Goal: Transaction & Acquisition: Subscribe to service/newsletter

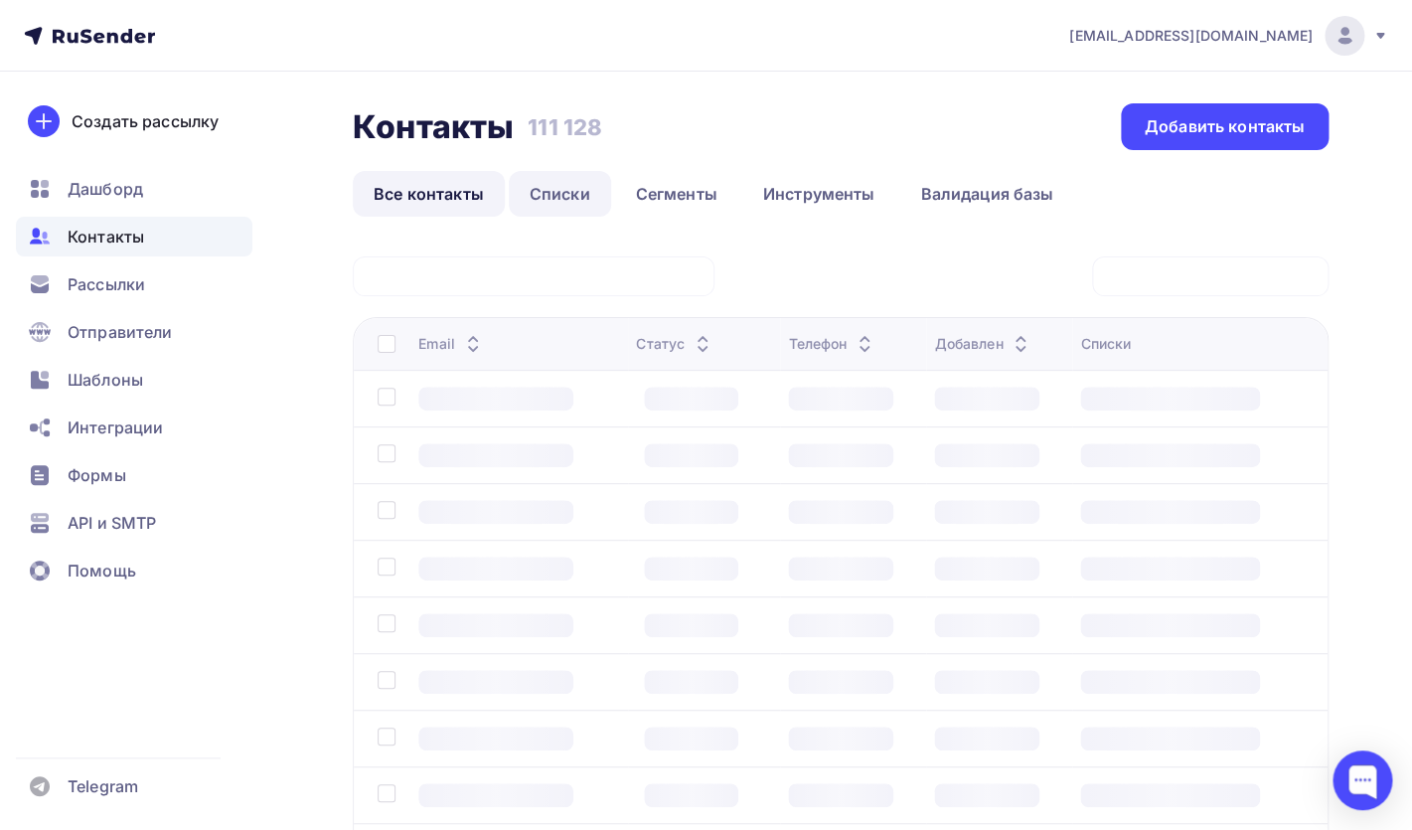
click at [571, 193] on link "Списки" at bounding box center [560, 194] width 102 height 46
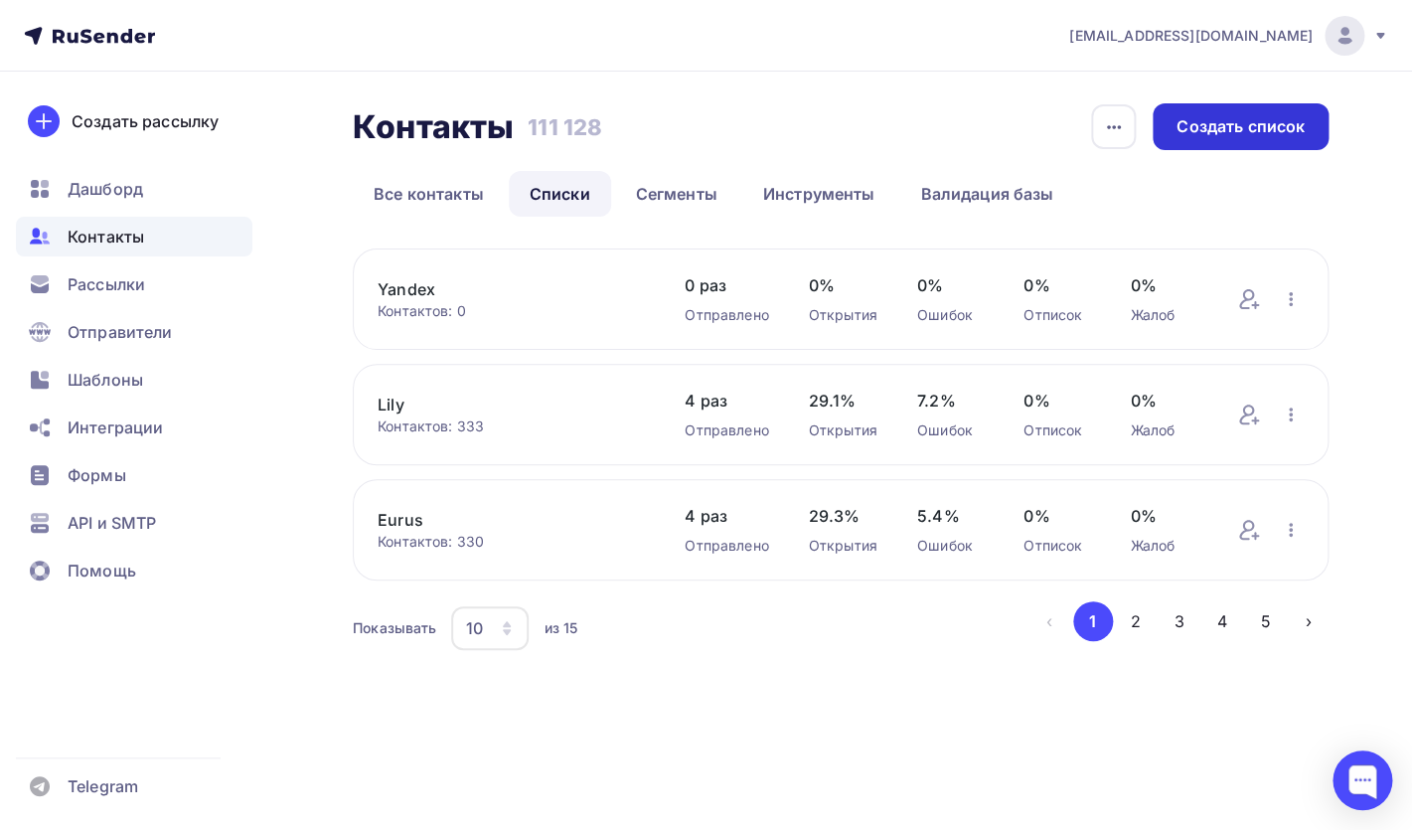
click at [1199, 149] on div "Контакты Контакты 111 128 111 128 История импорта Создать список Все контакты С…" at bounding box center [841, 159] width 976 height 113
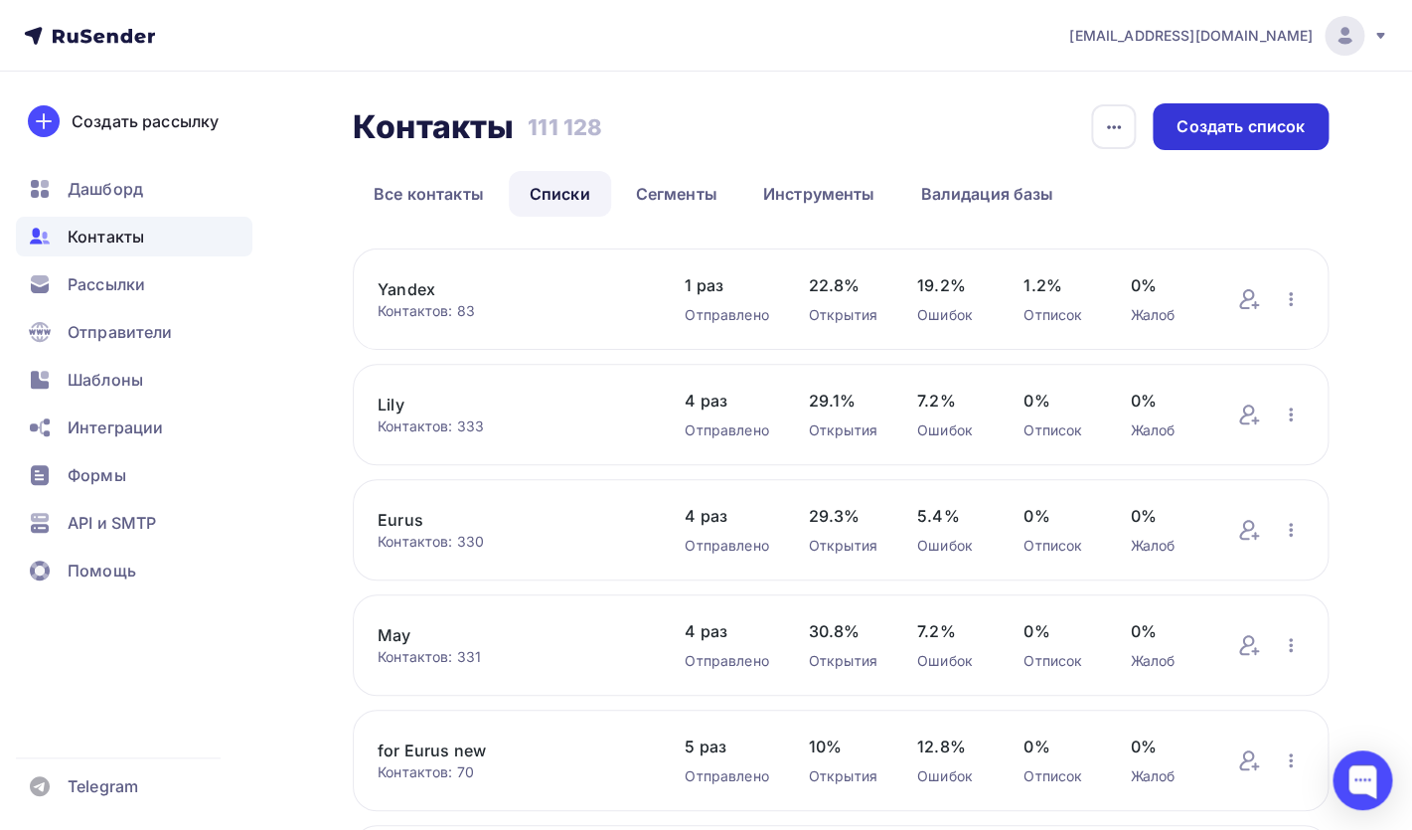
click at [1183, 129] on div "Создать список" at bounding box center [1241, 126] width 128 height 23
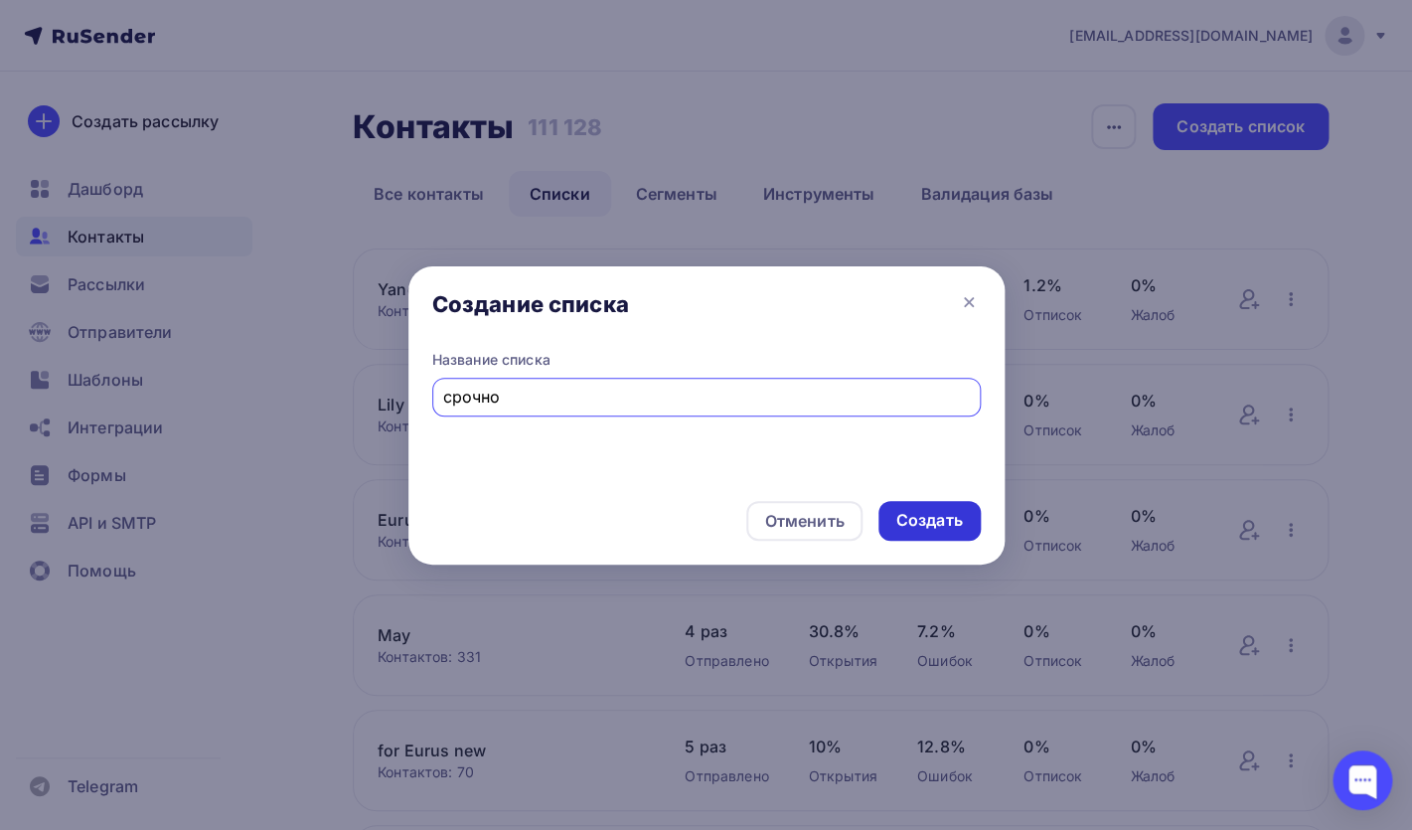
type input "срочно"
click at [946, 522] on div "Создать" at bounding box center [929, 520] width 67 height 23
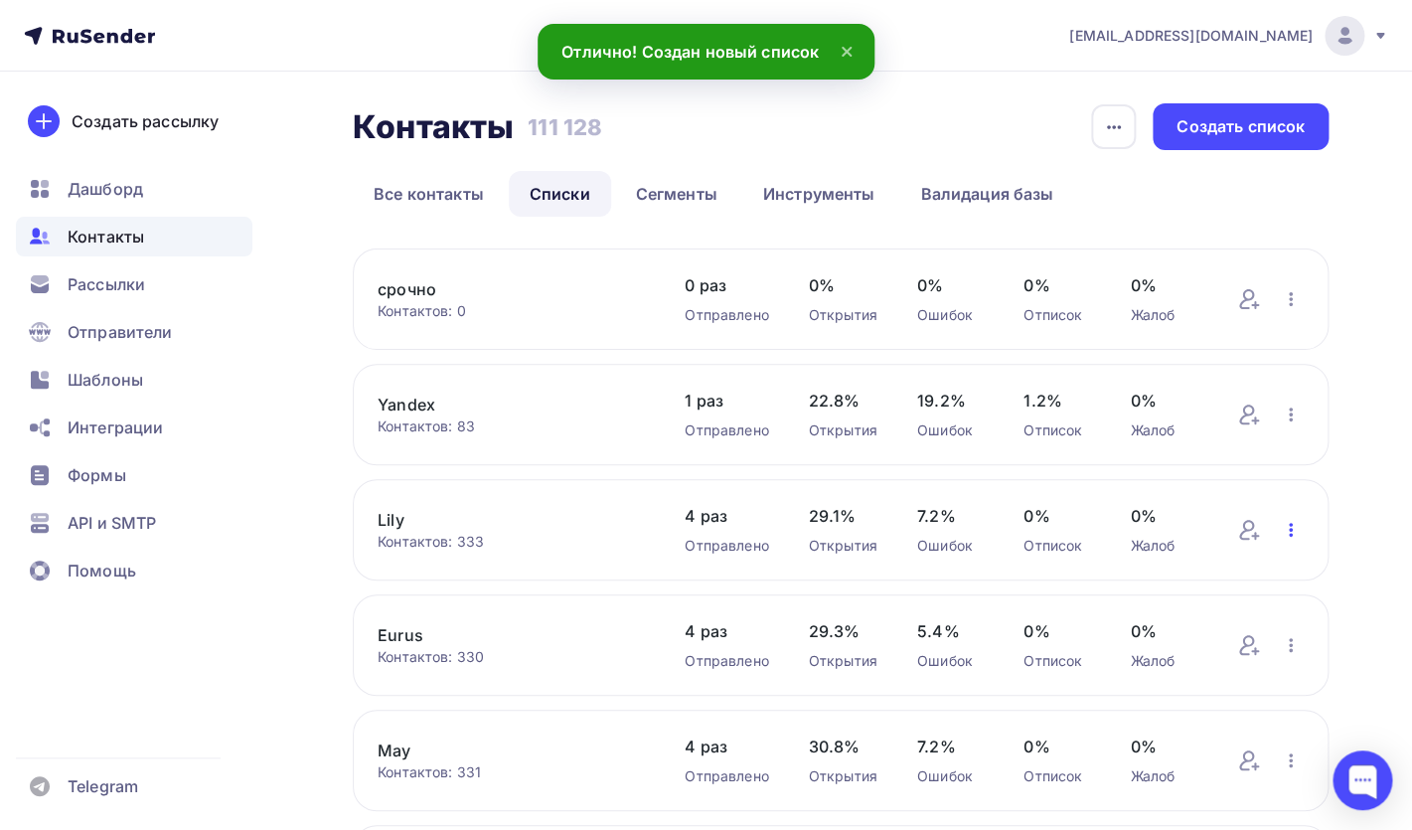
click at [1290, 537] on icon "button" at bounding box center [1291, 530] width 4 height 14
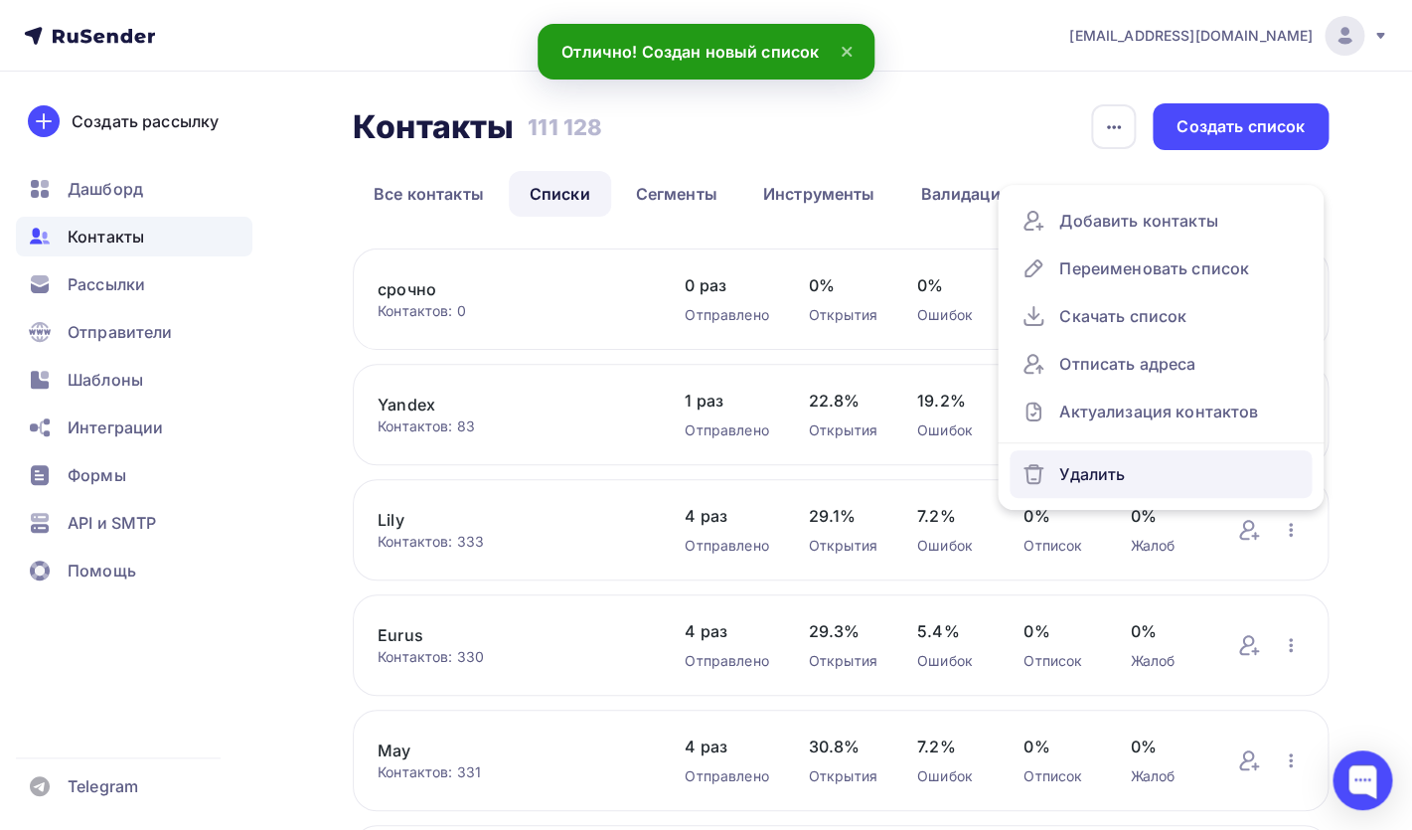
click at [1112, 475] on div "Удалить" at bounding box center [1161, 474] width 278 height 32
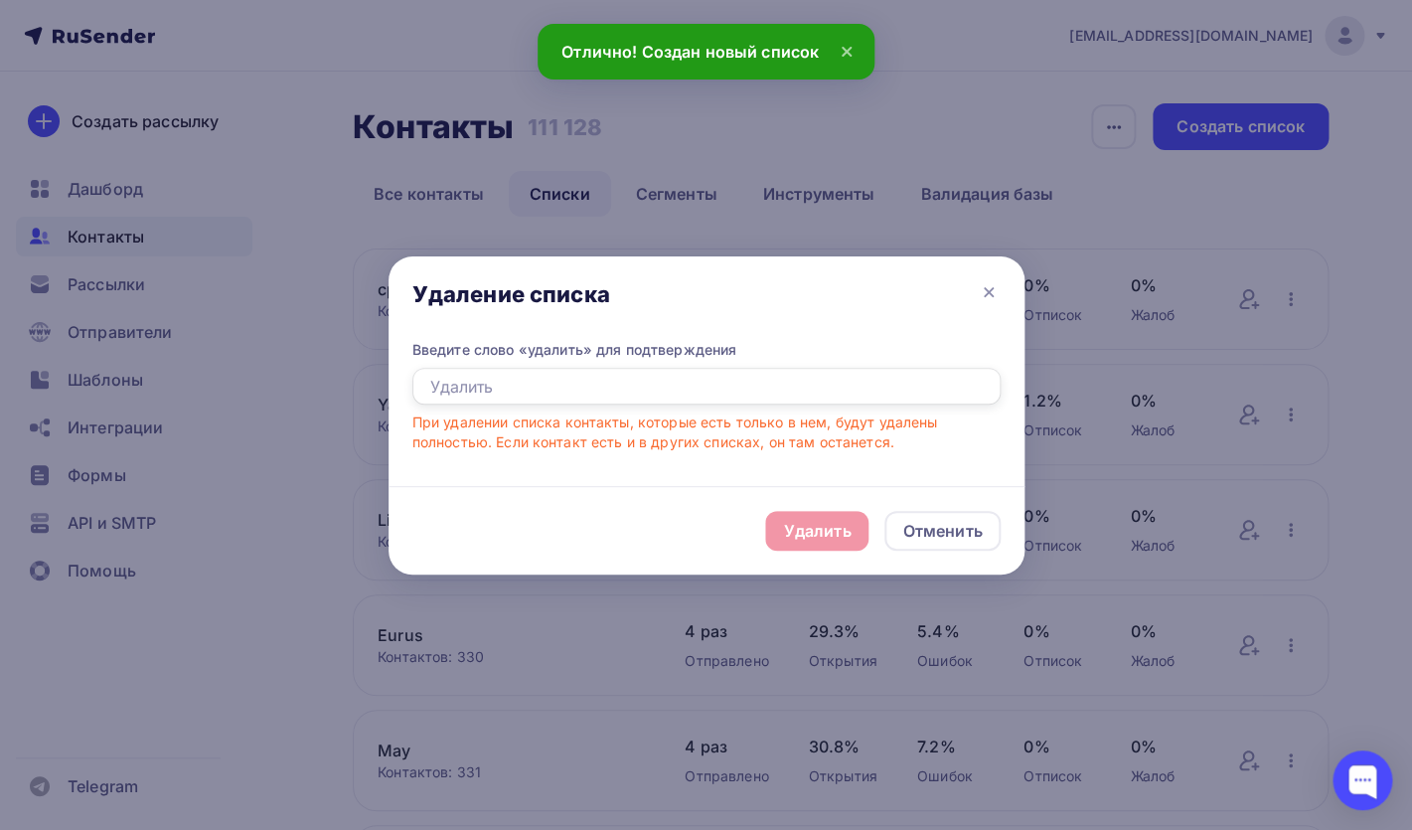
click at [509, 391] on input "text" at bounding box center [706, 387] width 588 height 38
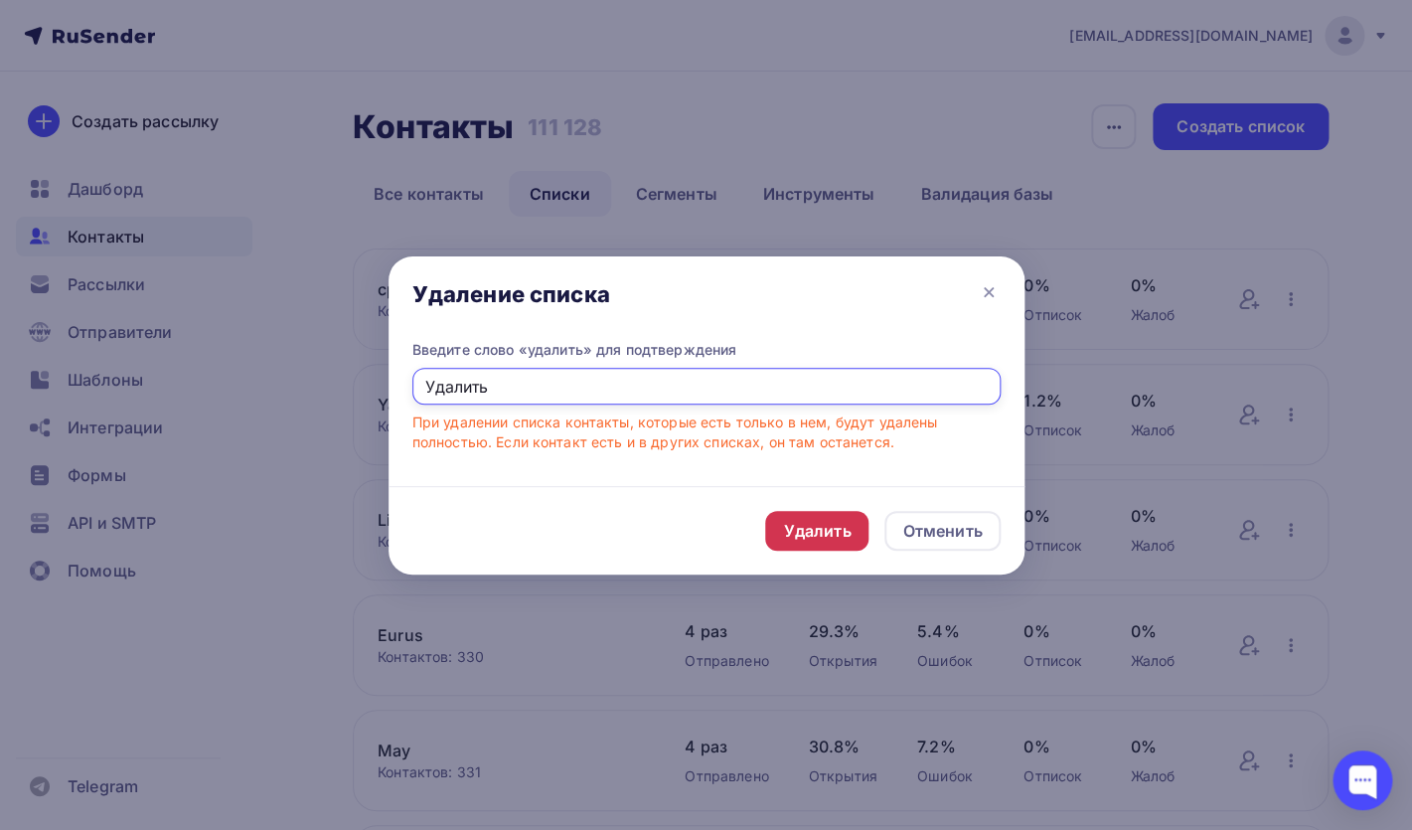
type input "Удалить"
click at [786, 518] on div "Удалить" at bounding box center [816, 531] width 103 height 40
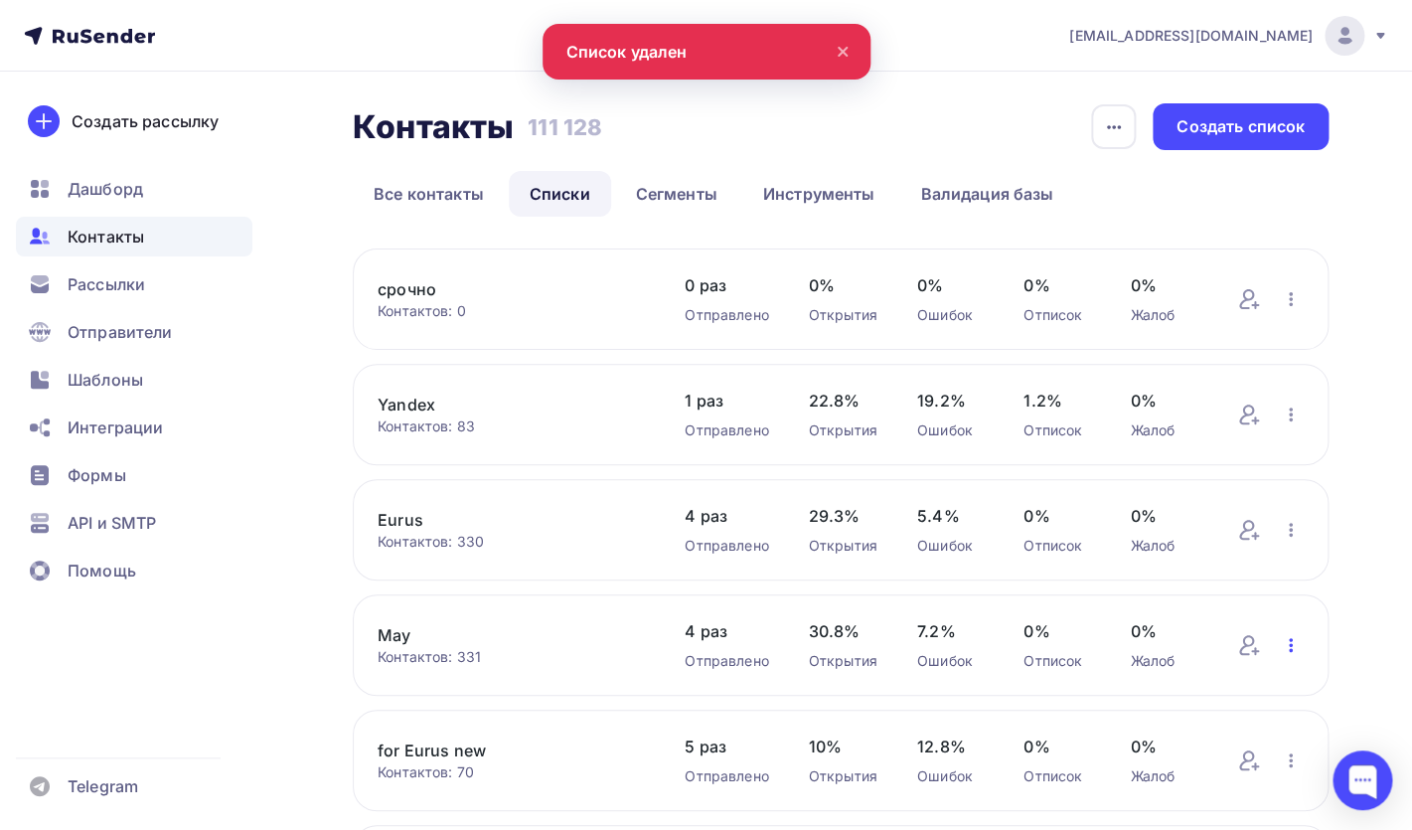
click at [1293, 649] on icon "button" at bounding box center [1291, 645] width 24 height 24
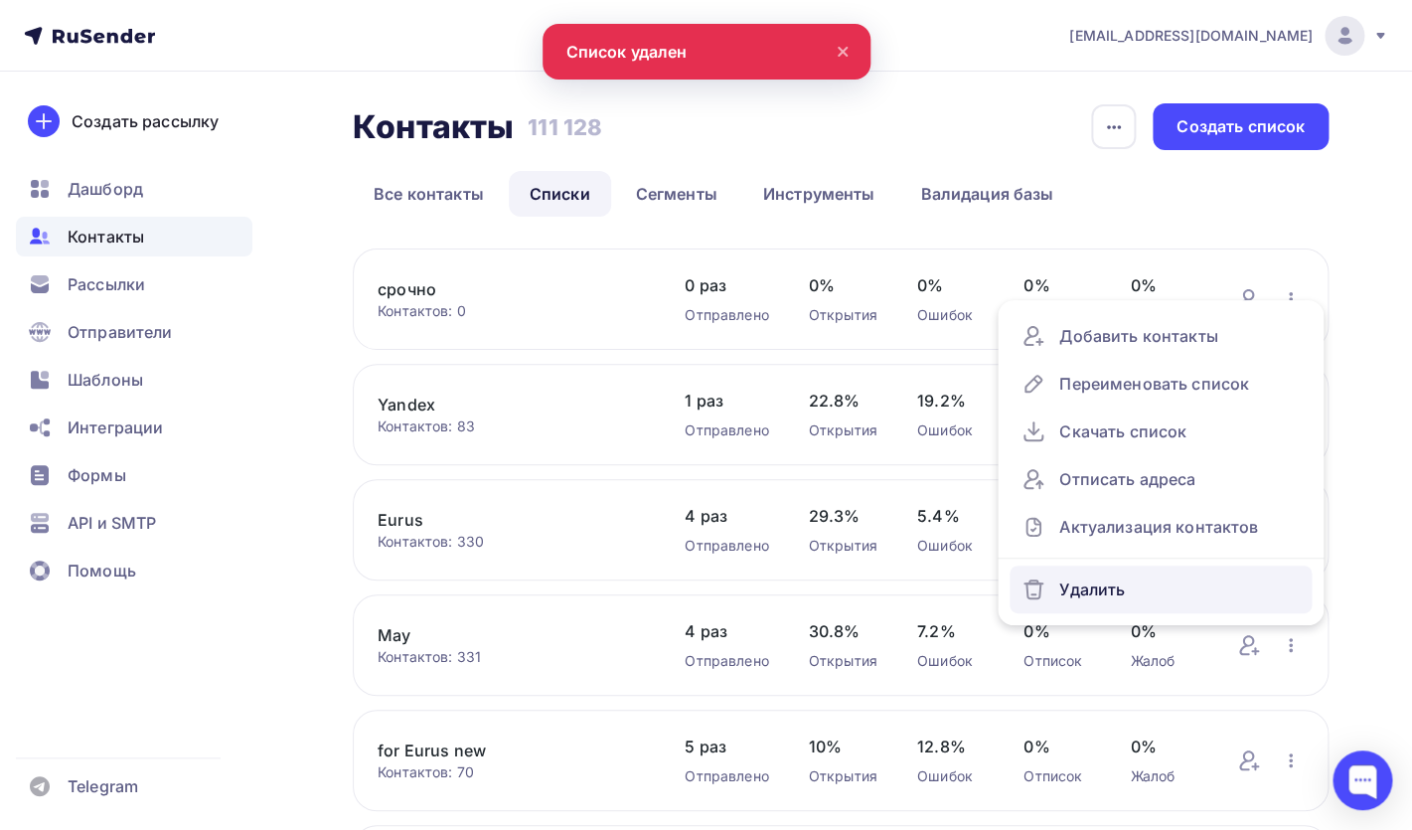
click at [1100, 598] on div "Удалить" at bounding box center [1161, 589] width 278 height 32
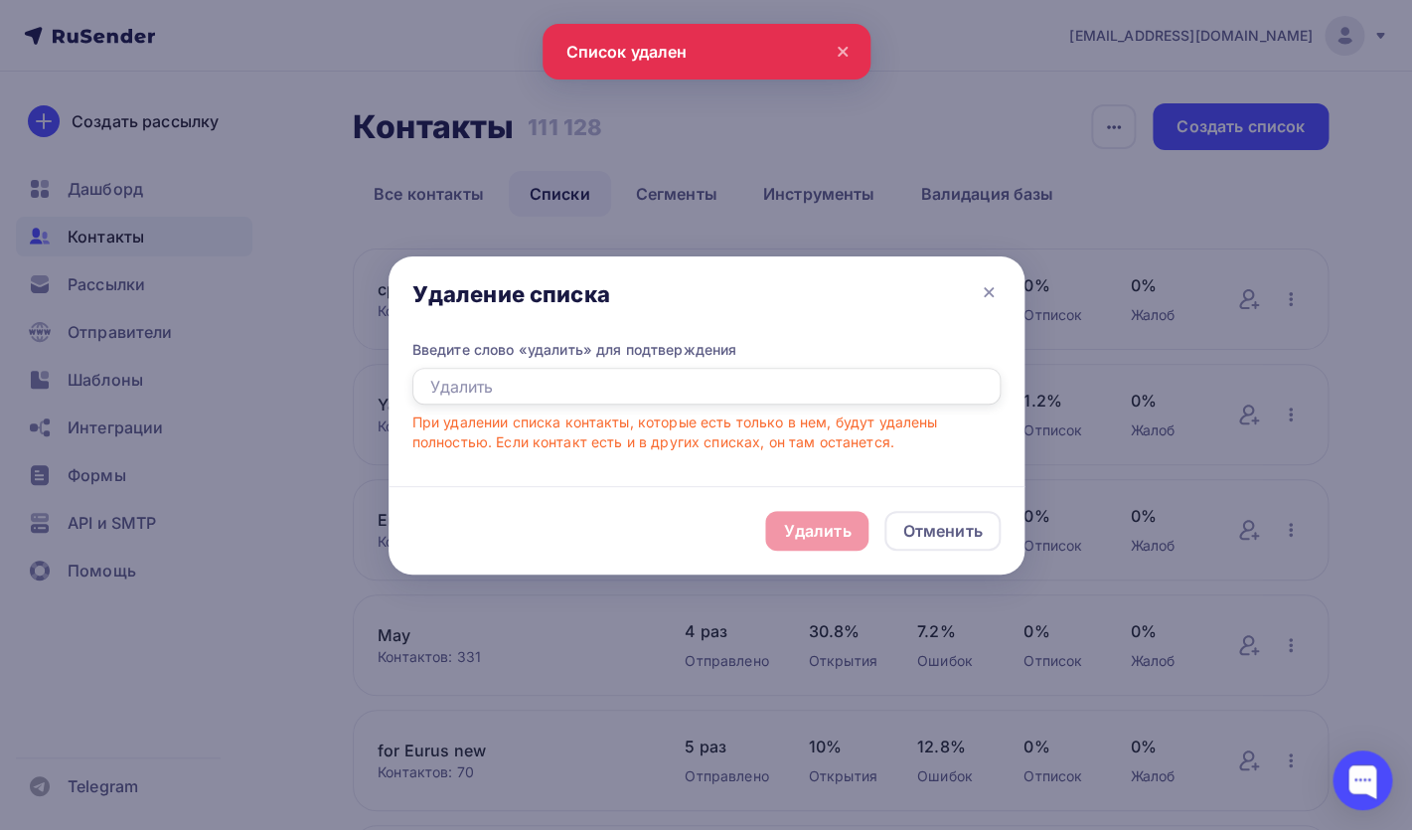
click at [532, 389] on input "text" at bounding box center [706, 387] width 588 height 38
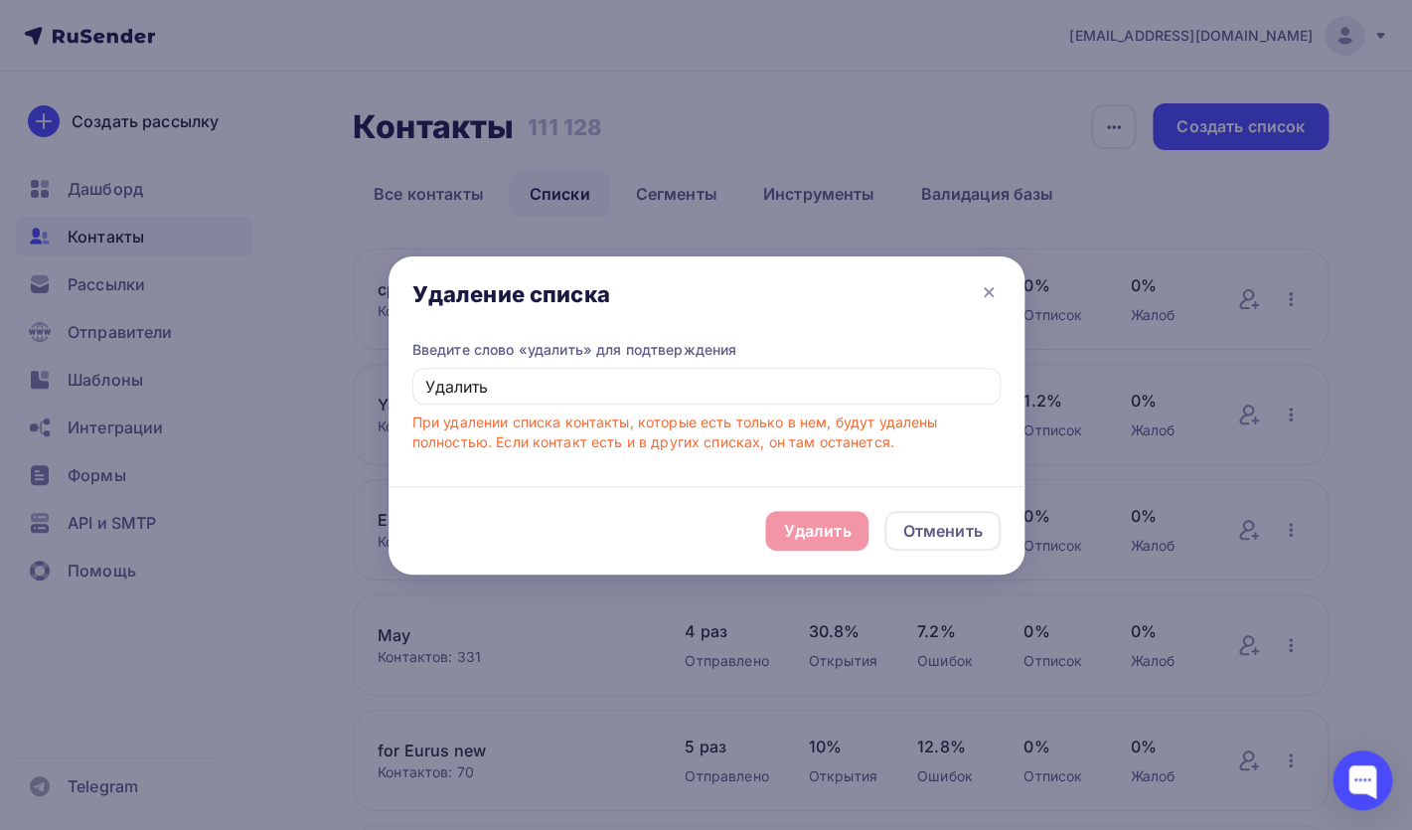
click at [812, 535] on div "Удалить Отменить" at bounding box center [707, 530] width 636 height 88
click at [499, 377] on input "Удалить" at bounding box center [706, 387] width 588 height 38
click at [528, 390] on input "Удалить" at bounding box center [706, 387] width 588 height 38
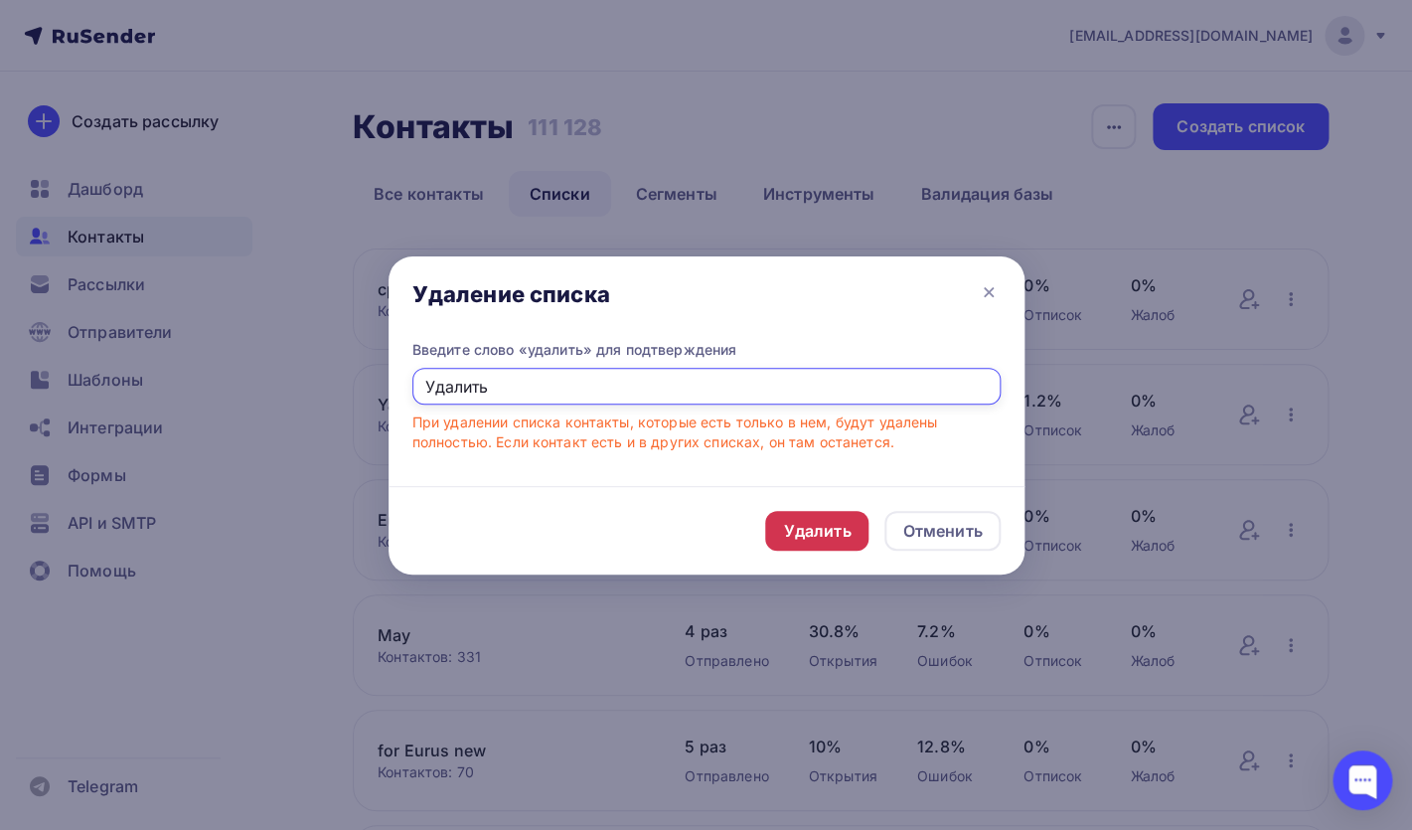
type input "Удалить"
click at [796, 536] on div "Удалить" at bounding box center [817, 531] width 68 height 24
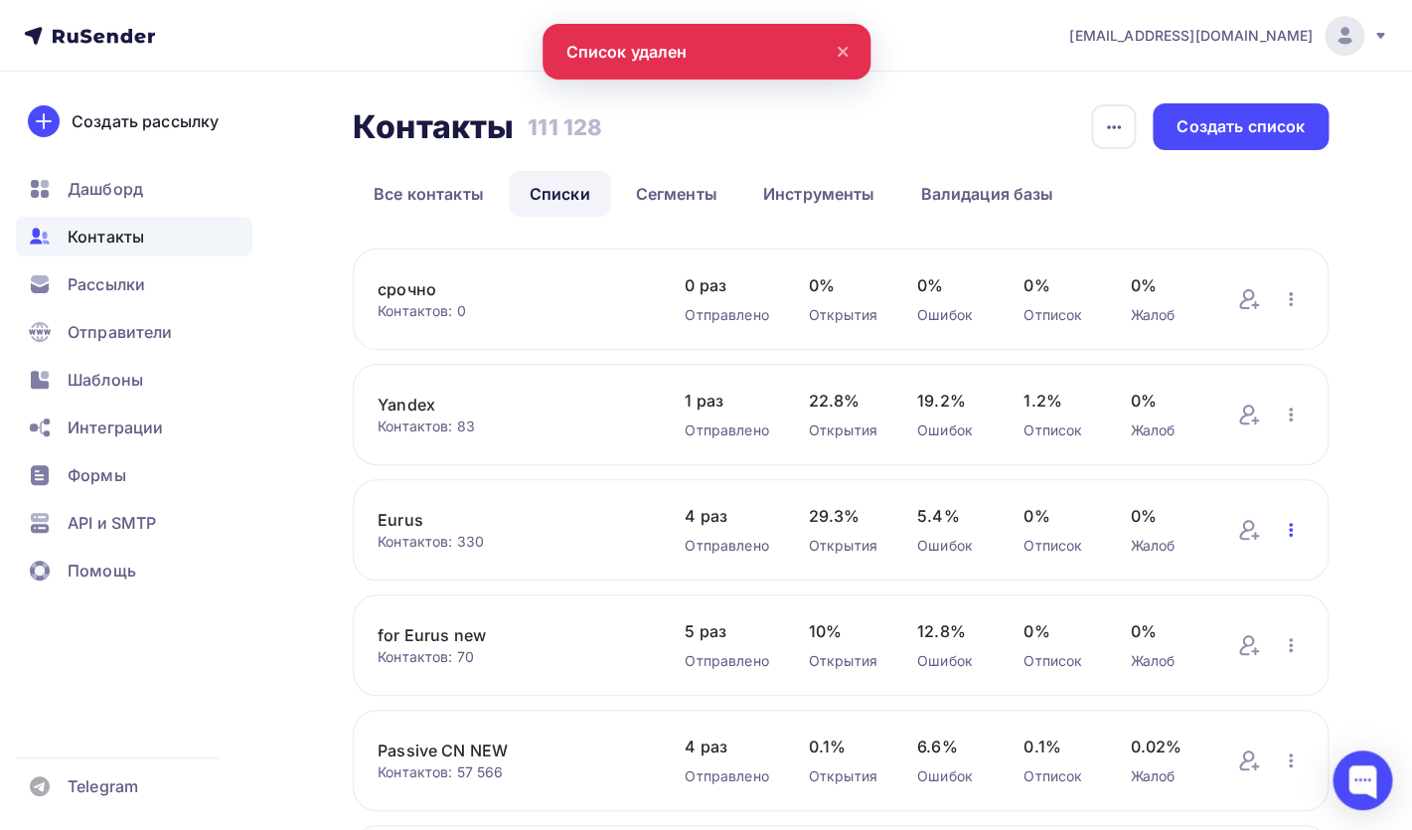
click at [1287, 534] on icon "button" at bounding box center [1291, 530] width 24 height 24
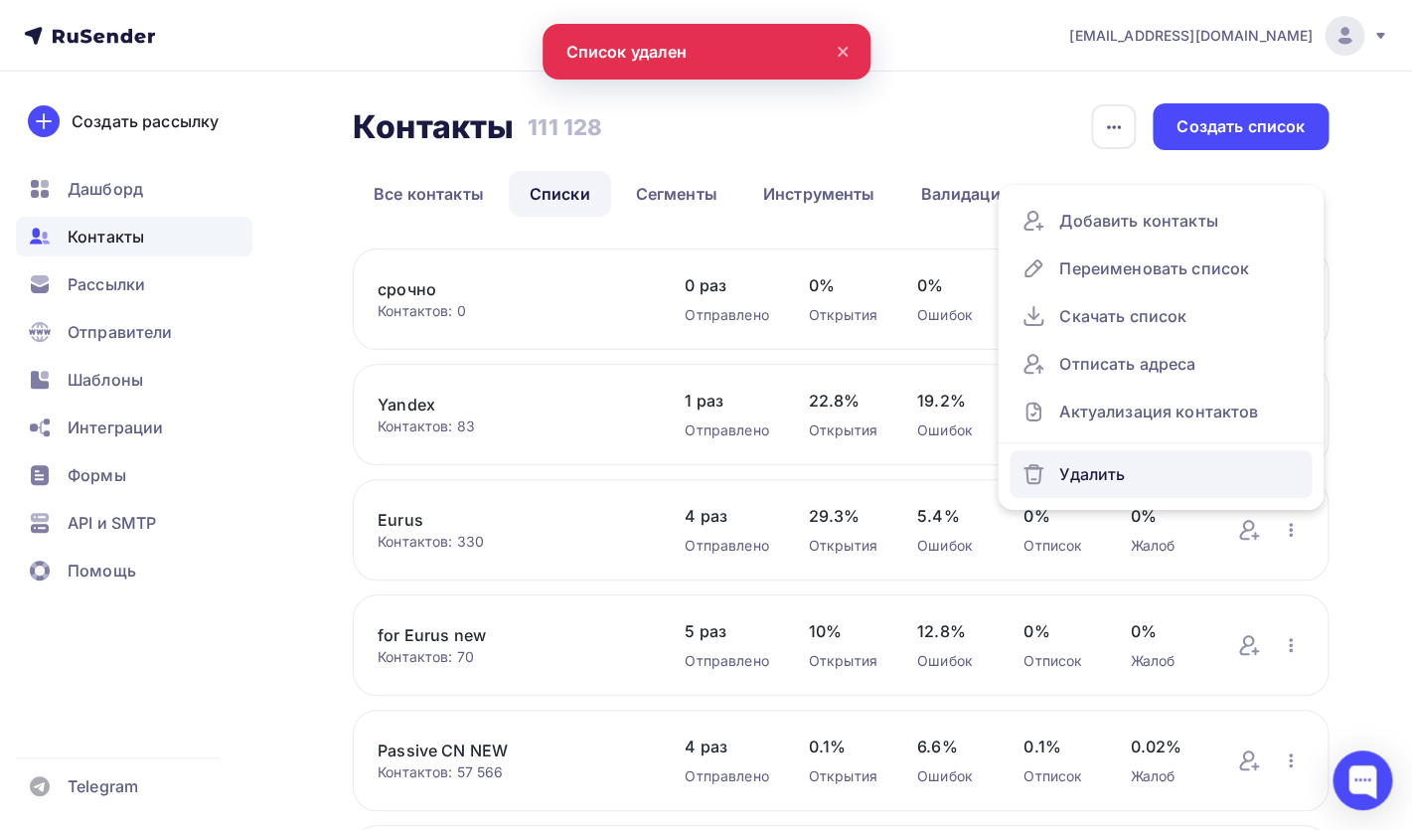
click at [1103, 473] on div "Удалить" at bounding box center [1161, 474] width 278 height 32
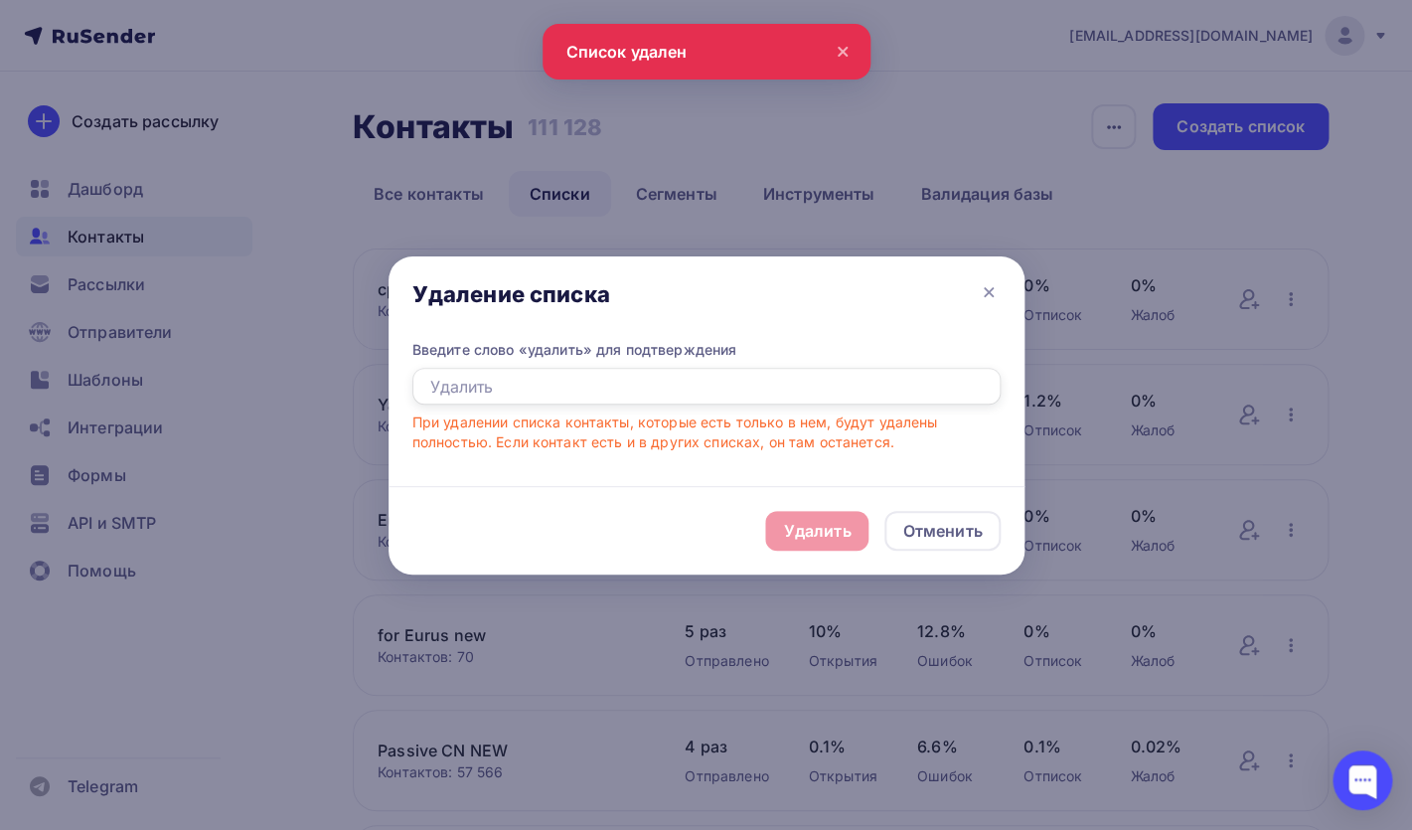
click at [657, 386] on input "text" at bounding box center [706, 387] width 588 height 38
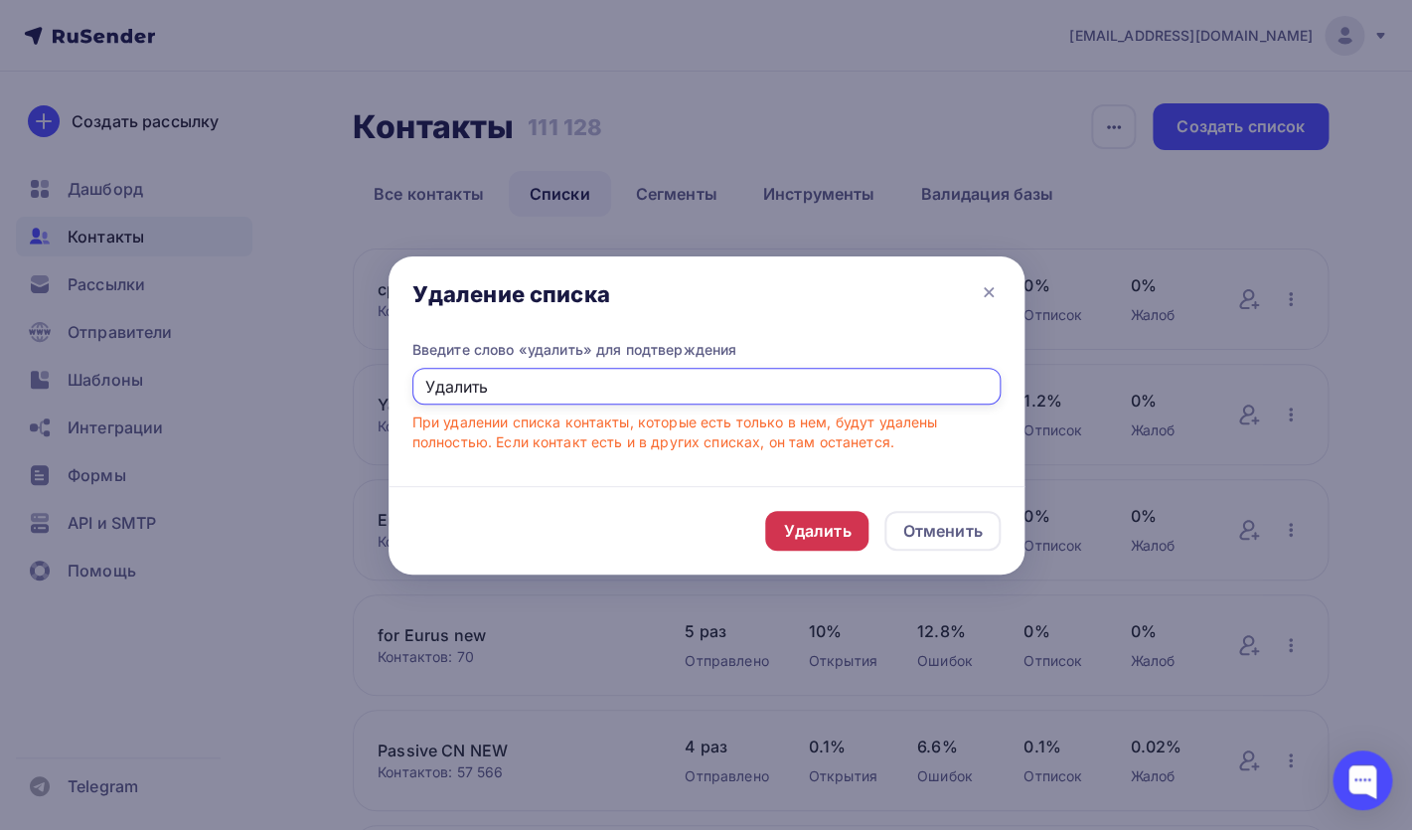
type input "Удалить"
click at [802, 530] on div "Удалить" at bounding box center [817, 531] width 68 height 24
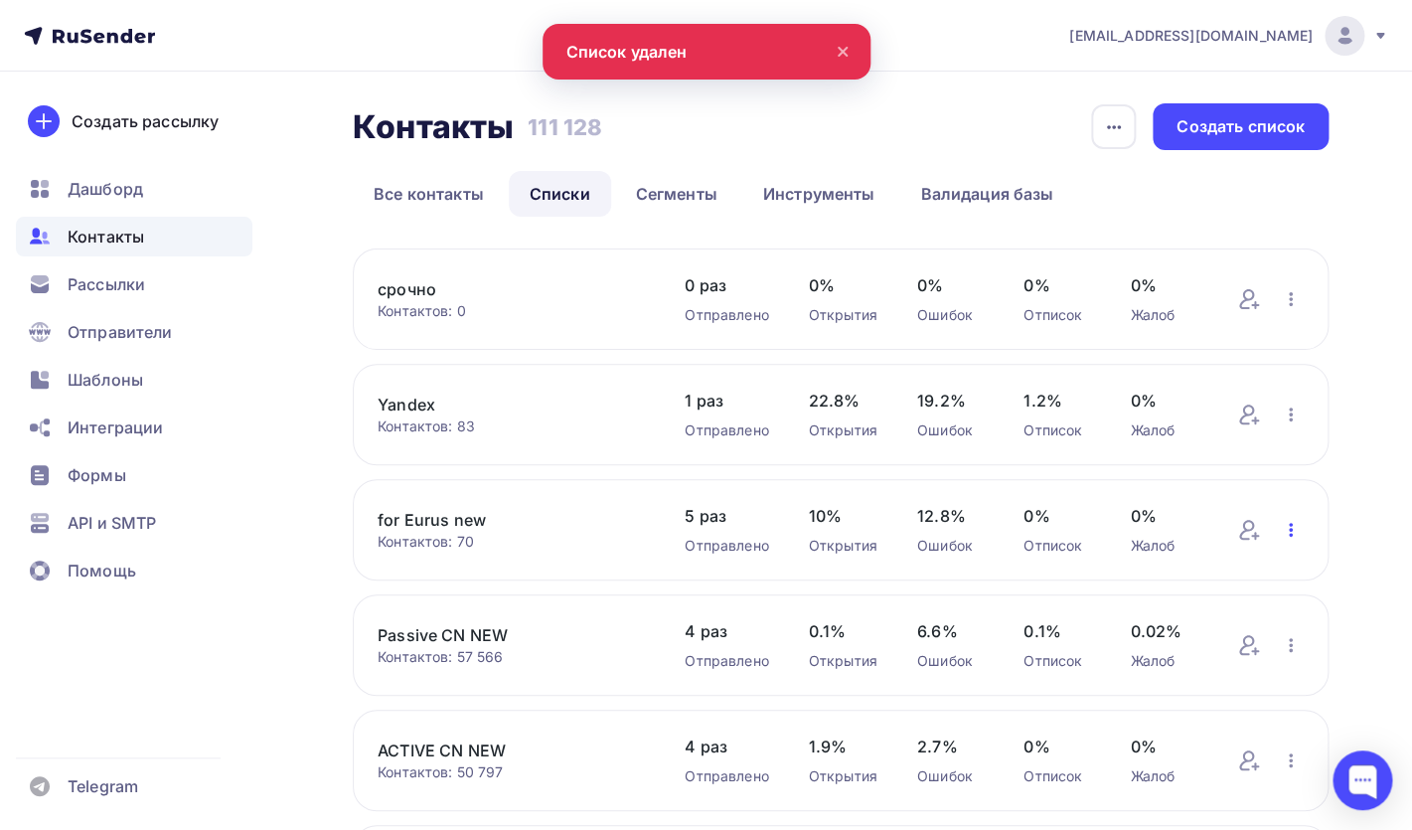
click at [1286, 537] on icon "button" at bounding box center [1291, 530] width 24 height 24
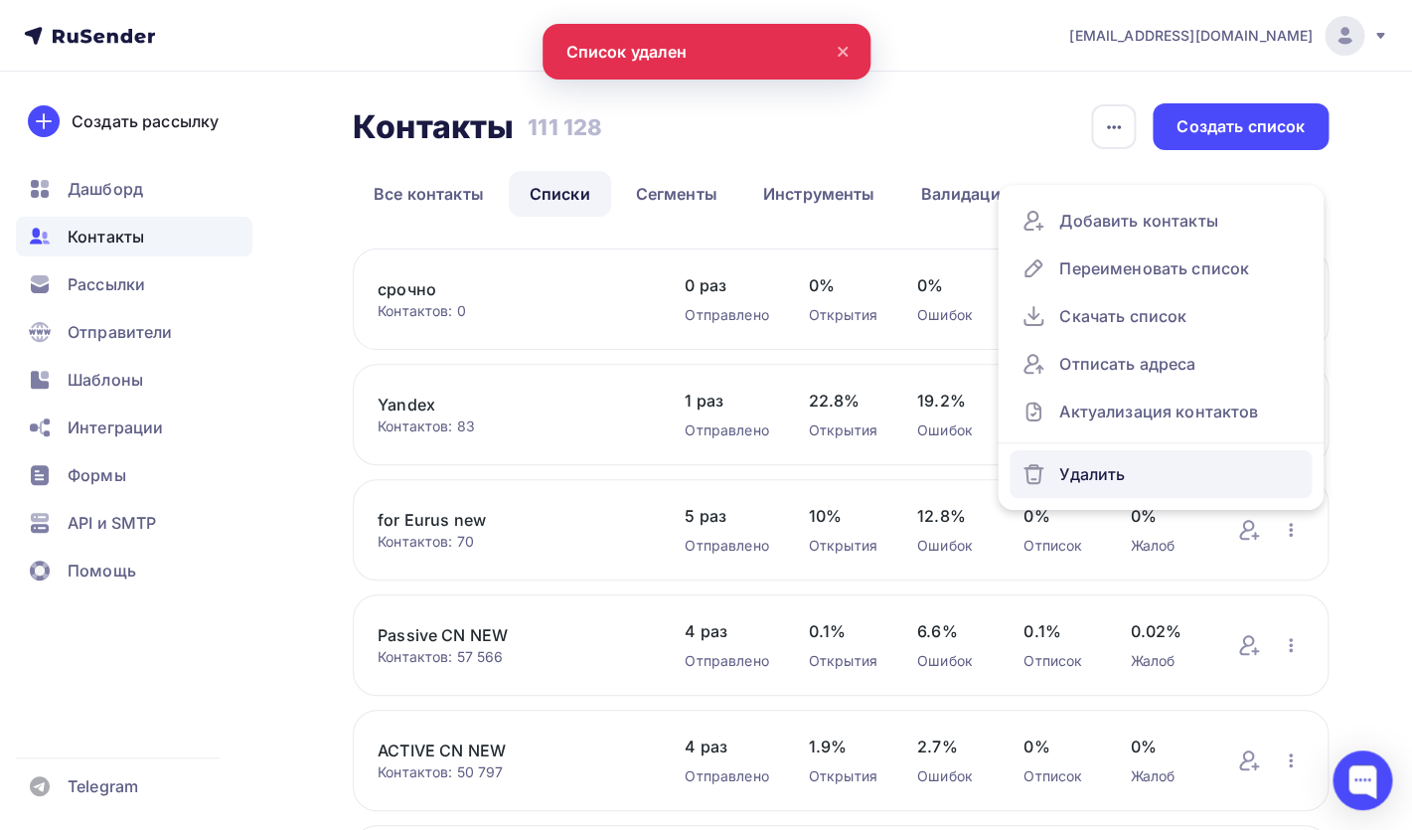
click at [1103, 469] on div "Удалить" at bounding box center [1161, 474] width 278 height 32
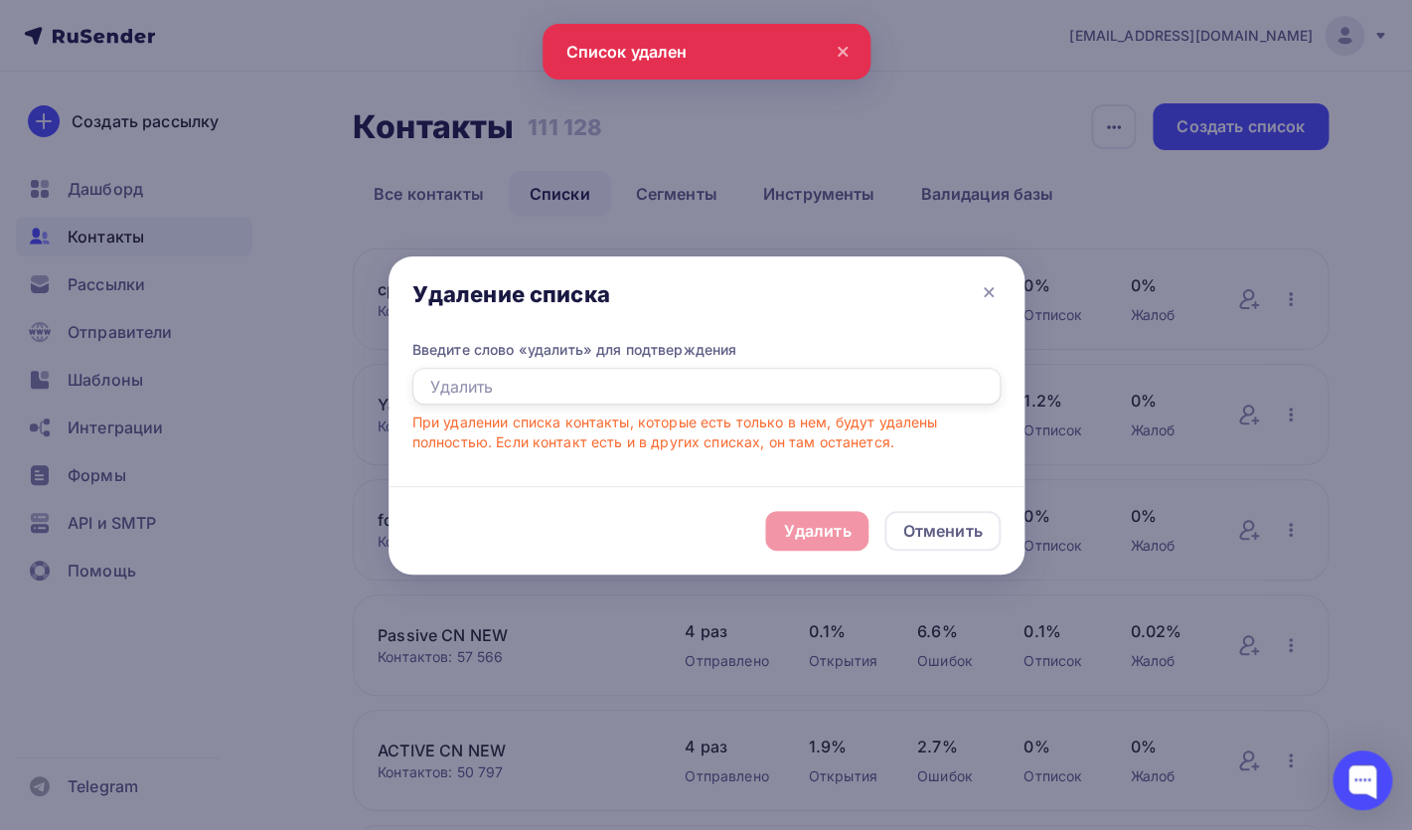
click at [725, 385] on input "text" at bounding box center [706, 387] width 588 height 38
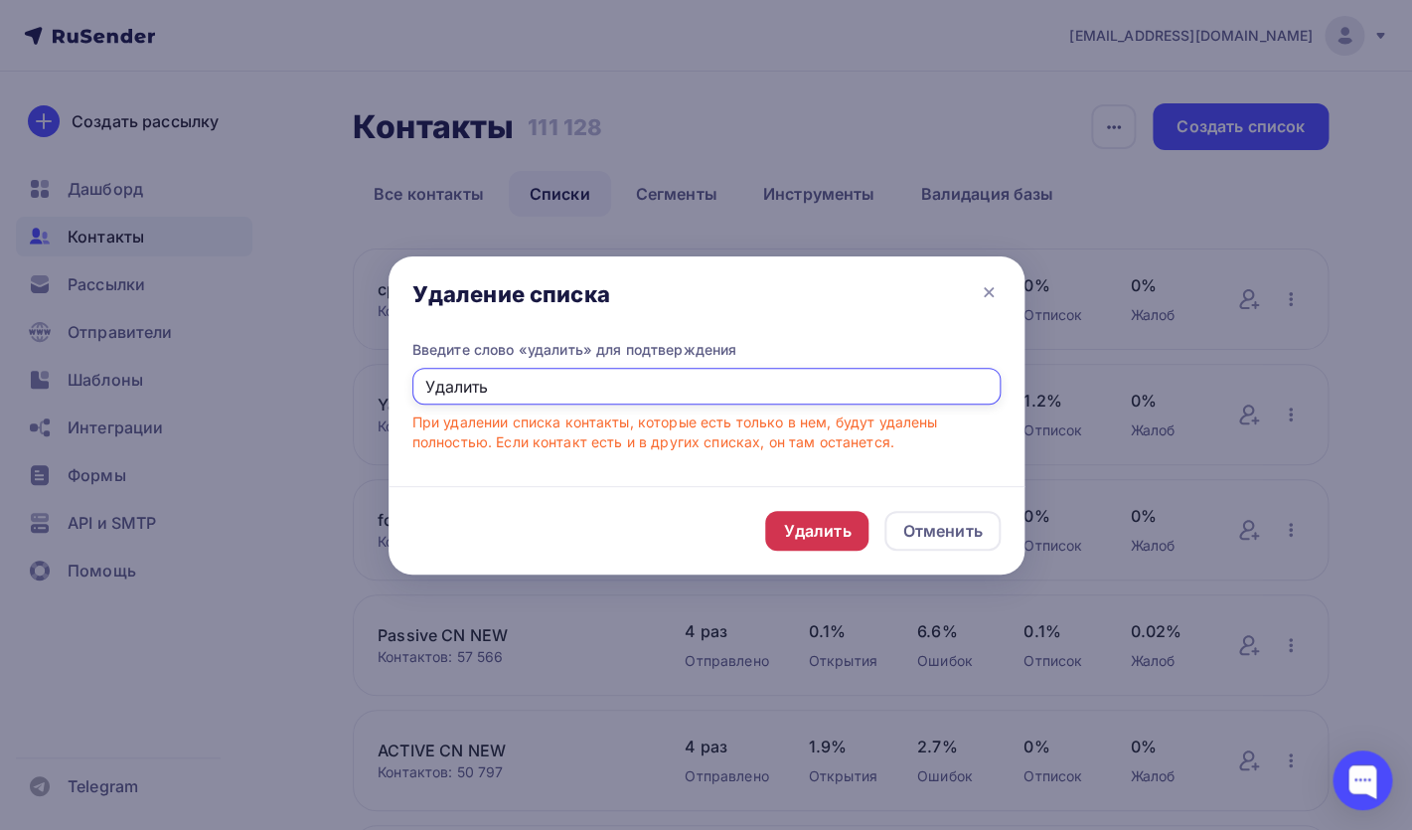
type input "Удалить"
click at [840, 525] on div "Удалить" at bounding box center [817, 531] width 68 height 24
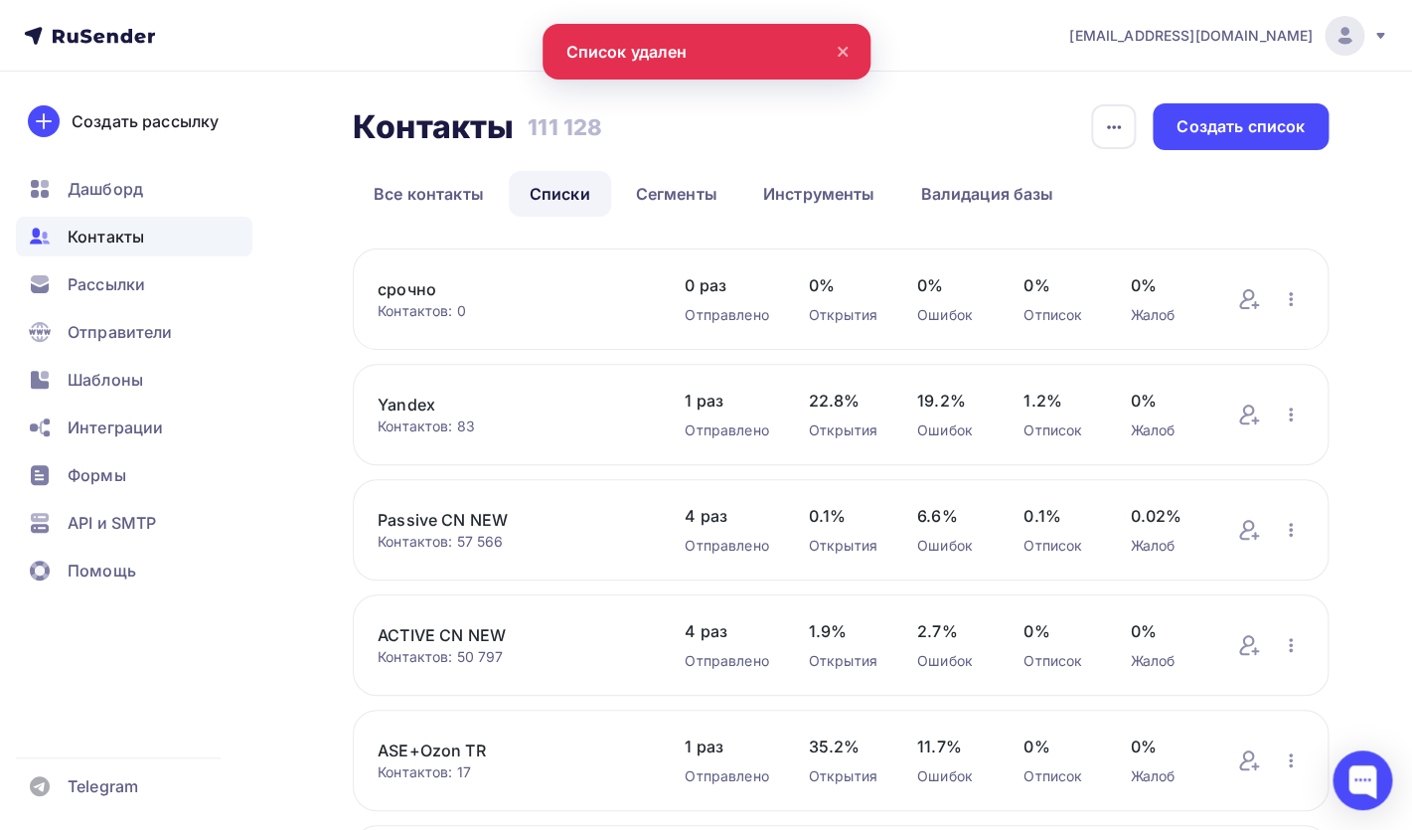
click at [422, 288] on link "срочно" at bounding box center [511, 289] width 267 height 24
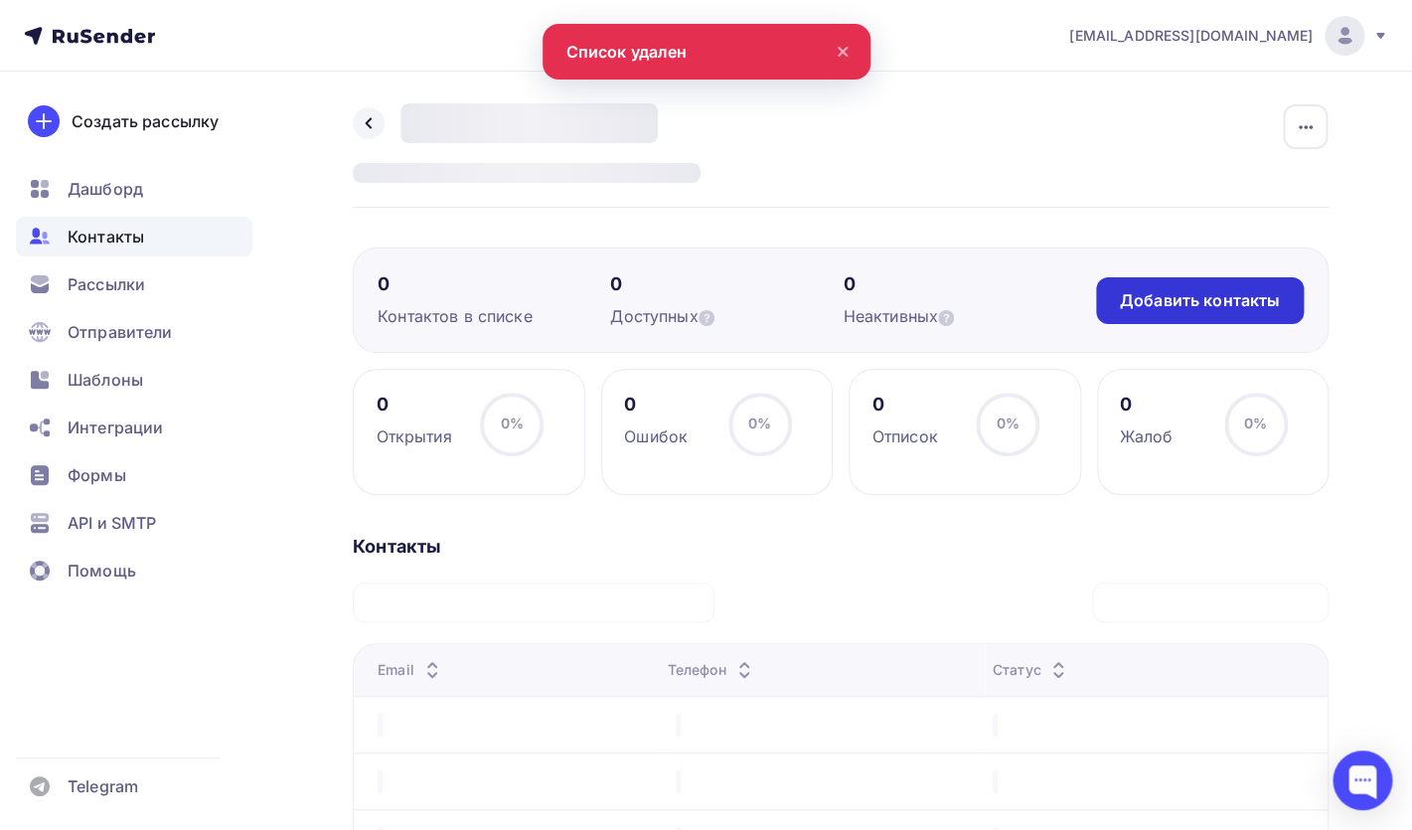
click at [1158, 300] on div "Добавить контакты" at bounding box center [1200, 300] width 160 height 23
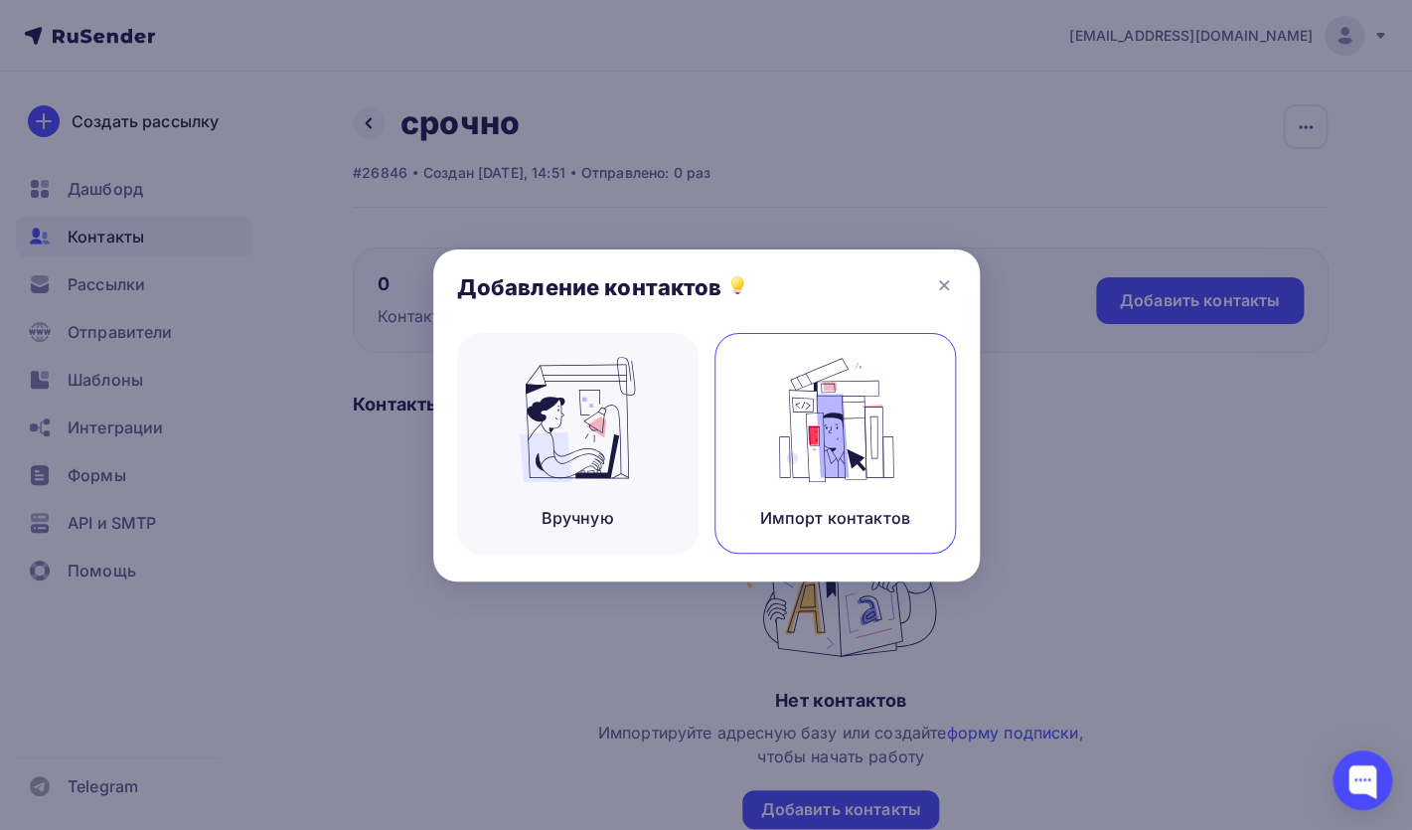
click at [839, 442] on img at bounding box center [834, 419] width 133 height 125
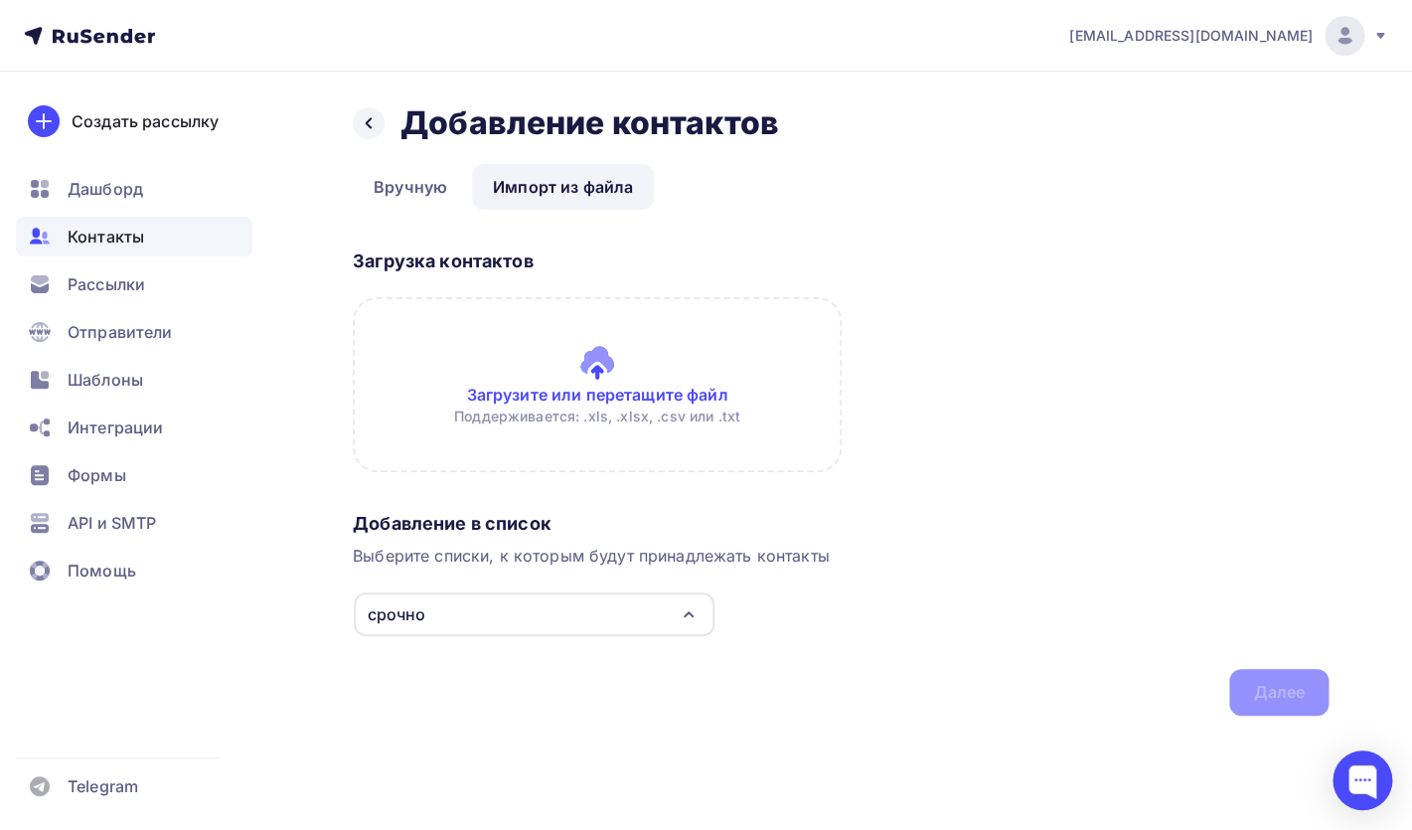
click at [555, 382] on input "file" at bounding box center [597, 384] width 489 height 175
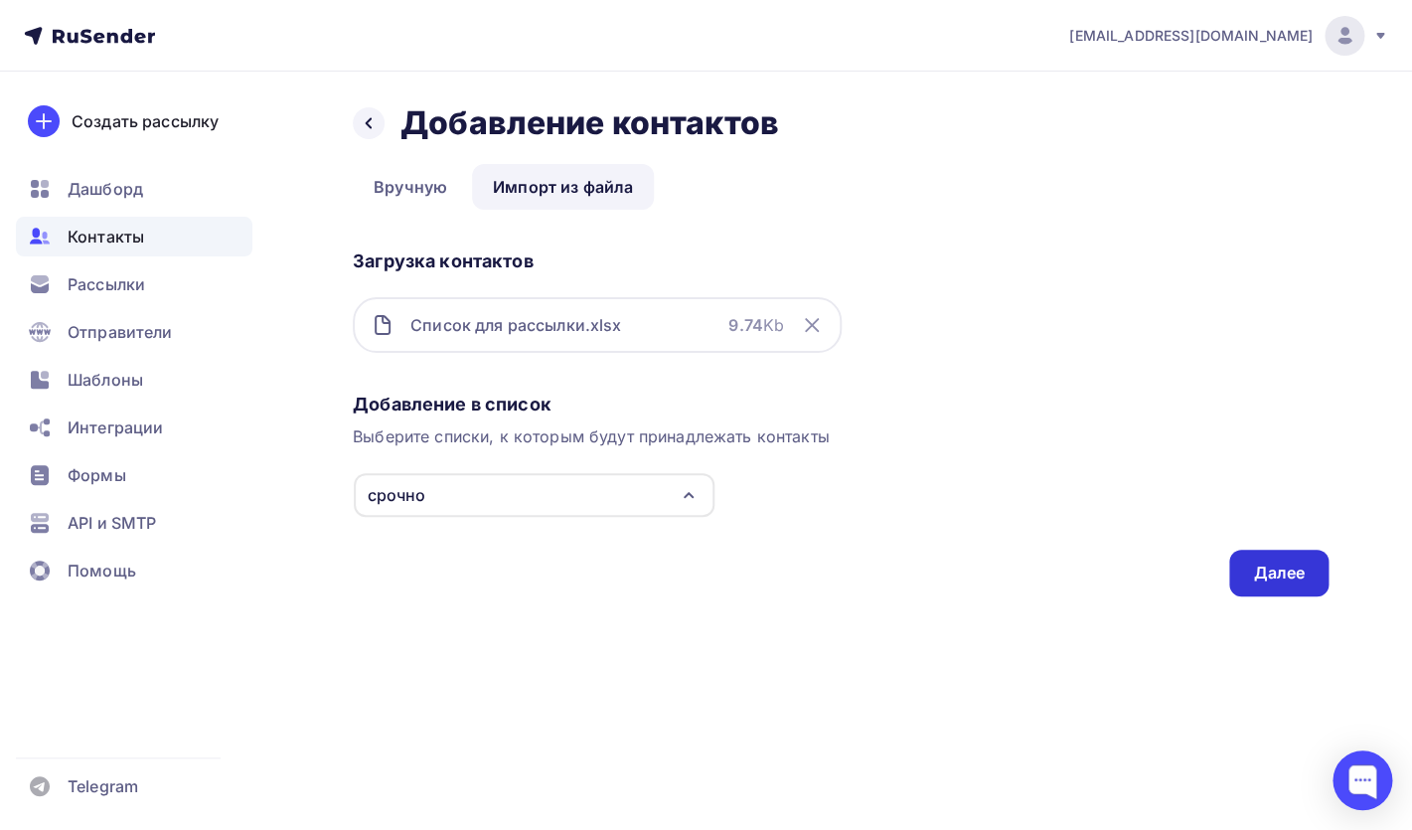
click at [1273, 572] on div "Далее" at bounding box center [1279, 572] width 52 height 23
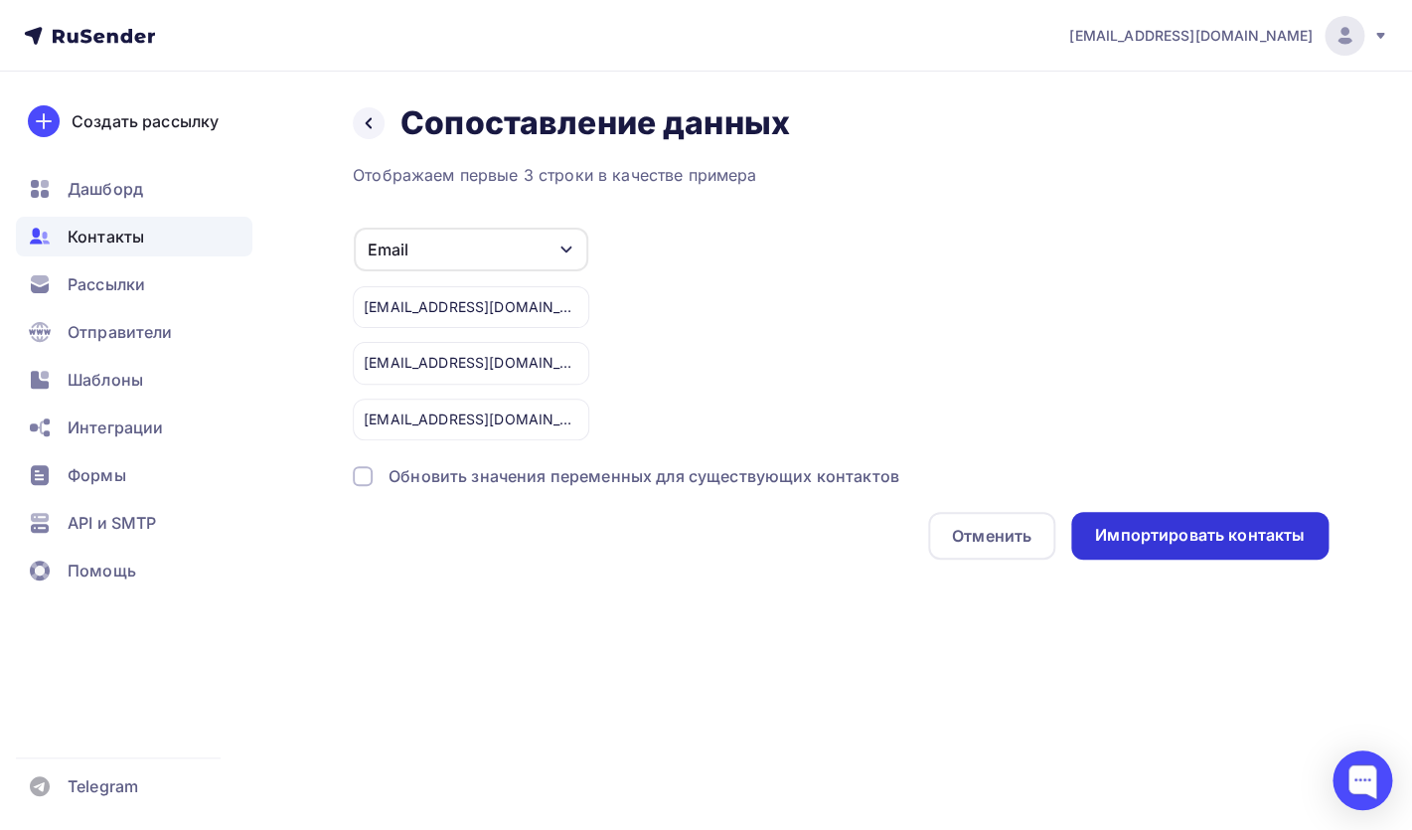
click at [1095, 528] on div "Импортировать контакты" at bounding box center [1199, 536] width 257 height 48
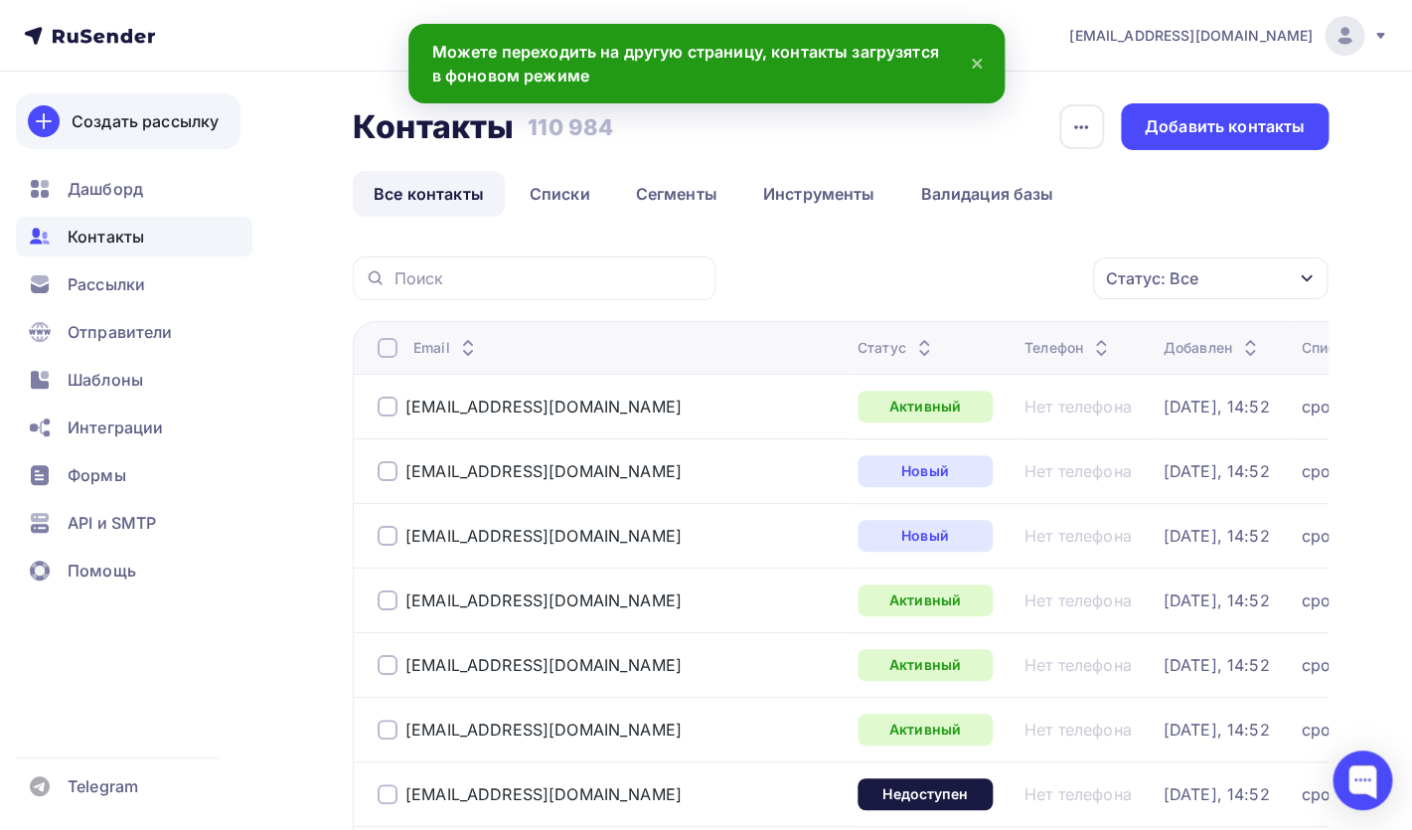
click at [103, 116] on div "Создать рассылку" at bounding box center [145, 121] width 147 height 24
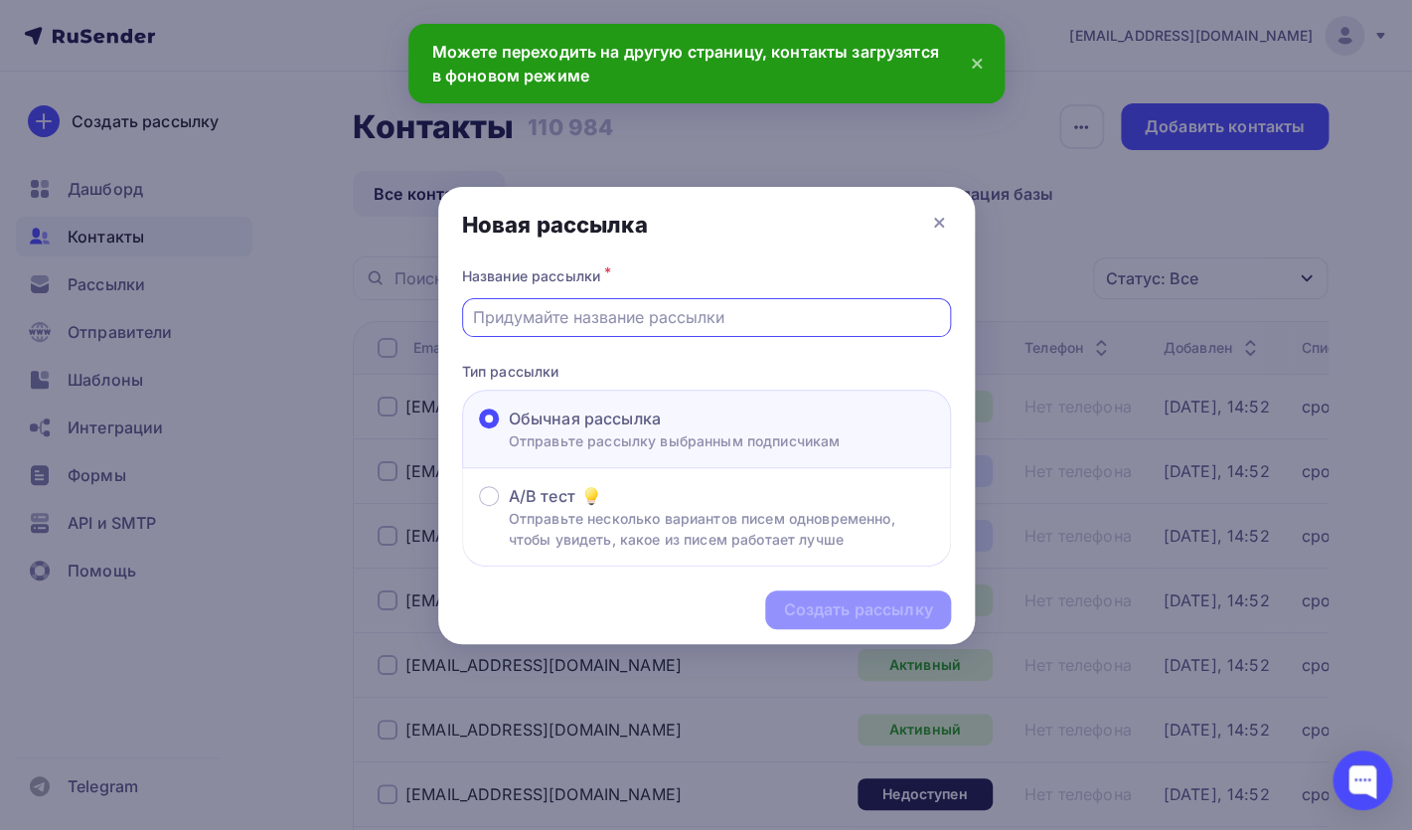
click at [536, 327] on input "text" at bounding box center [706, 317] width 466 height 24
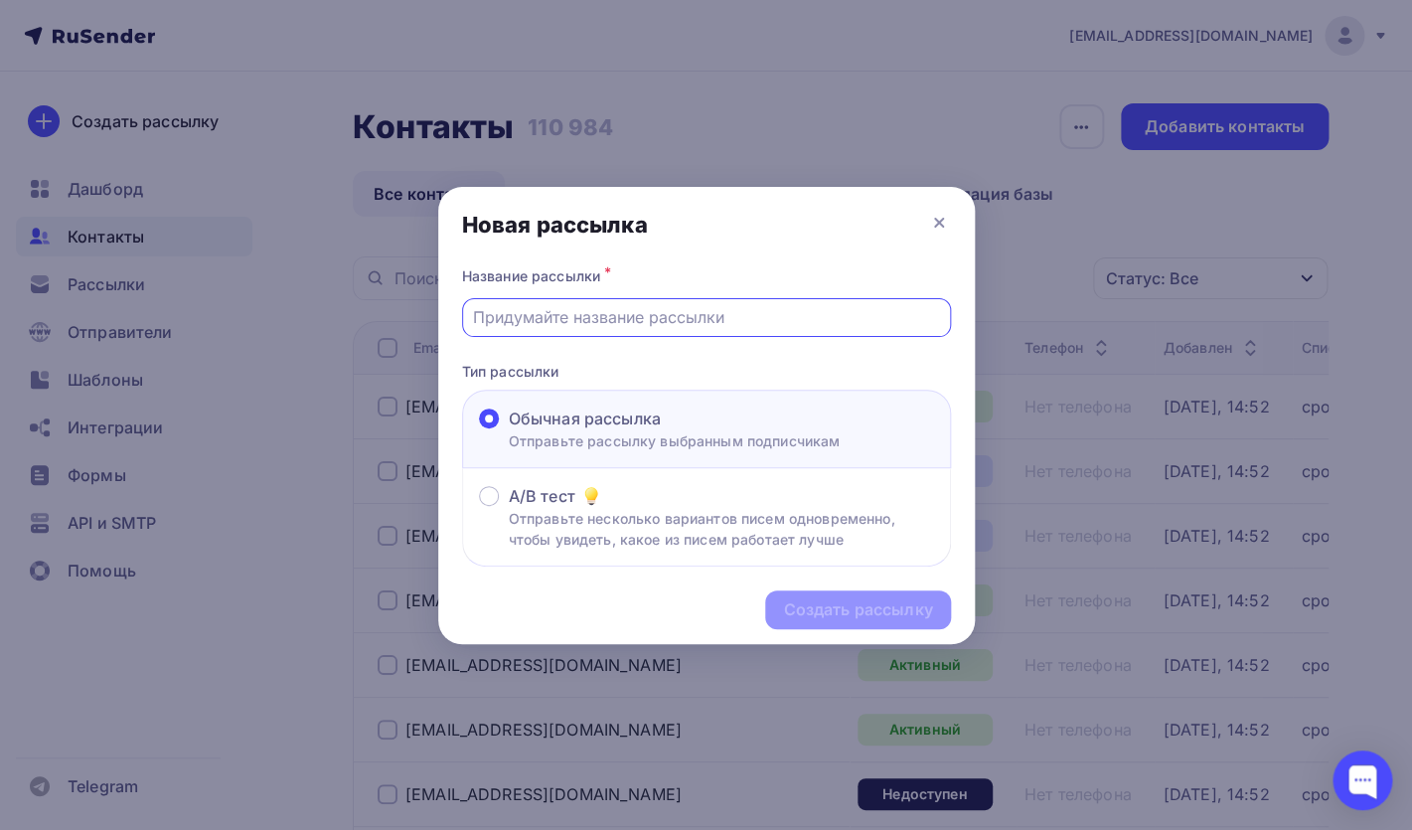
paste input "别错过：选择UNI作为退货操作商，轻松查看客户退件"
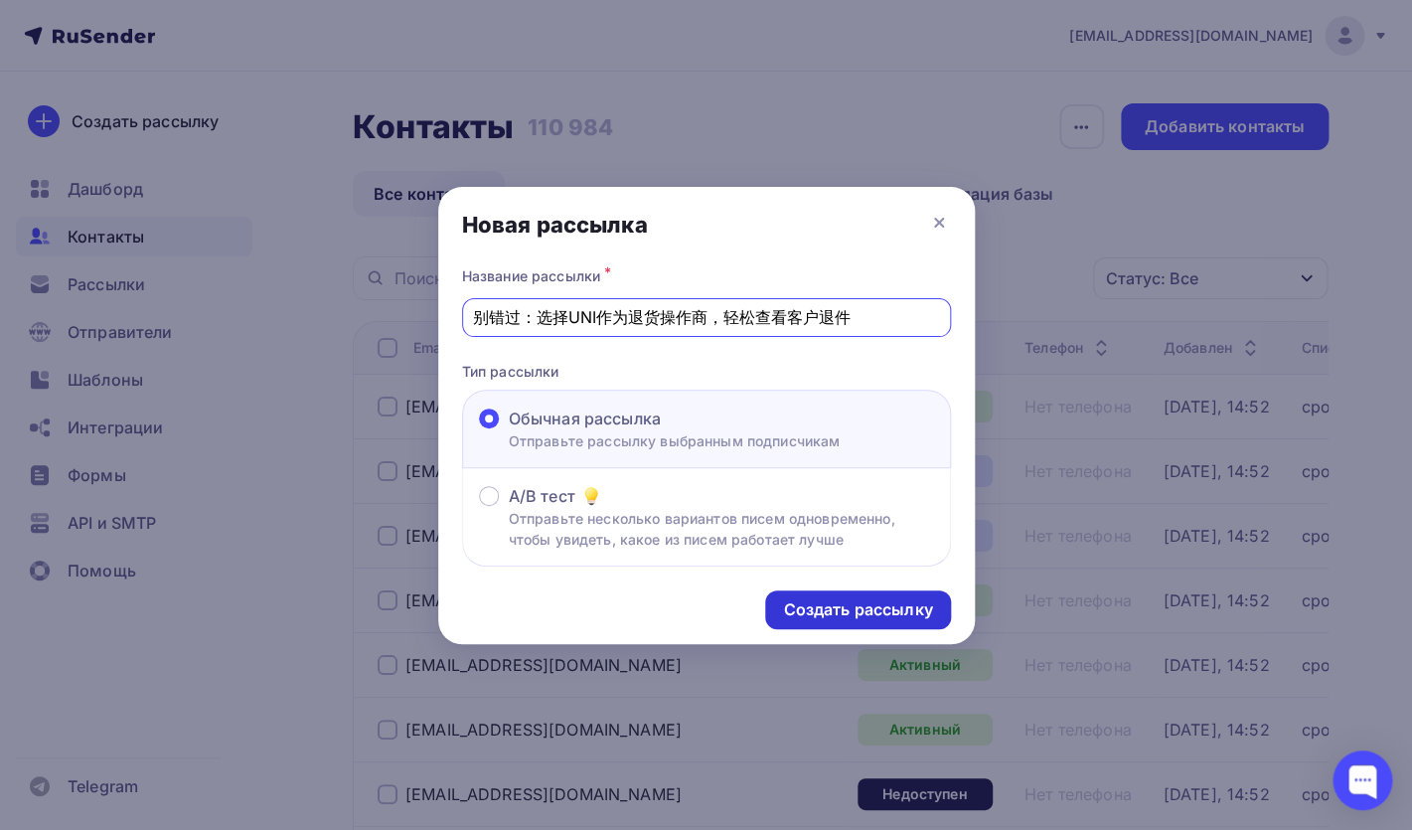
type input "别错过：选择UNI作为退货操作商，轻松查看客户退件"
click at [849, 604] on div "Создать рассылку" at bounding box center [857, 609] width 149 height 23
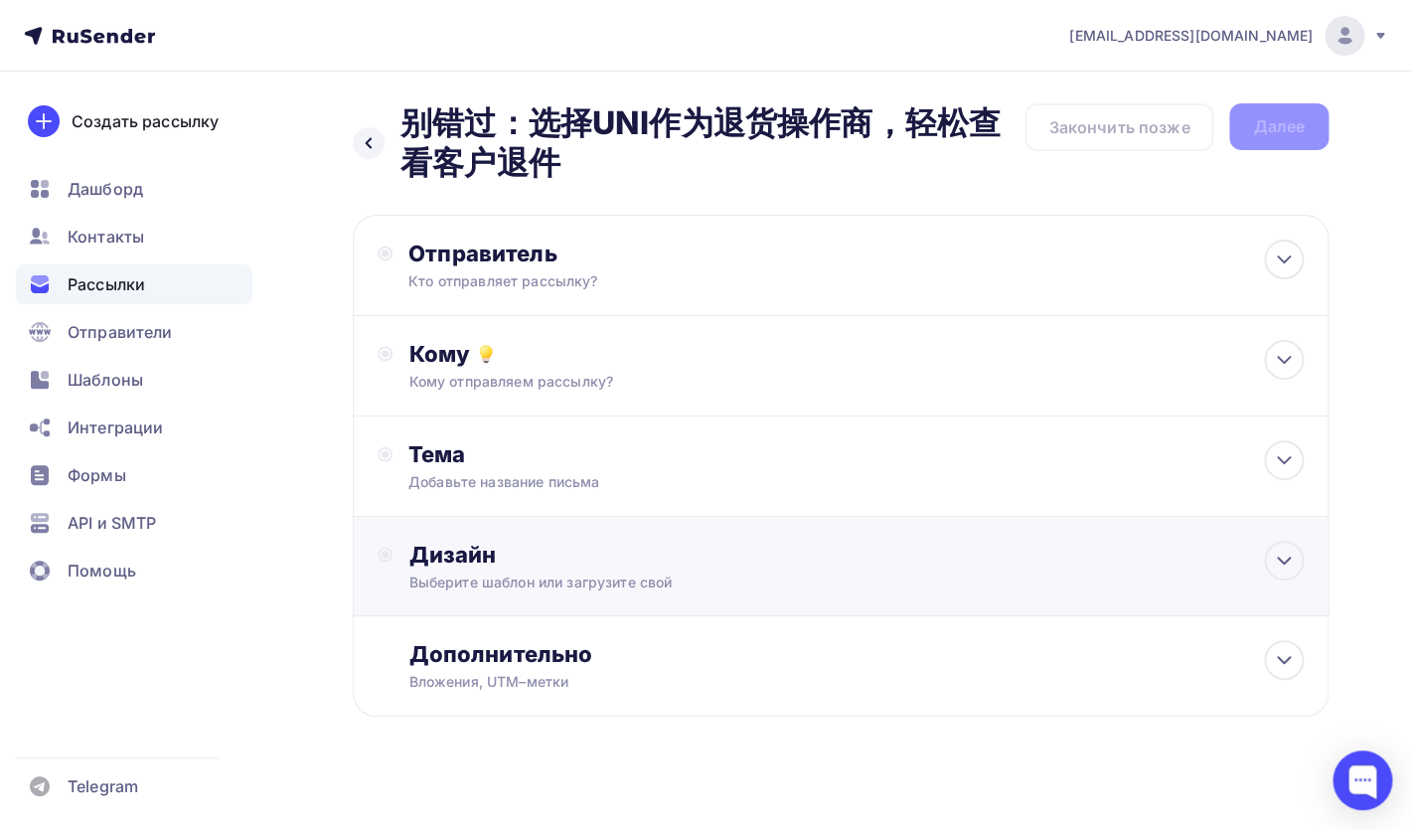
click at [588, 561] on div "Дизайн" at bounding box center [855, 555] width 895 height 28
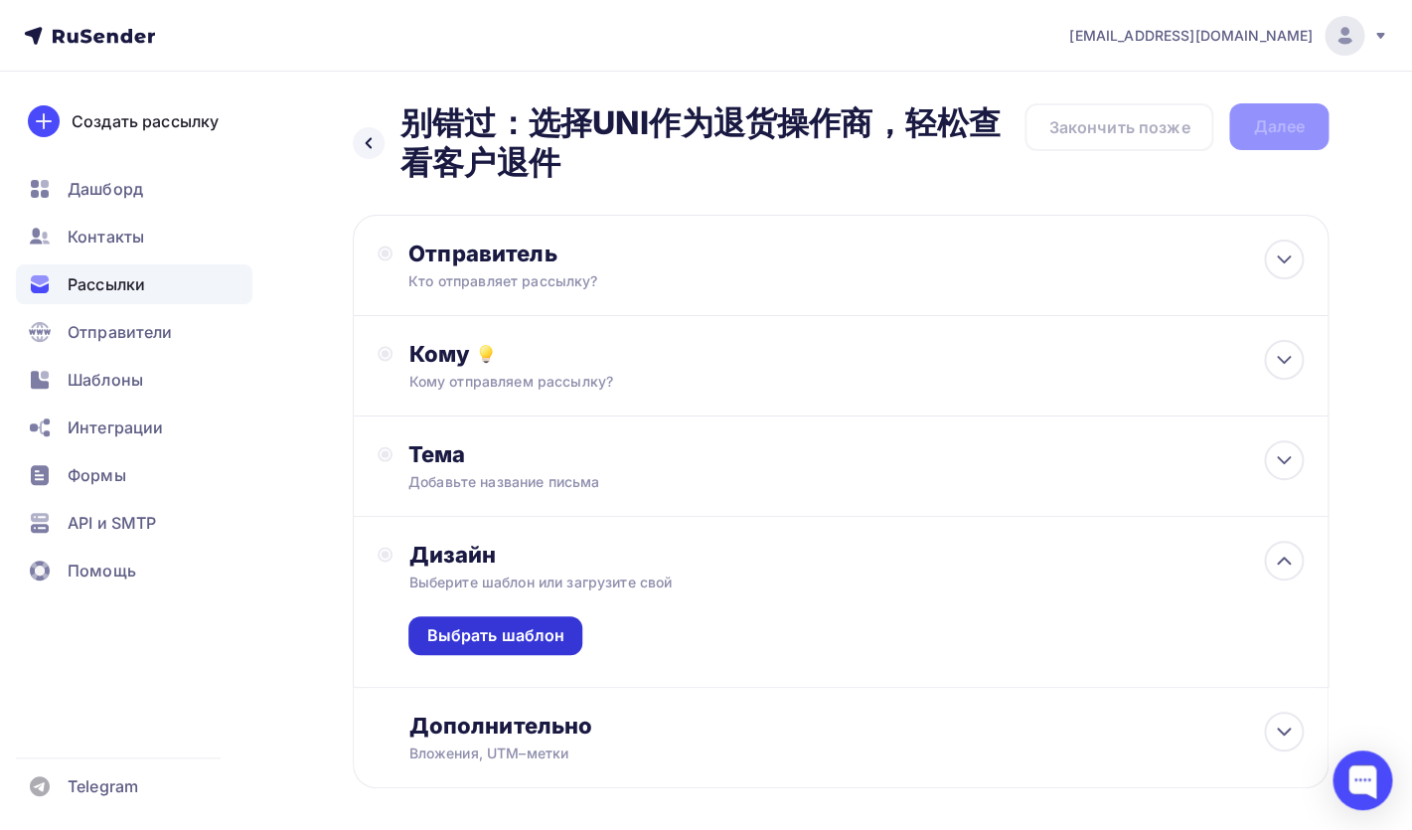
click at [546, 624] on div "Выбрать шаблон" at bounding box center [495, 635] width 174 height 39
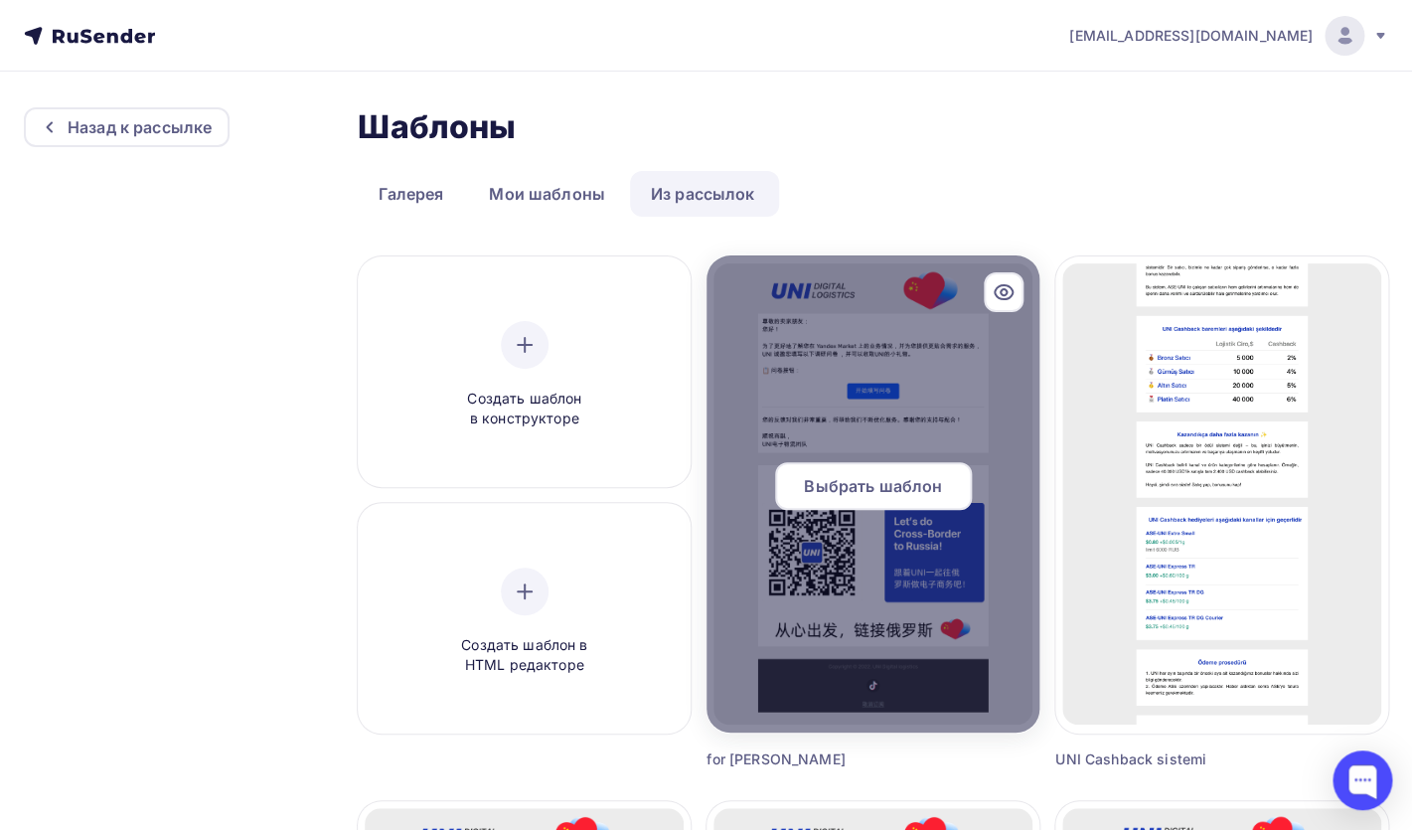
click at [896, 494] on span "Выбрать шаблон" at bounding box center [873, 486] width 138 height 24
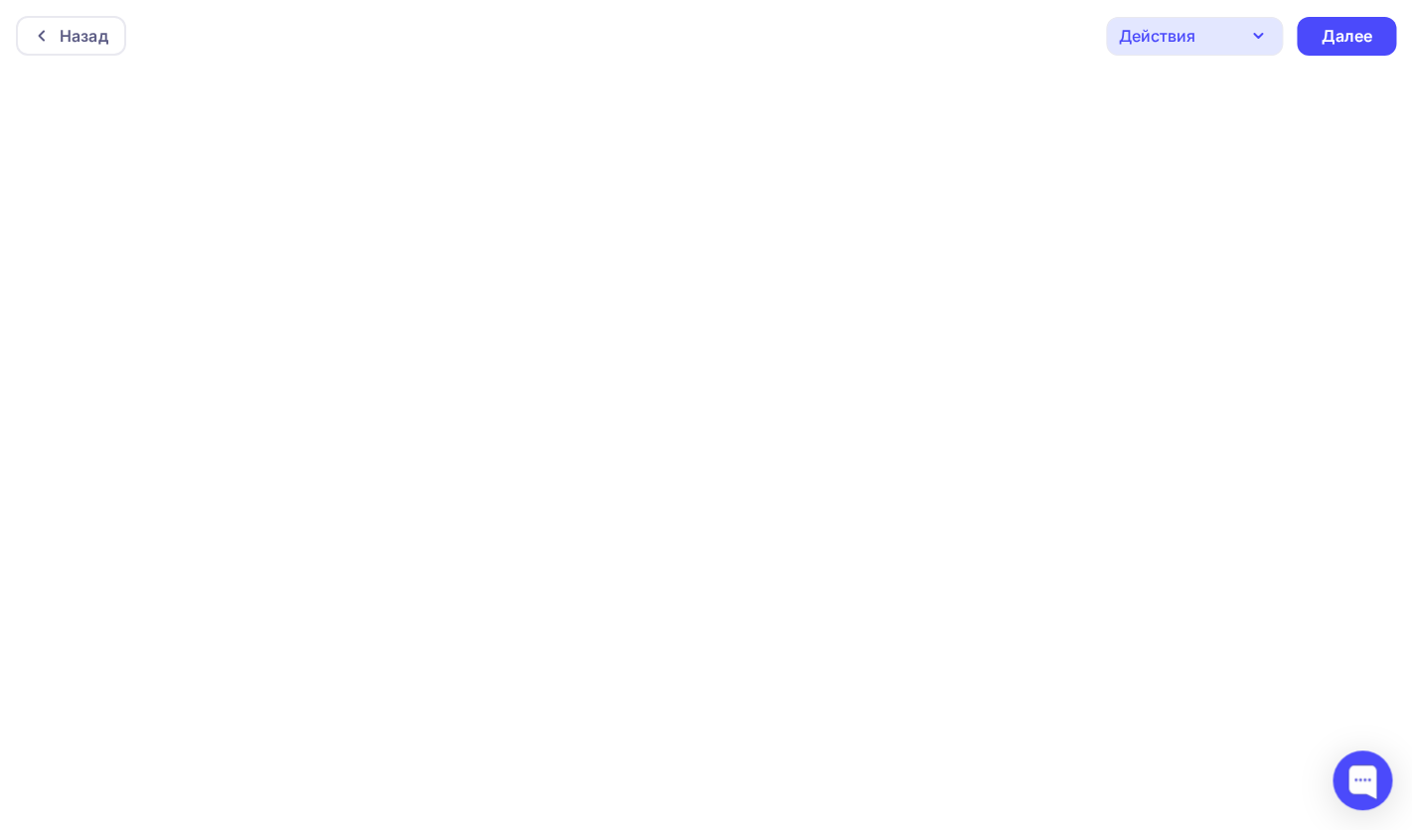
click at [1254, 40] on icon "button" at bounding box center [1258, 36] width 24 height 24
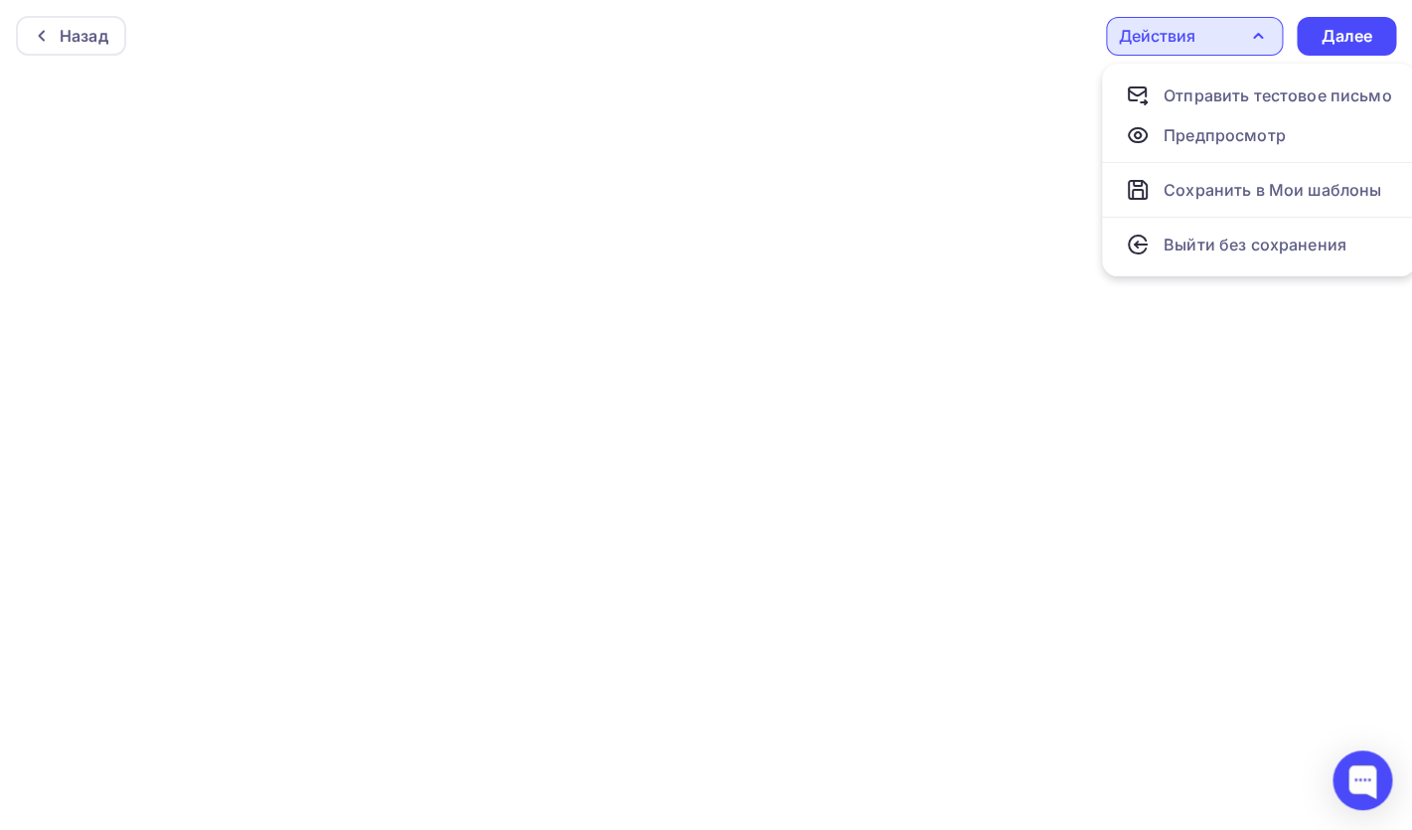
click at [1056, 22] on div "Назад Действия Отправить тестовое письмо Предпросмотр Сохранить в Мои шаблоны В…" at bounding box center [706, 36] width 1412 height 72
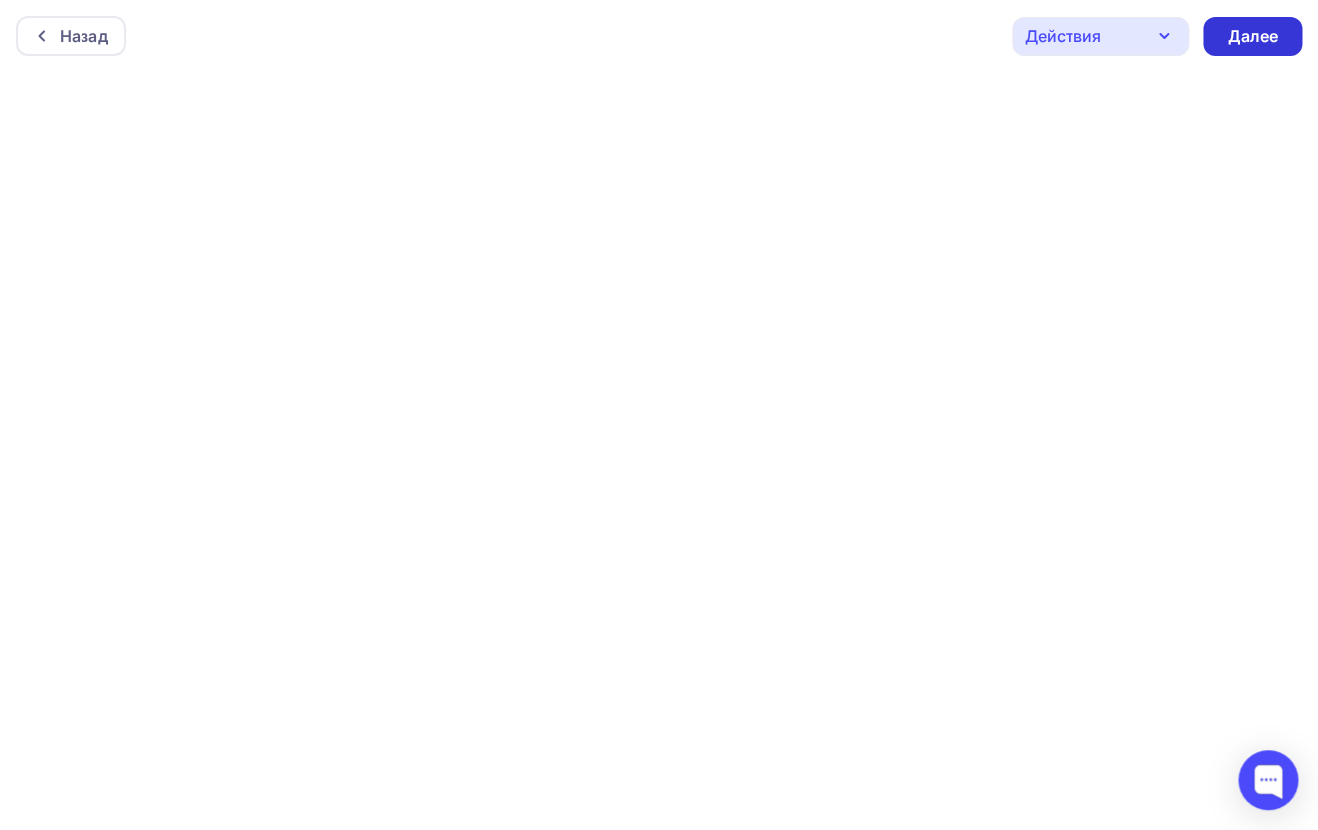
click at [1264, 35] on div "Далее" at bounding box center [1252, 36] width 52 height 23
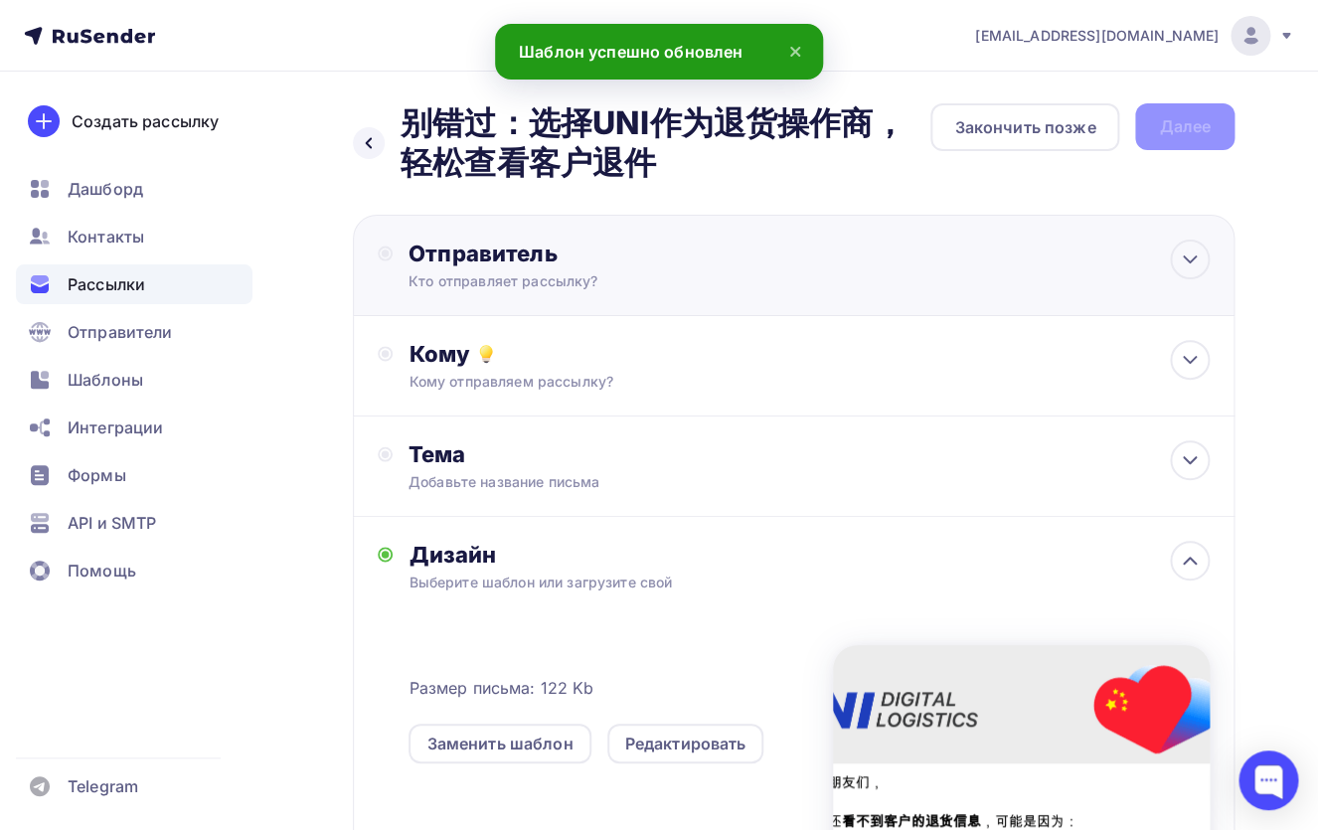
click at [699, 241] on div "Отправитель" at bounding box center [623, 253] width 430 height 28
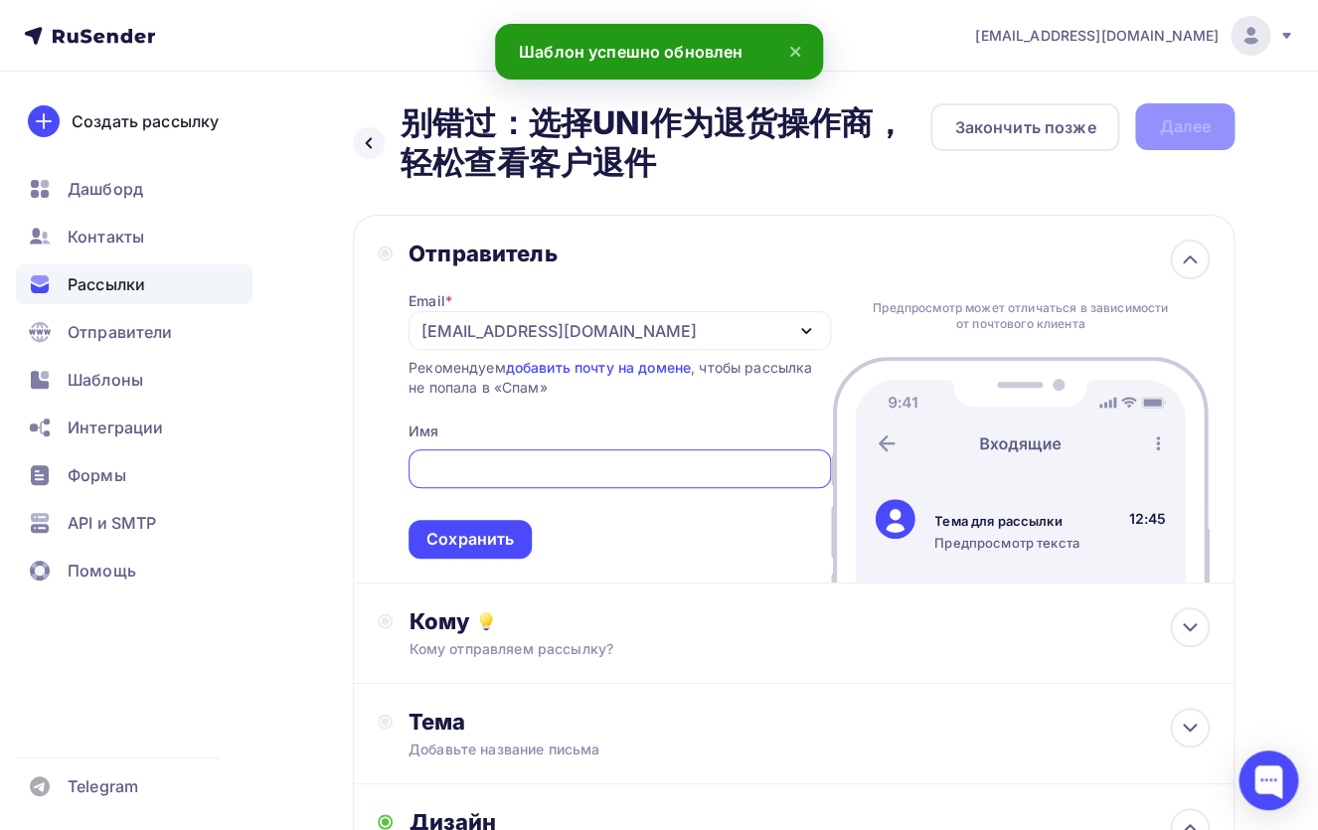
click at [610, 336] on div "[EMAIL_ADDRESS][DOMAIN_NAME]" at bounding box center [619, 330] width 422 height 39
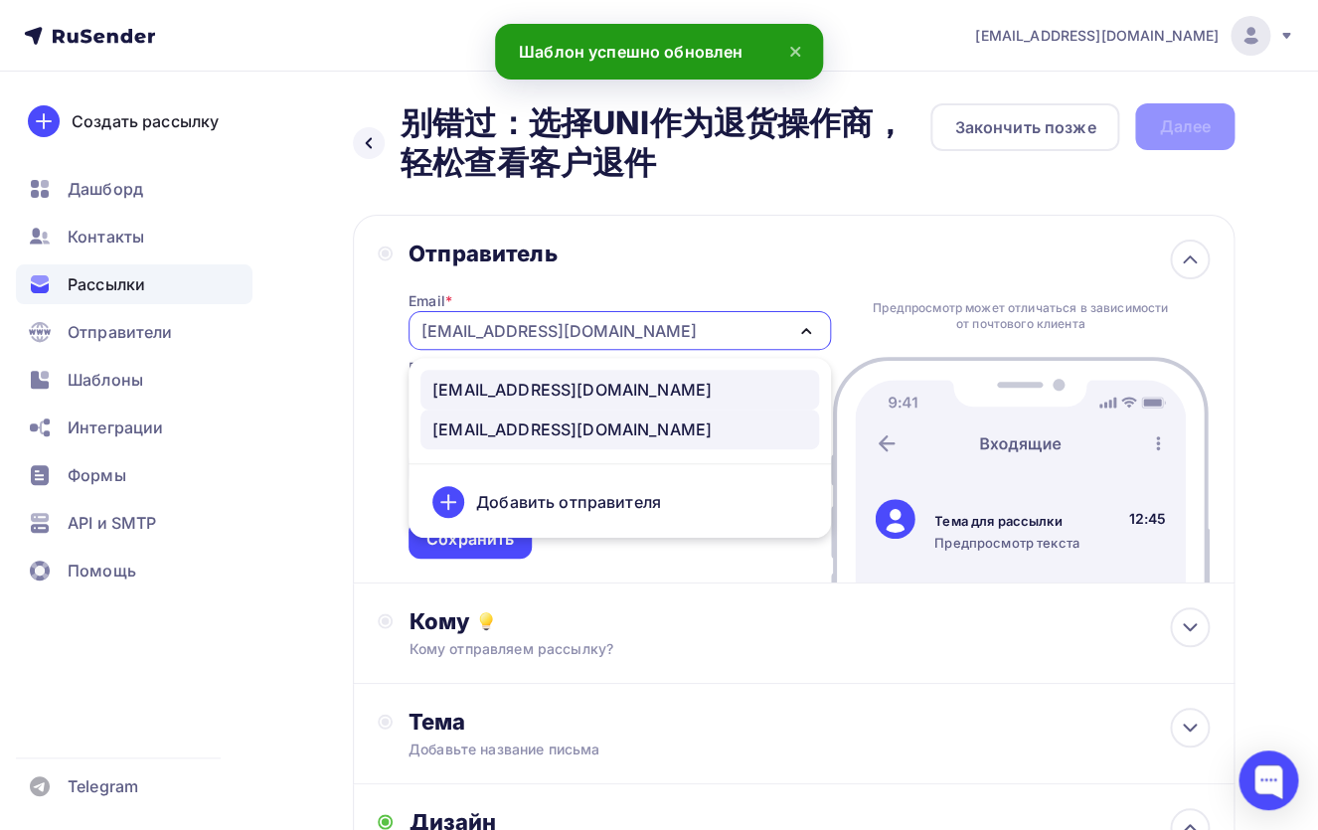
click at [593, 387] on div "noreply@unitrade.space" at bounding box center [571, 390] width 279 height 24
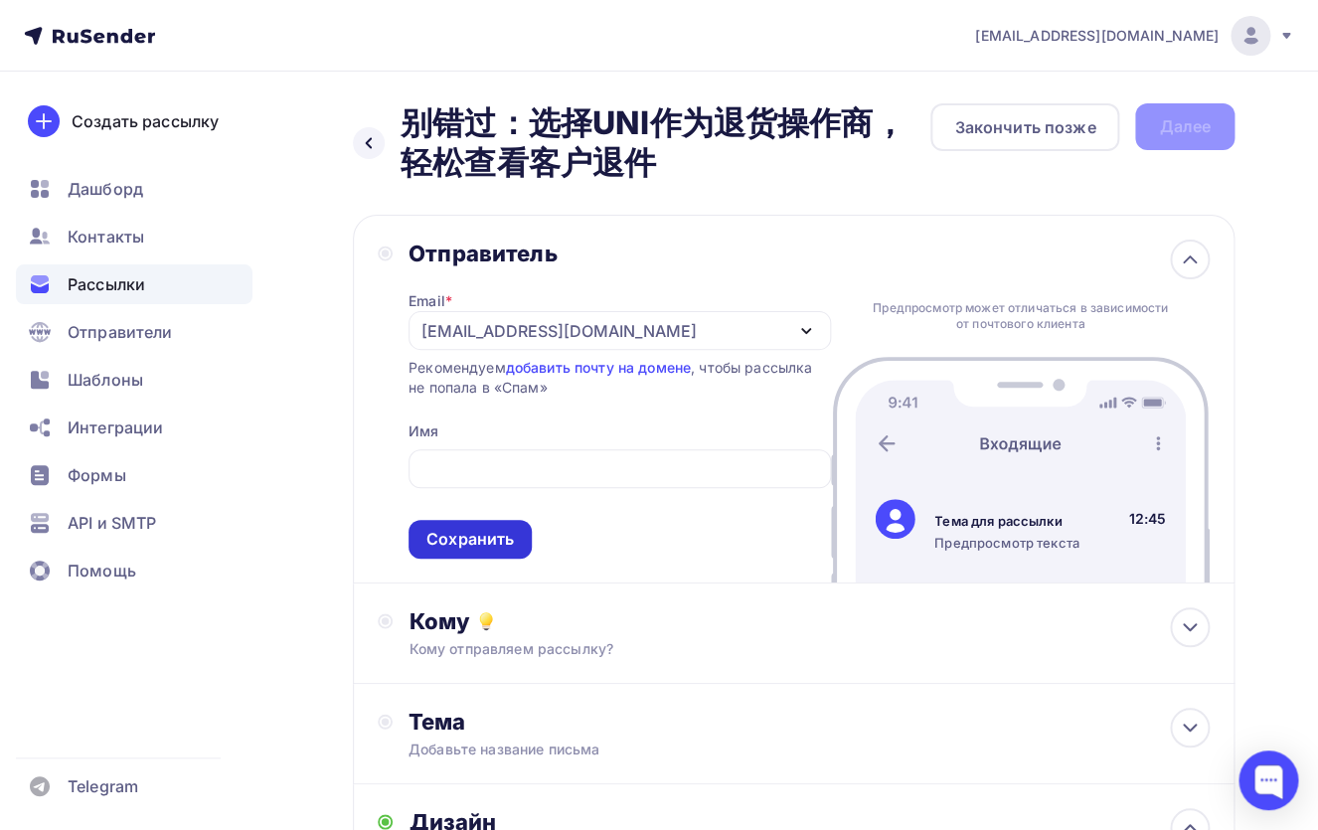
click at [492, 539] on div "Сохранить" at bounding box center [469, 539] width 87 height 23
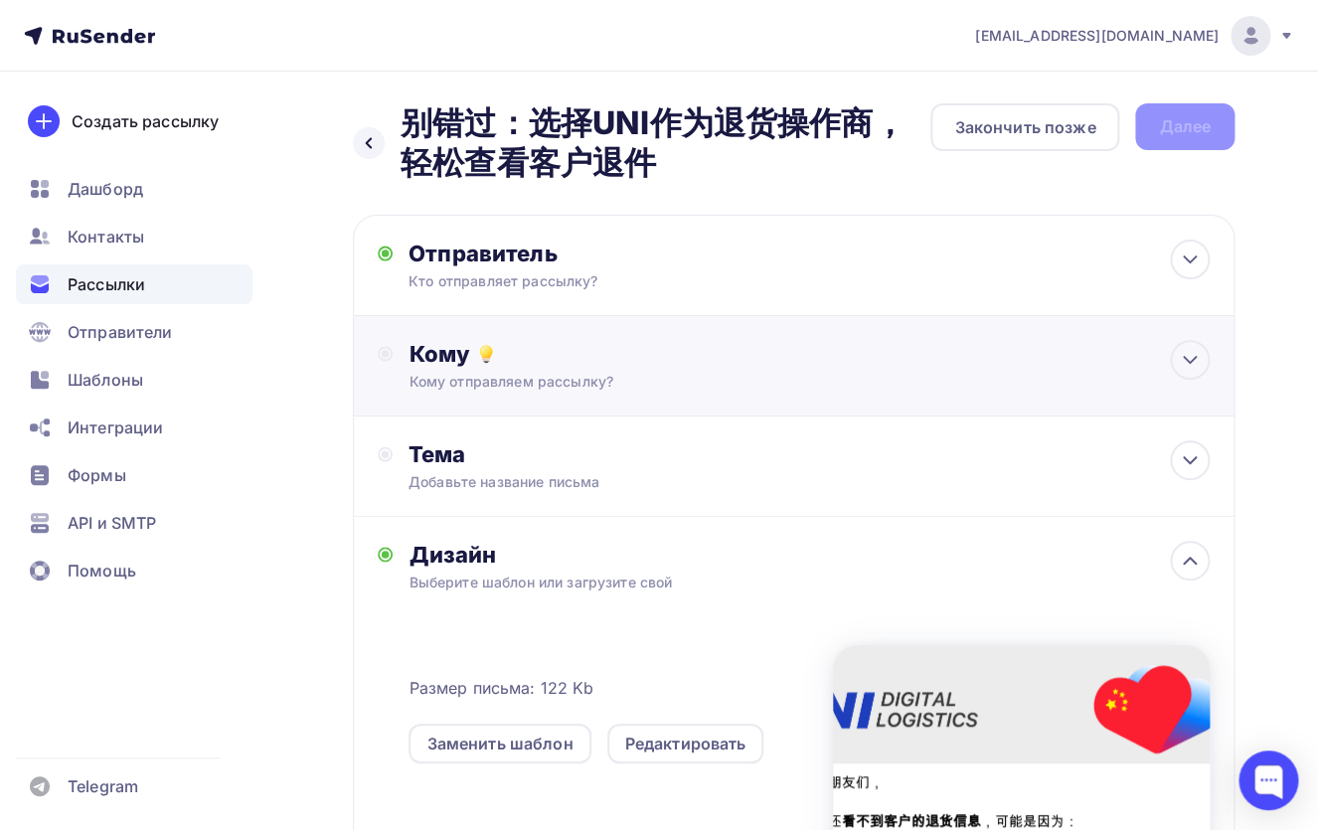
click at [549, 383] on div "Кому отправляем рассылку?" at bounding box center [768, 382] width 720 height 20
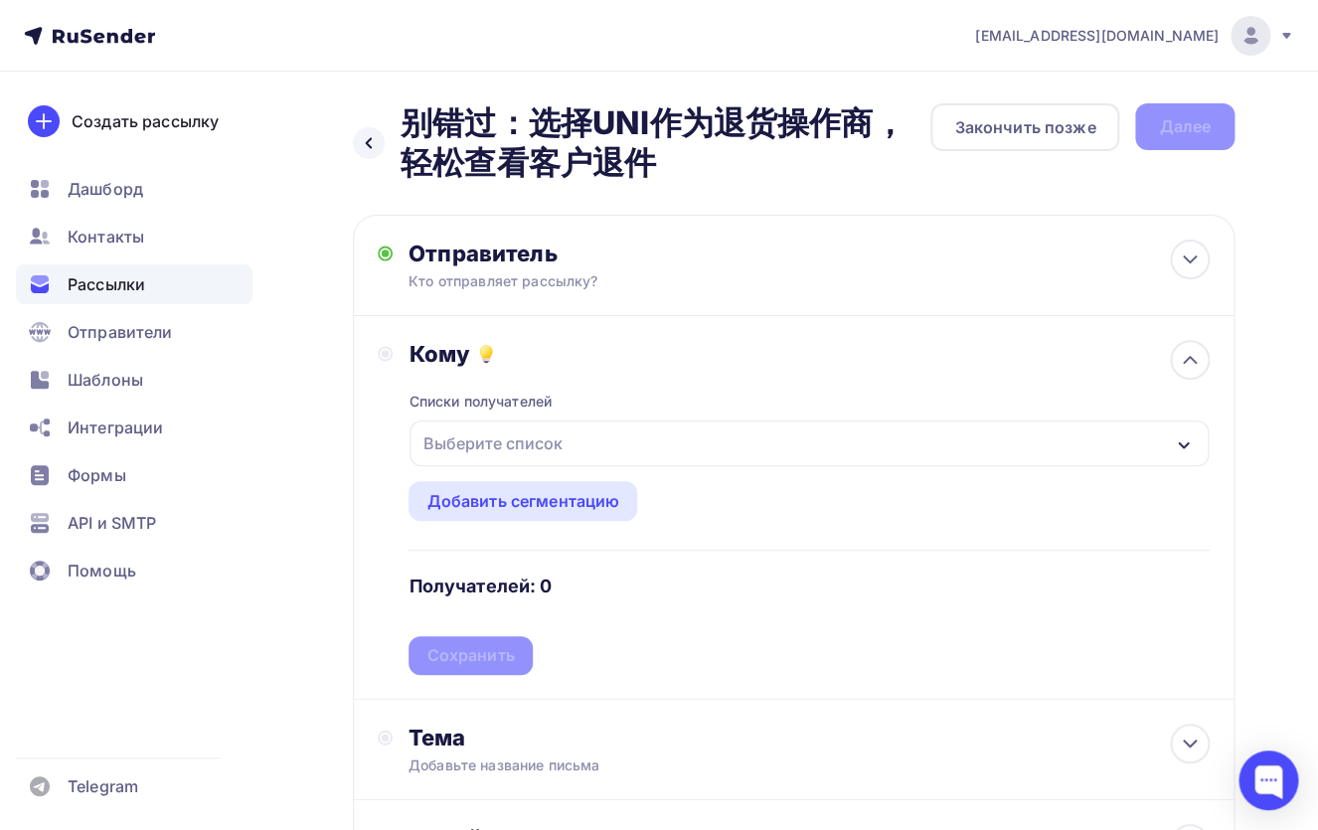
click at [488, 436] on div "Выберите список" at bounding box center [491, 443] width 155 height 36
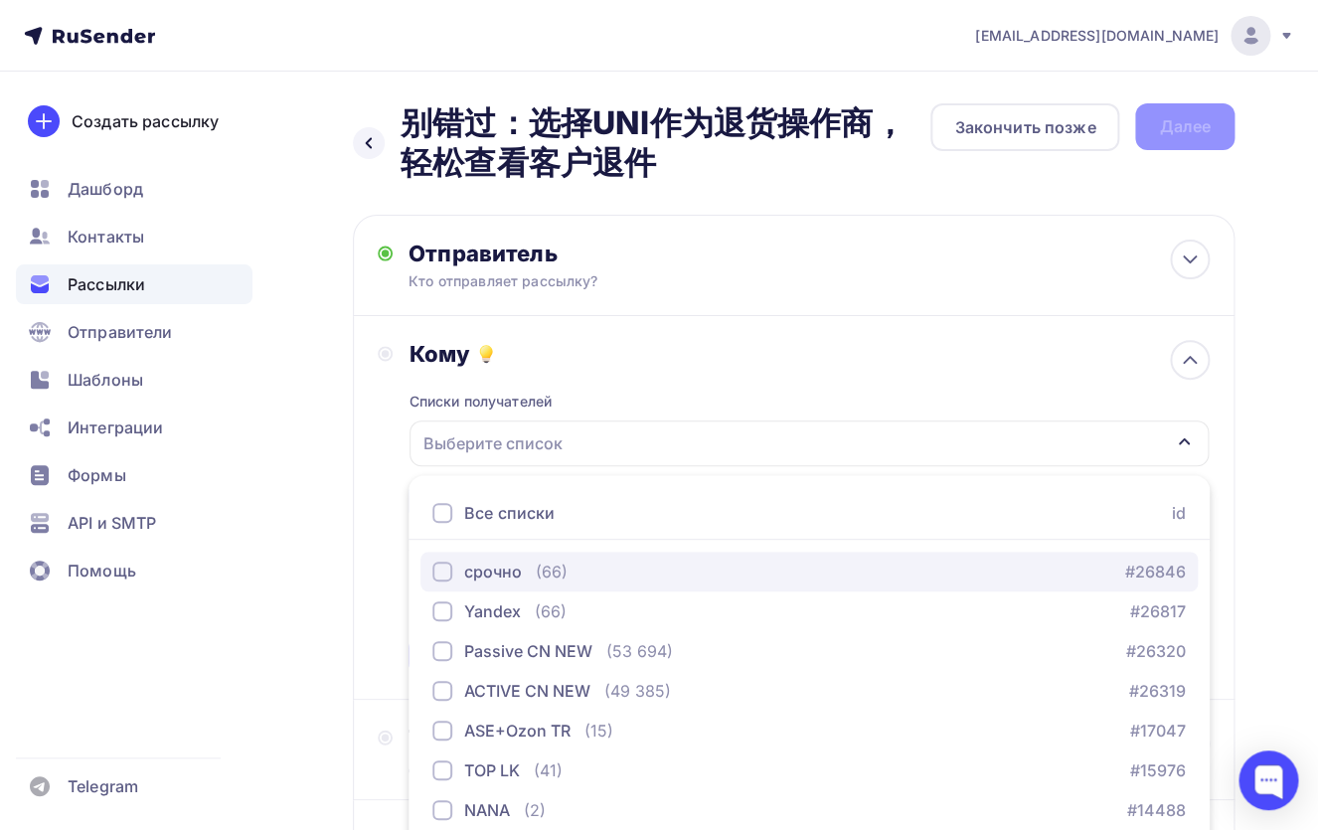
click at [439, 564] on div "button" at bounding box center [442, 571] width 20 height 20
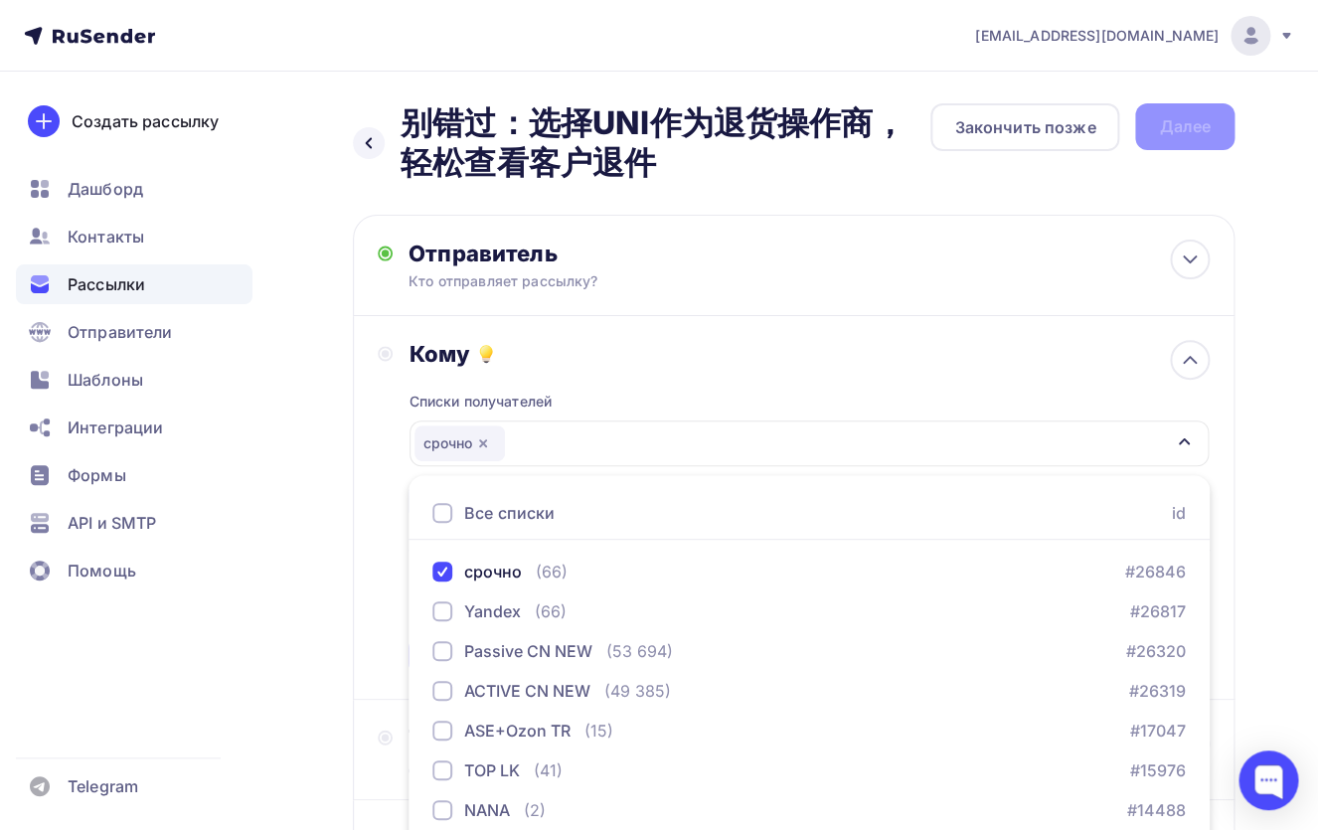
click at [353, 566] on div "Назад 别错过：选择UNI作为退货操作商，轻松查看客户退件 别错过：选择UNI作为退货操作商，轻松查看客户退件 Закончить позже Далее…" at bounding box center [659, 770] width 1318 height 1396
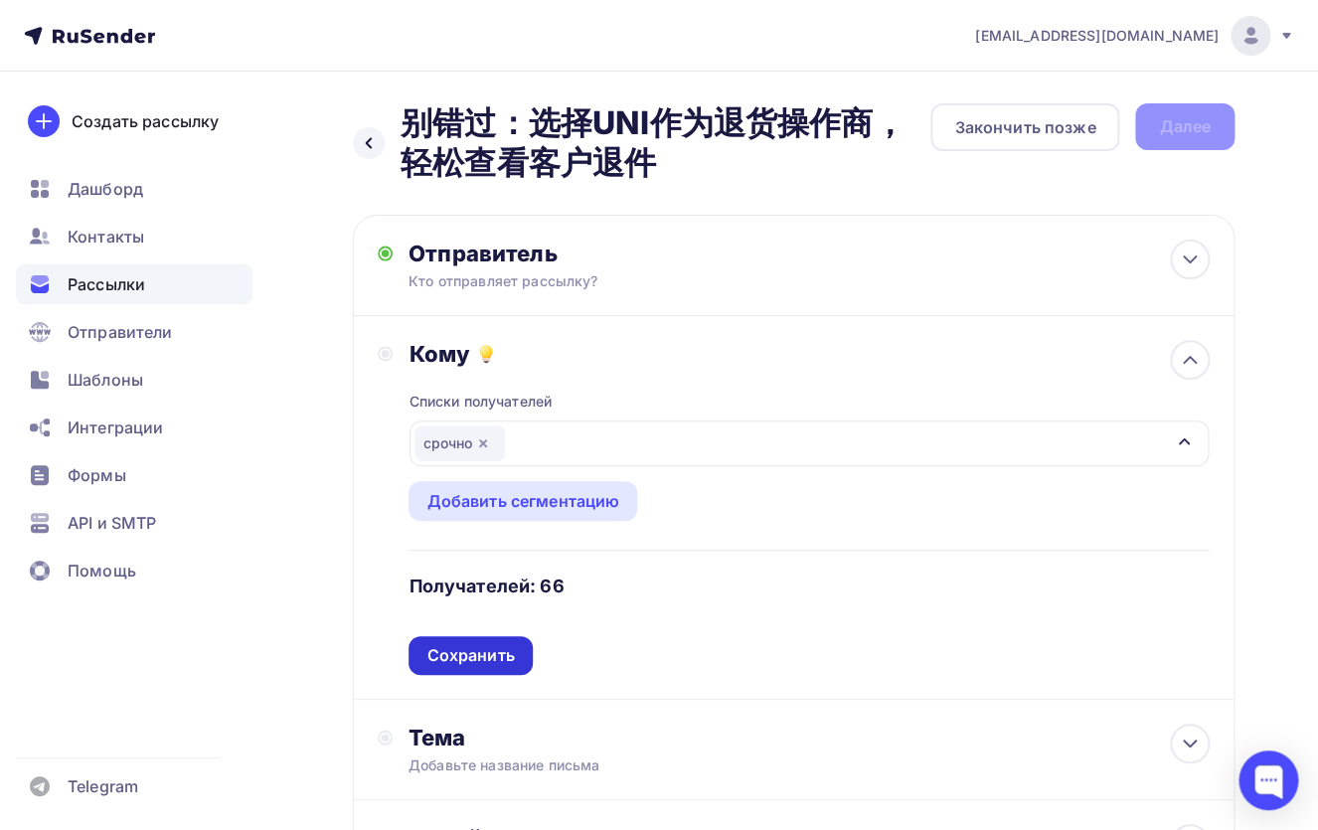
click at [465, 653] on div "Сохранить" at bounding box center [469, 655] width 87 height 23
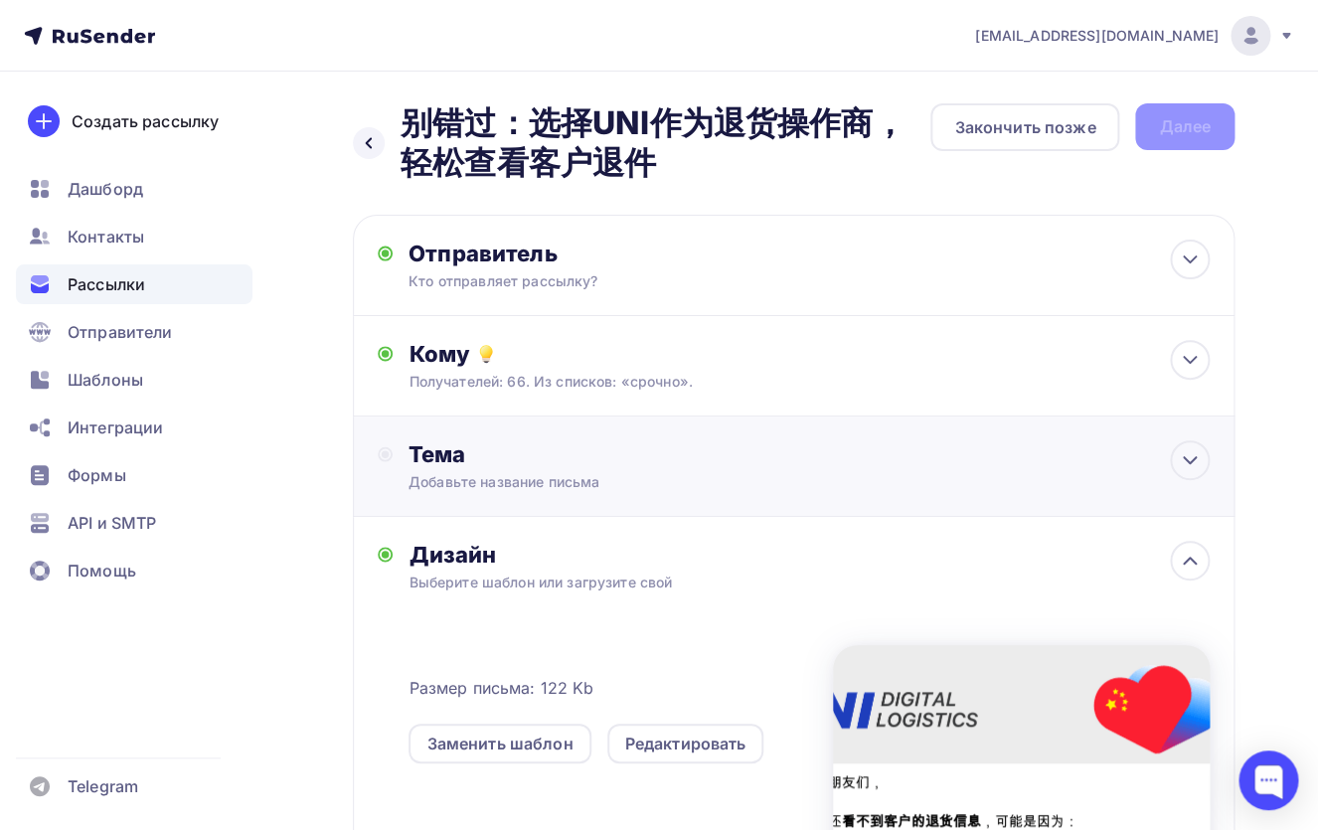
click at [527, 481] on div "Добавьте название письма" at bounding box center [585, 482] width 354 height 20
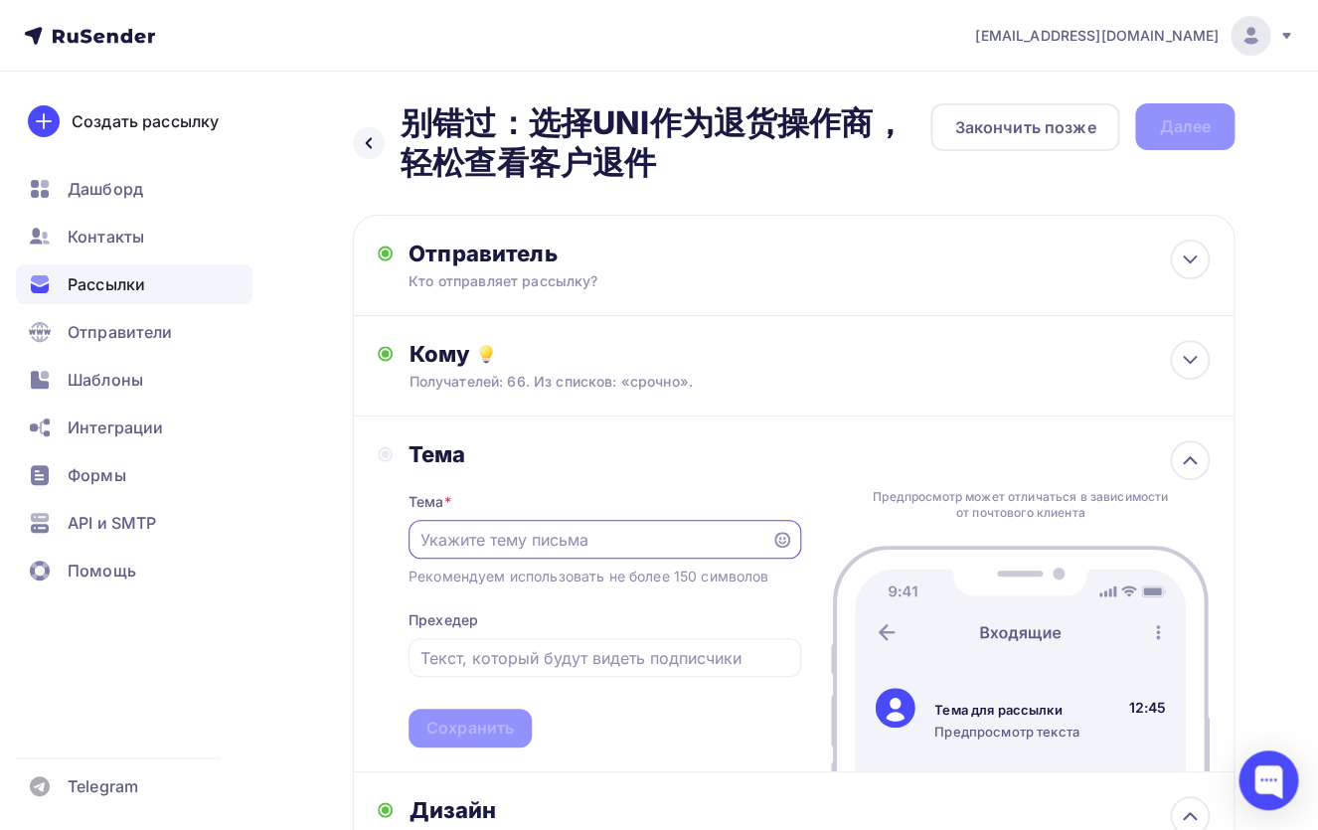
paste input "别错过：选择UNI作为退货操作商，轻松查看客户退件"
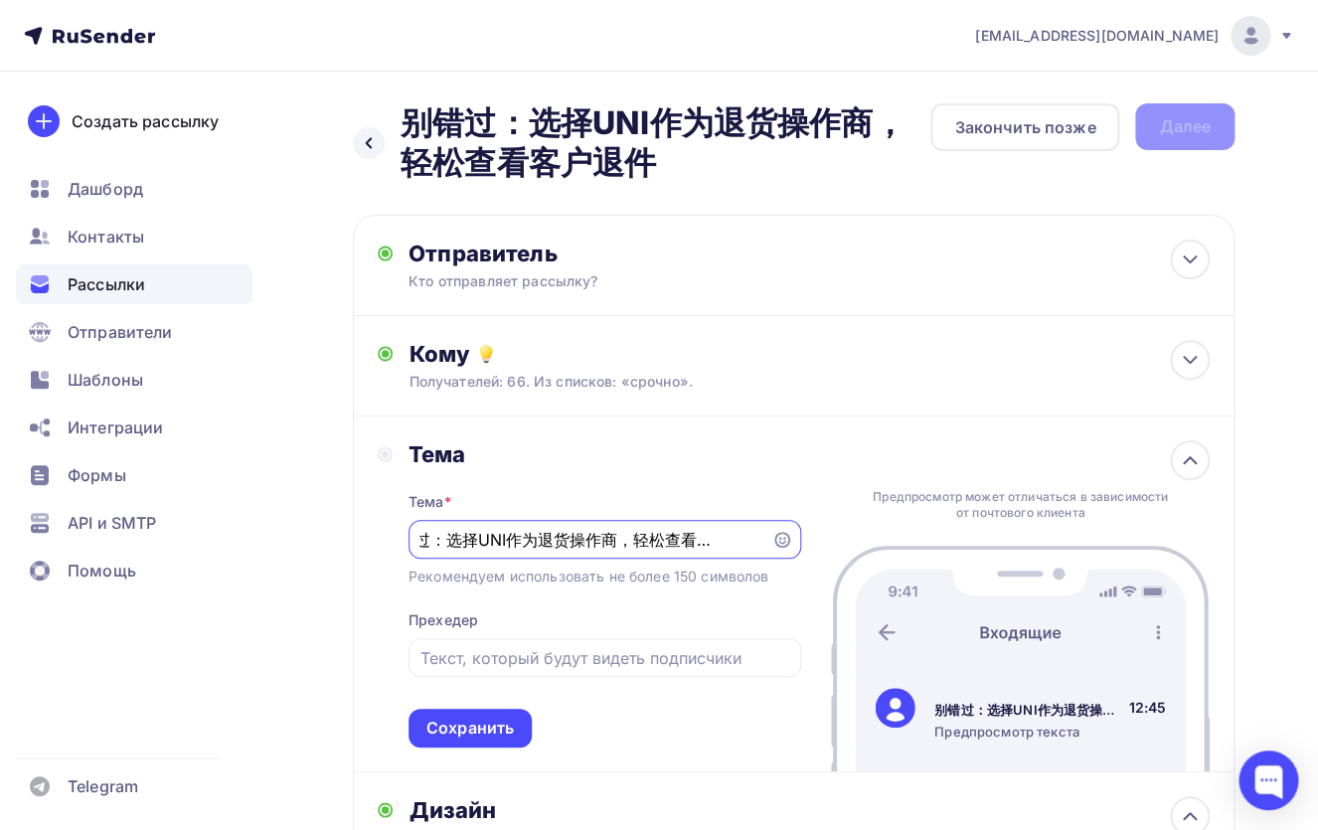
drag, startPoint x: 448, startPoint y: 543, endPoint x: 834, endPoint y: 541, distance: 385.6
click at [759, 541] on input "别错过：选择UNI作为退货操作商，轻松查看客户退件" at bounding box center [589, 540] width 340 height 24
type input "别"
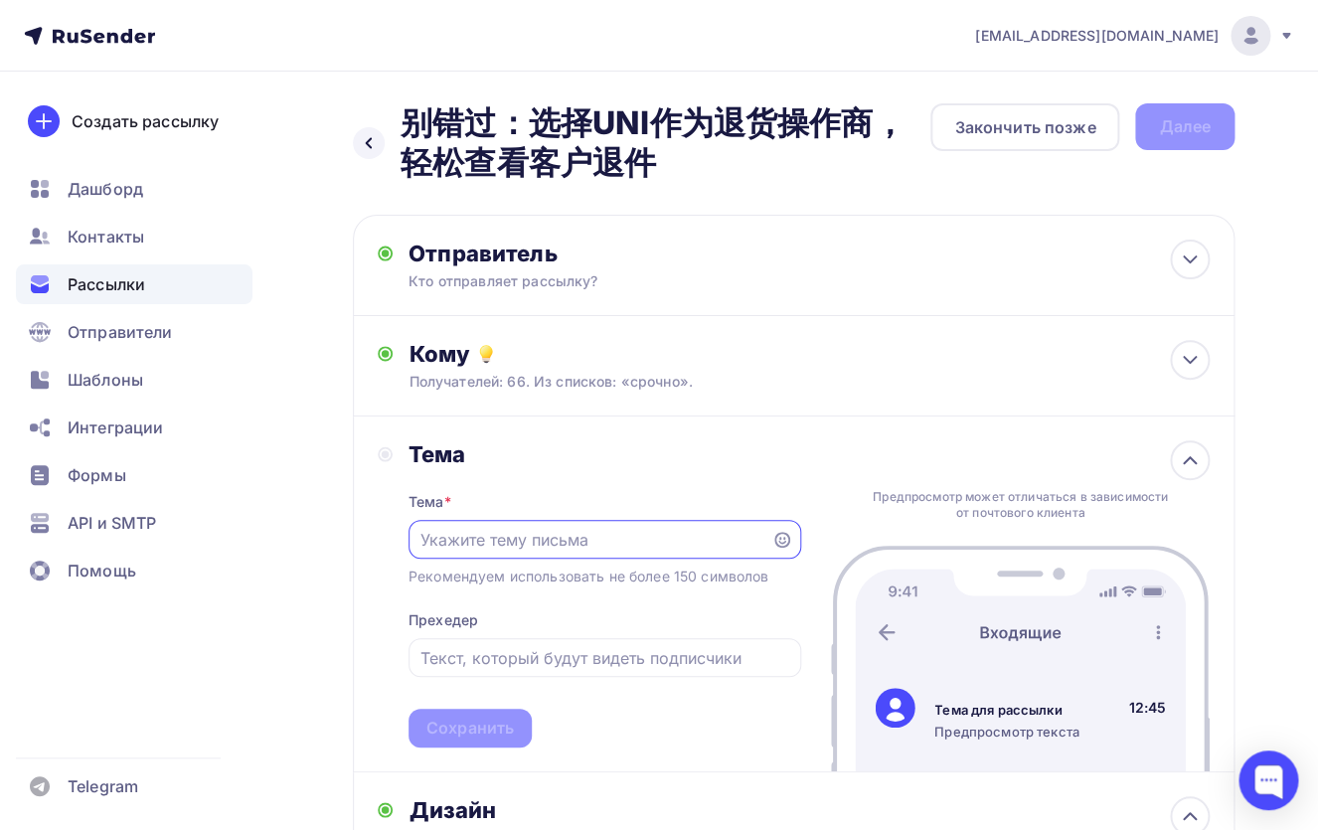
paste input "选择UNI作为退货操作商，轻松查看客户退件"
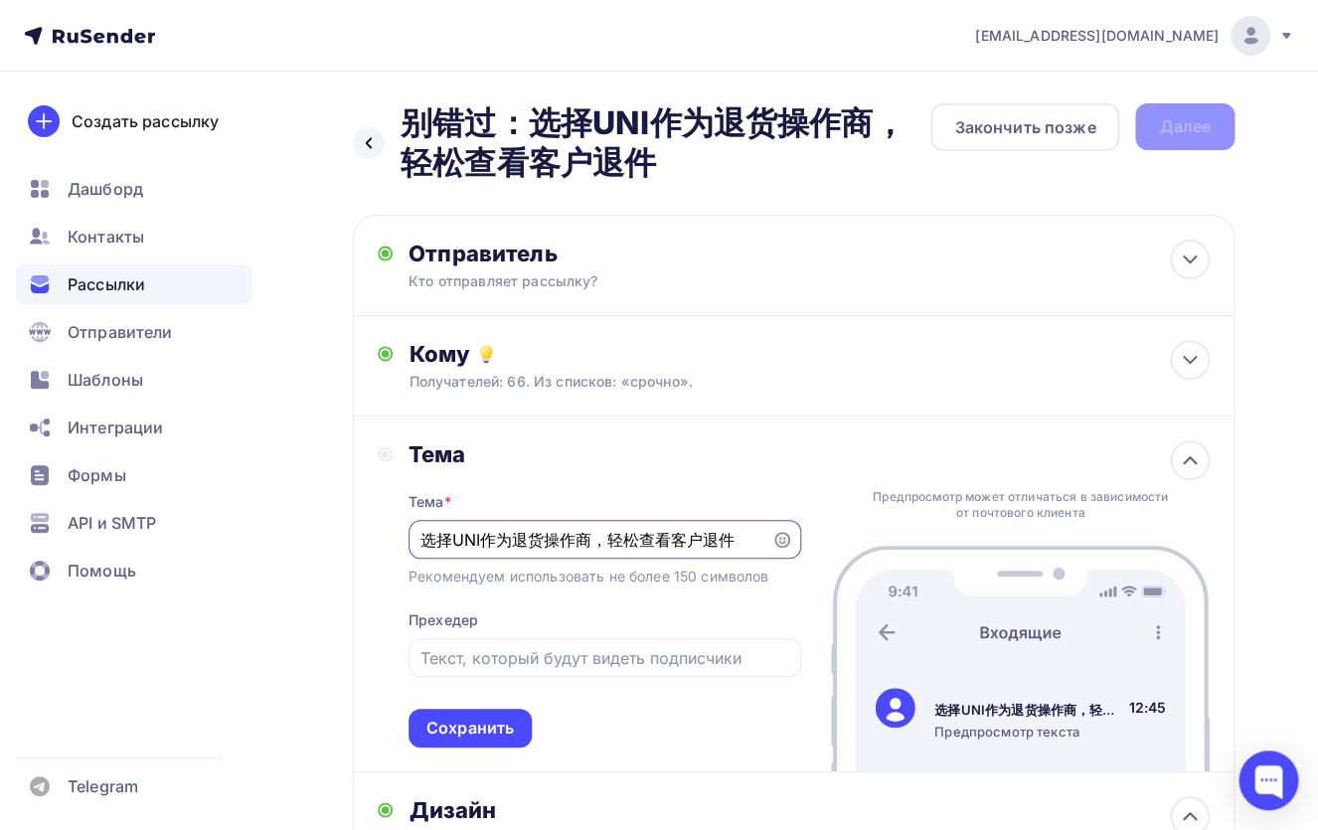
drag, startPoint x: 603, startPoint y: 544, endPoint x: 796, endPoint y: 549, distance: 192.8
click at [759, 549] on input "选择UNI作为退货操作商，轻松查看客户退件" at bounding box center [589, 540] width 340 height 24
type input "选择UNI作为退货操作商"
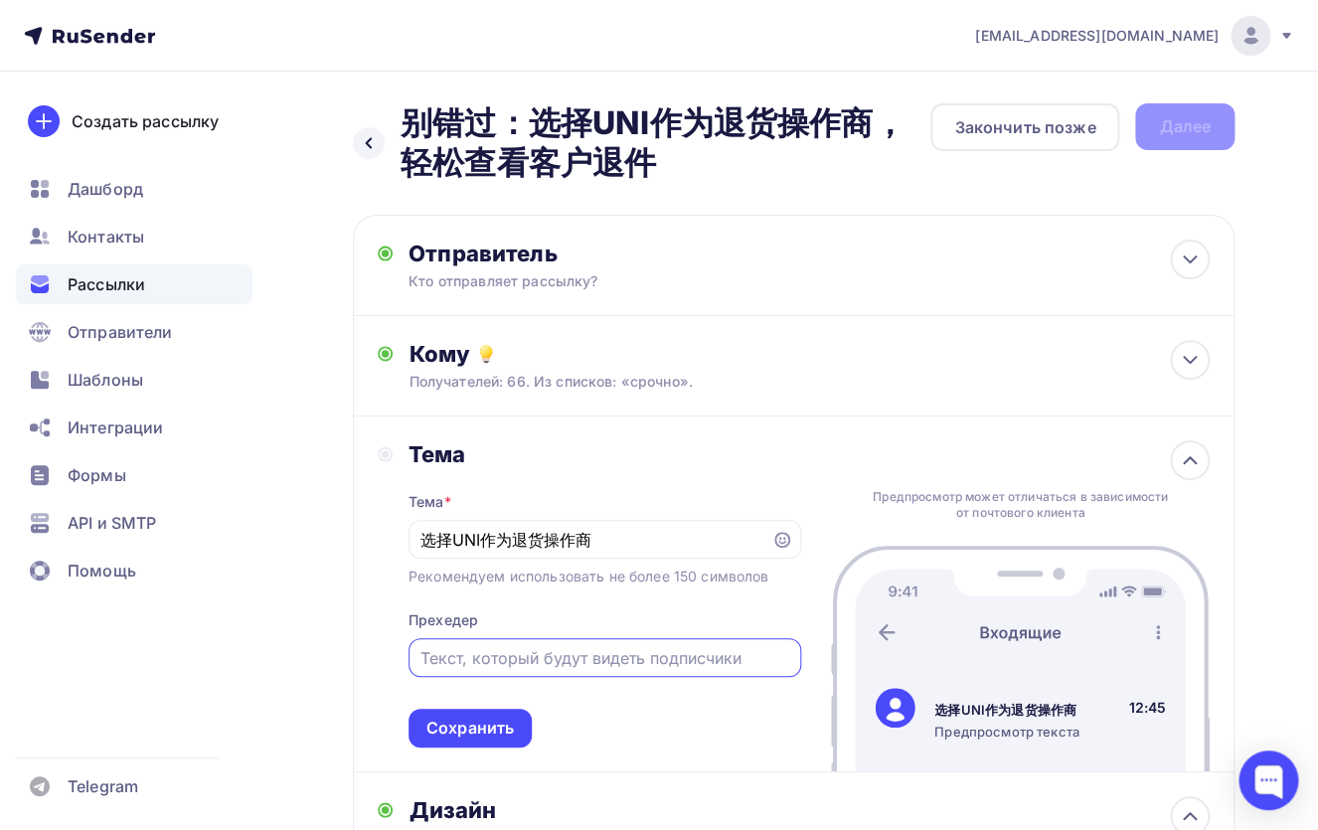
click at [650, 663] on input "text" at bounding box center [604, 658] width 370 height 24
paste input "轻松查看客户退件"
click at [482, 725] on div "Сохранить" at bounding box center [469, 727] width 87 height 23
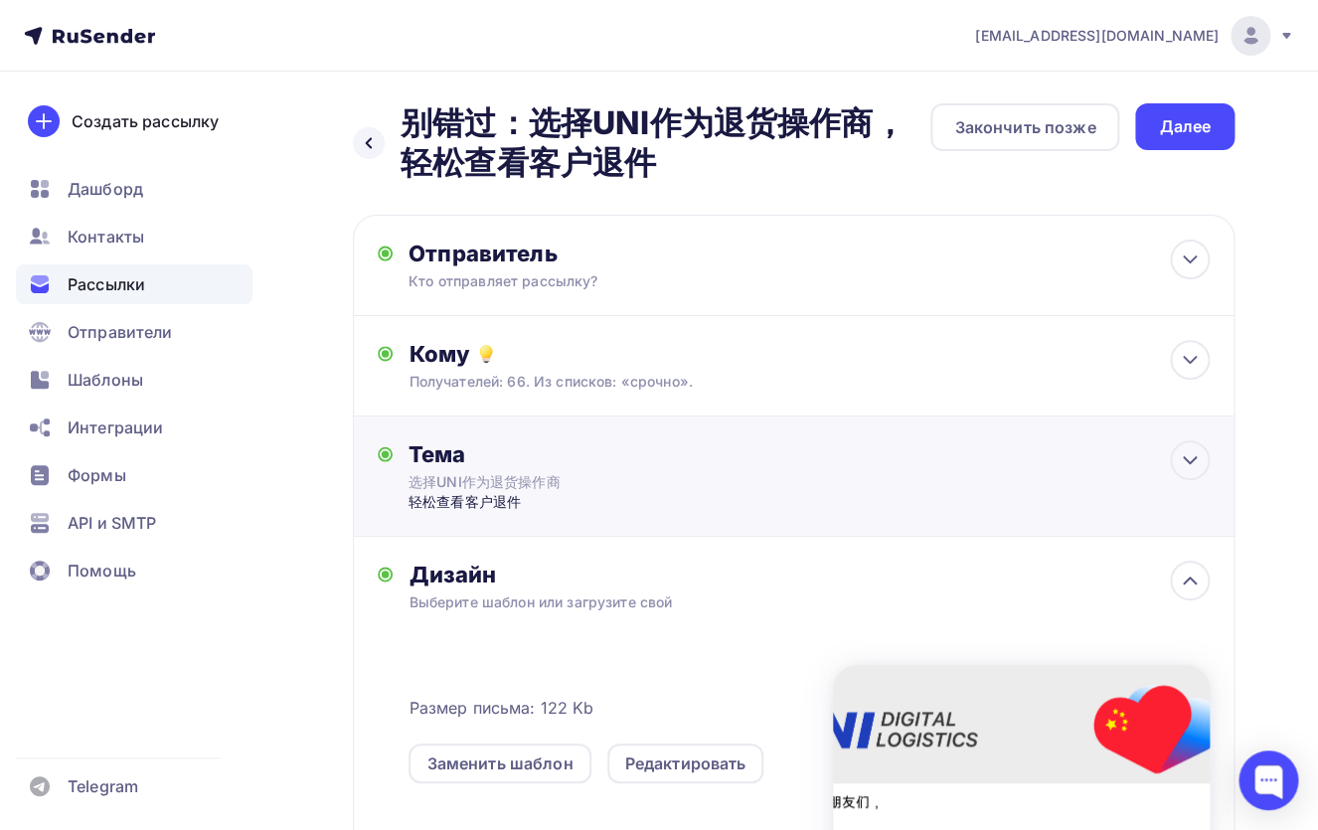
click at [505, 505] on div "轻松查看客户退件" at bounding box center [604, 502] width 393 height 20
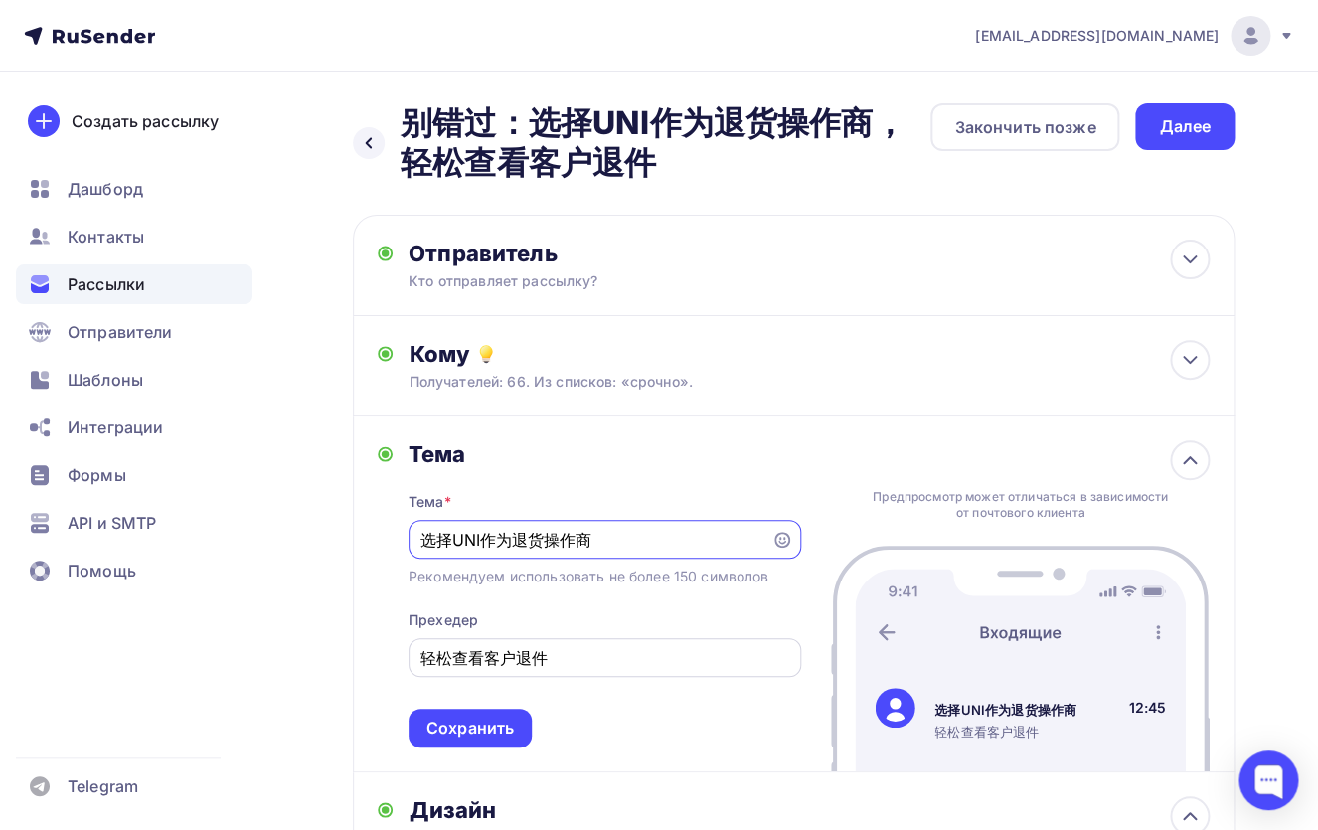
click at [515, 660] on input "轻松查看客户退件" at bounding box center [604, 658] width 370 height 24
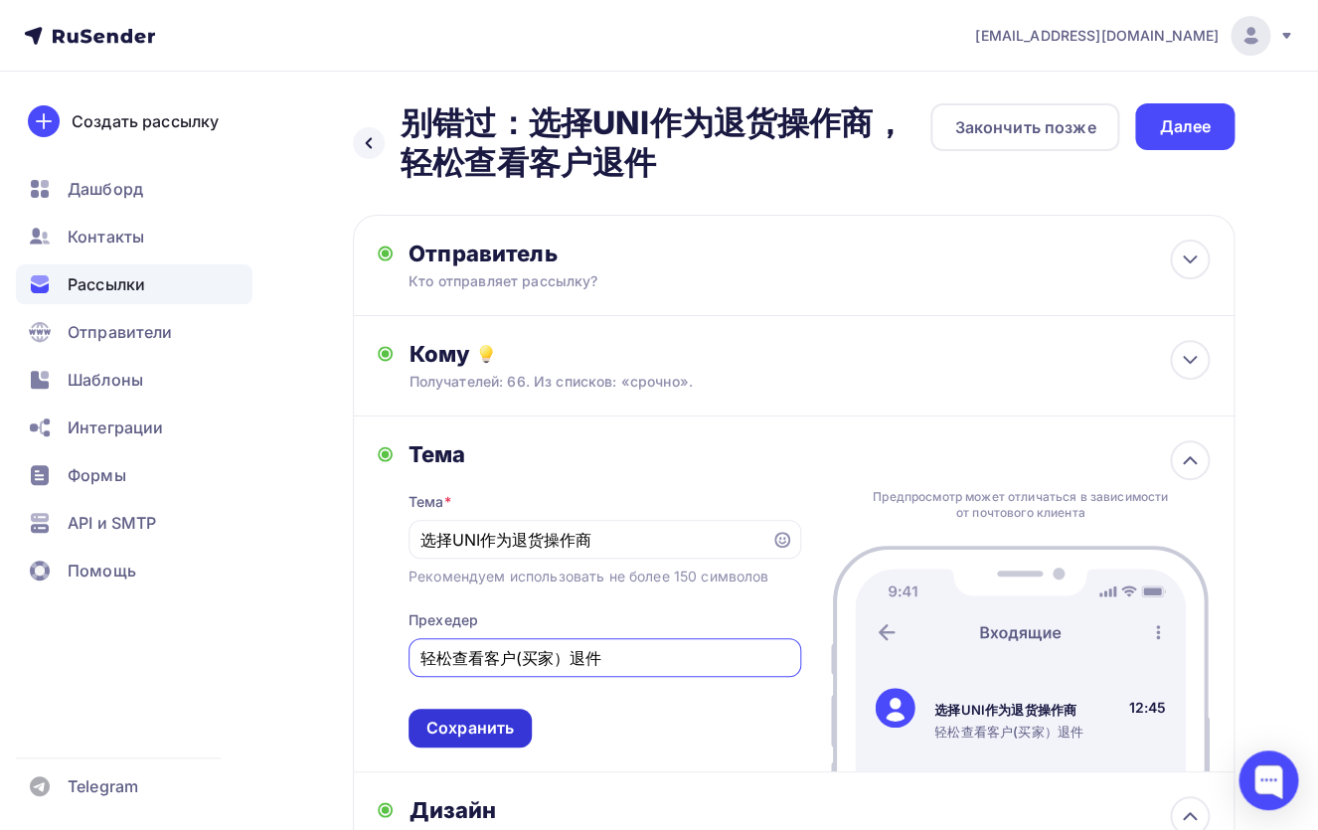
type input "轻松查看客户(买家）退件"
click at [499, 747] on div "Сохранить" at bounding box center [469, 728] width 123 height 39
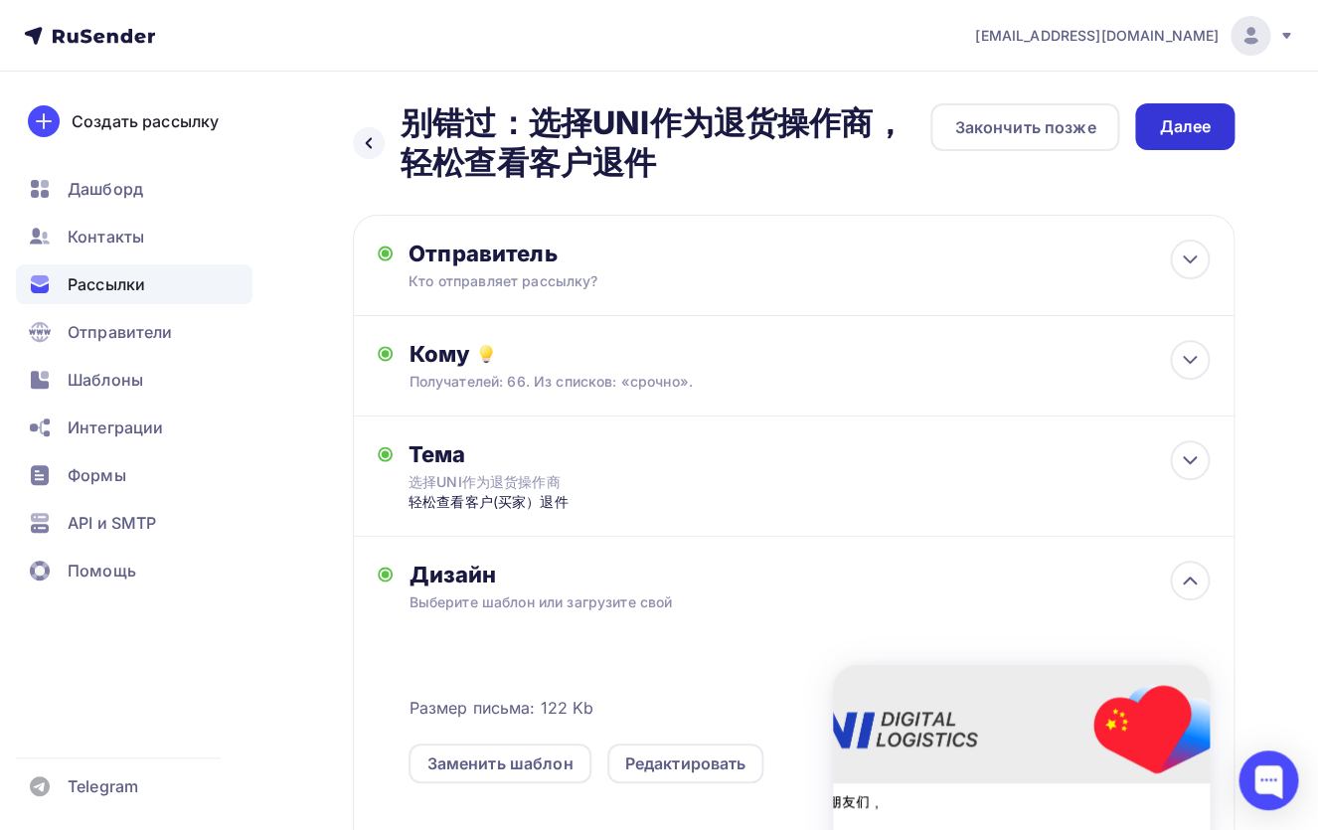
click at [1184, 128] on div "Далее" at bounding box center [1185, 126] width 52 height 23
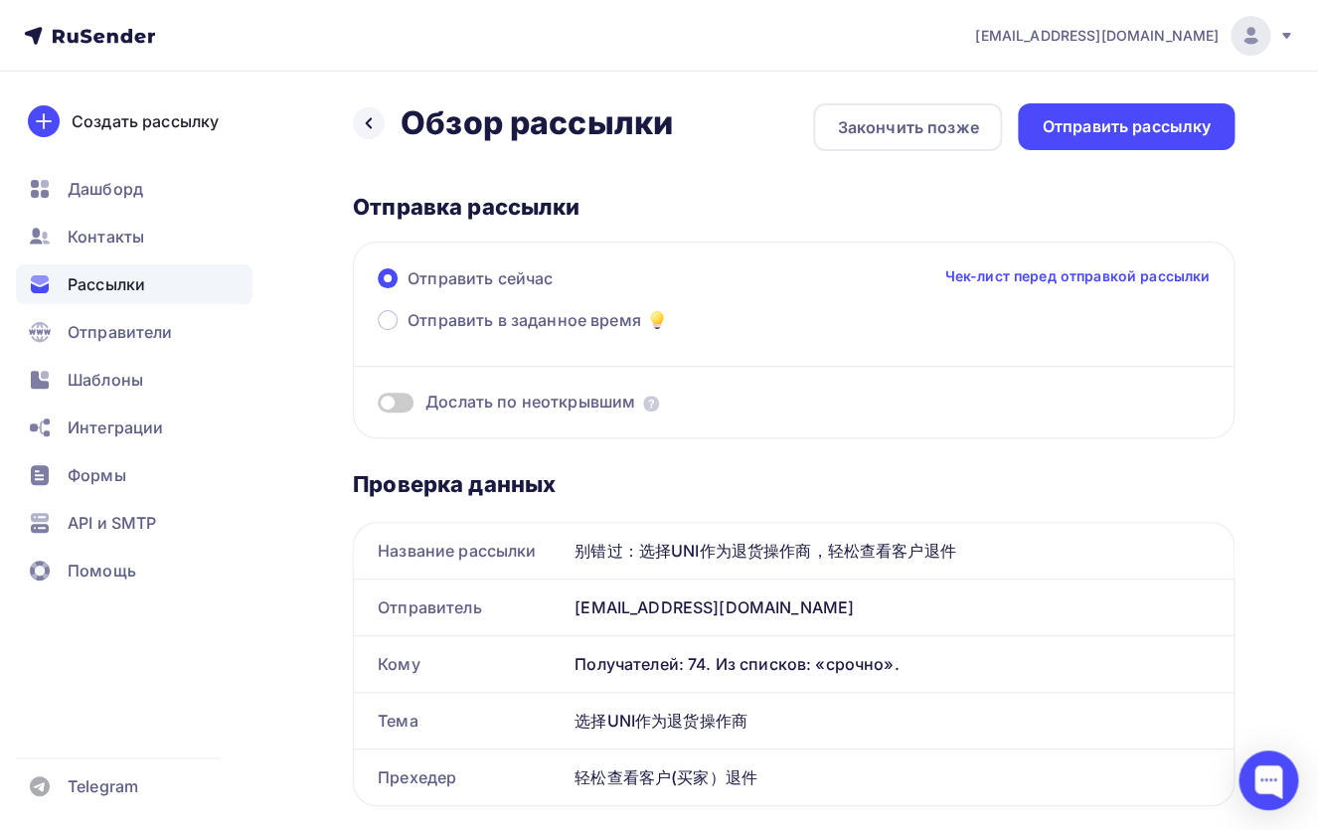
click at [402, 398] on span at bounding box center [396, 403] width 36 height 20
click at [378, 405] on input "checkbox" at bounding box center [378, 405] width 0 height 0
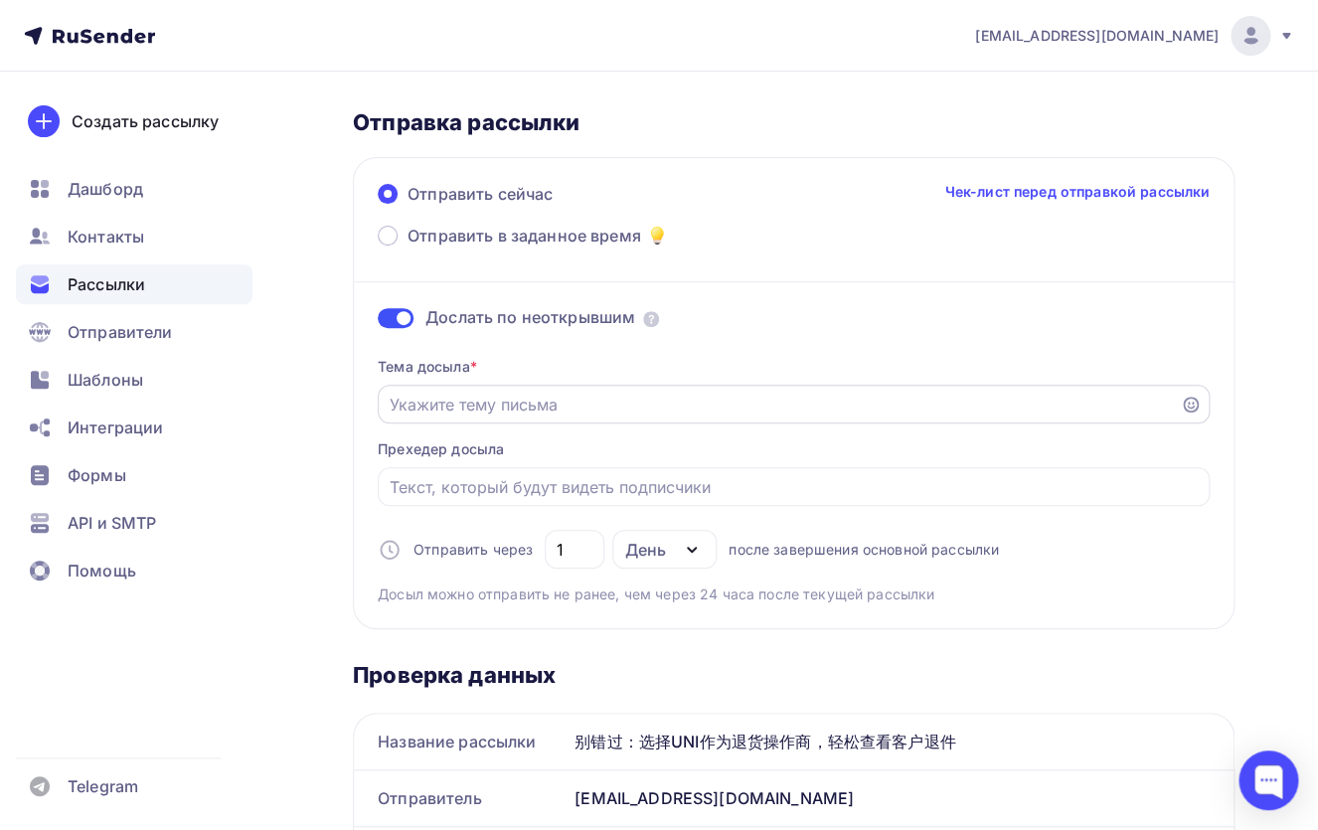
scroll to position [85, 0]
click at [585, 394] on input "Отправить в заданное время" at bounding box center [779, 404] width 779 height 24
paste input "轻松查看客户退件"
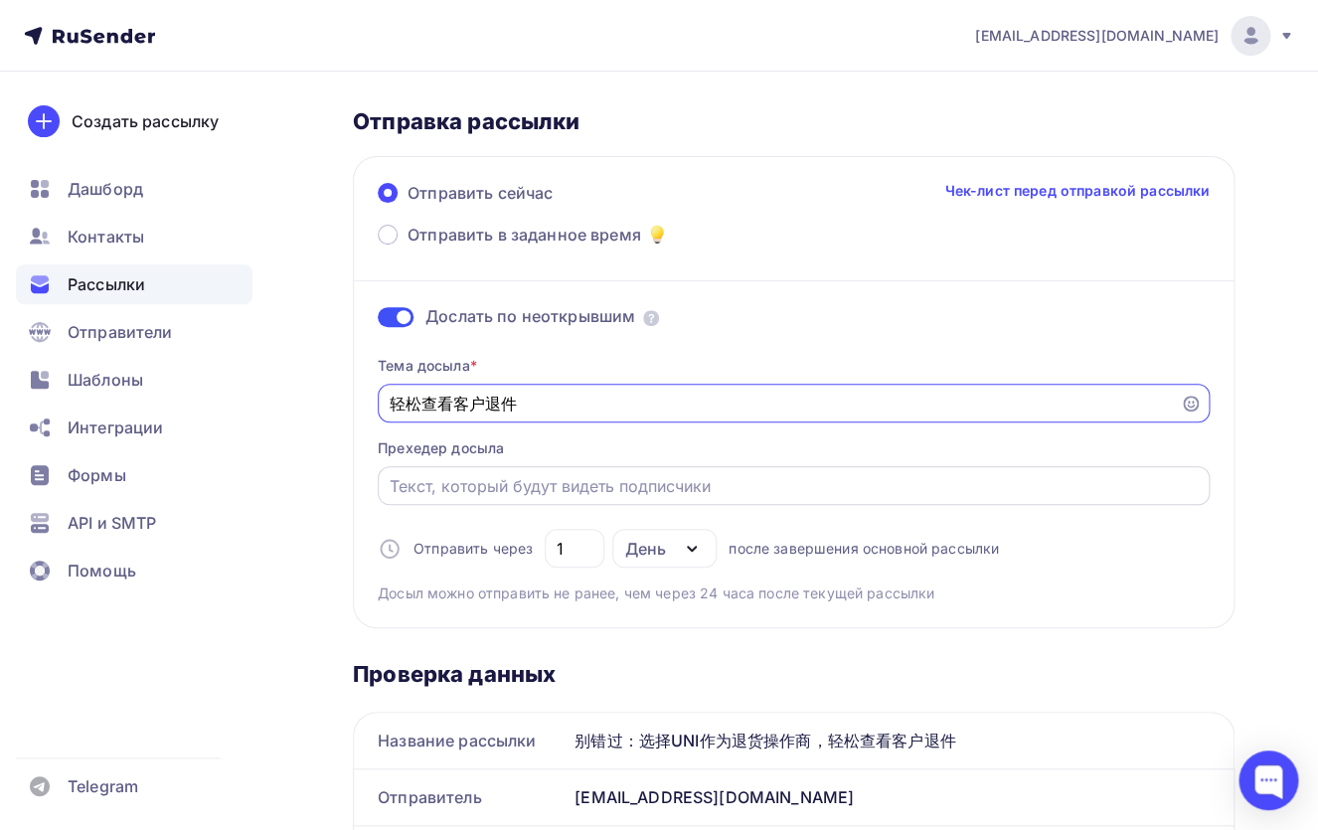
type input "轻松查看客户退件"
click at [493, 489] on input "Отправить в заданное время" at bounding box center [794, 486] width 809 height 24
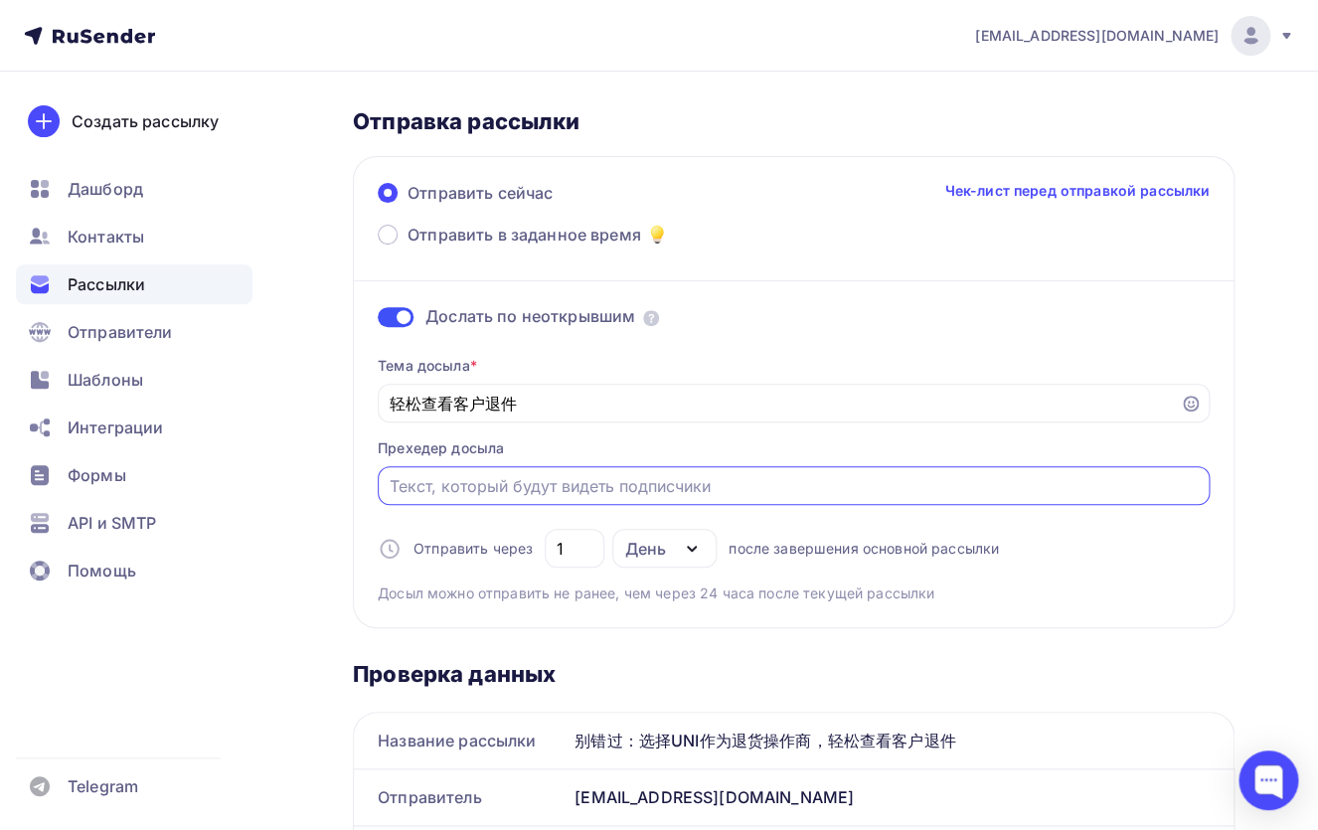
paste input "轻松查看客户退件"
type input "轻松查看客户退件"
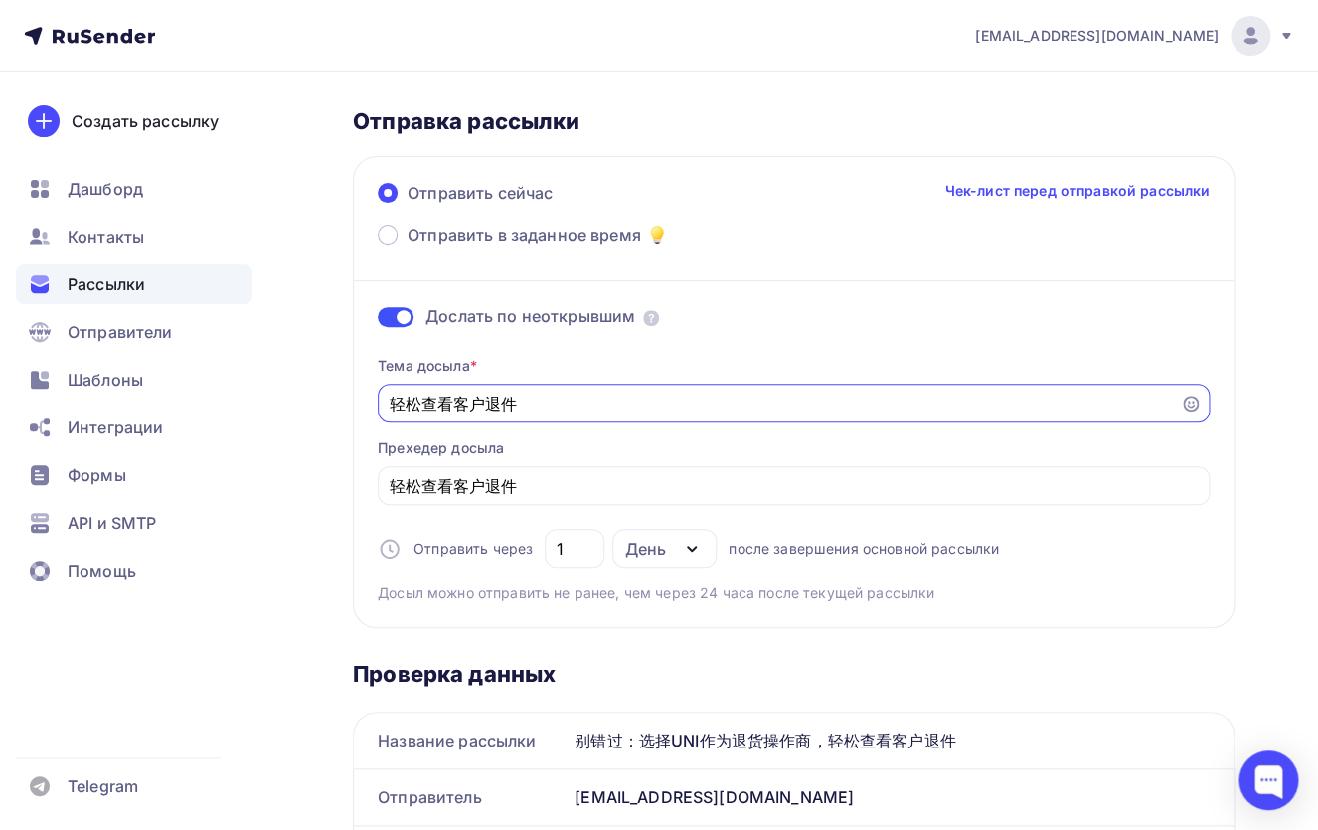
drag, startPoint x: 534, startPoint y: 395, endPoint x: 328, endPoint y: 392, distance: 205.7
click at [390, 392] on input "轻松查看客户退件" at bounding box center [779, 404] width 779 height 24
paste input "别错过：选择UNI作为退货操作商"
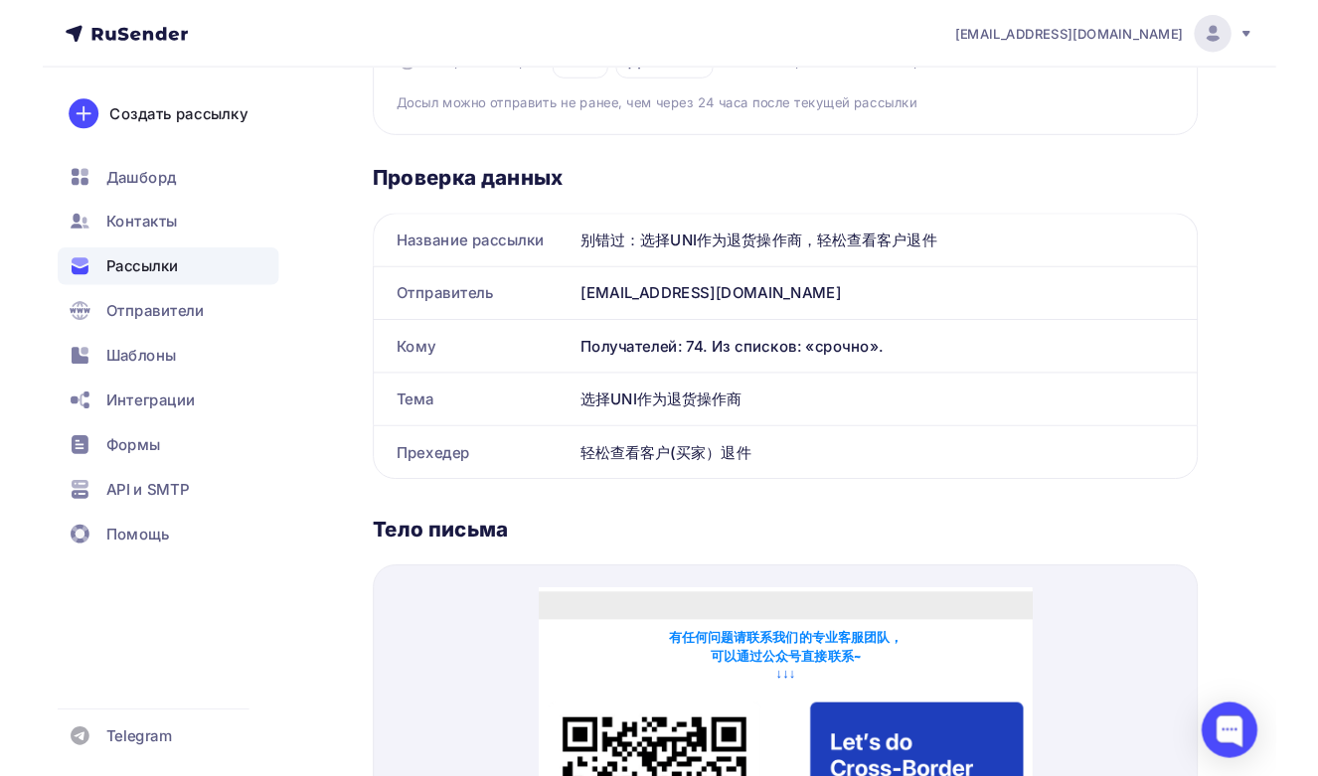
scroll to position [0, 0]
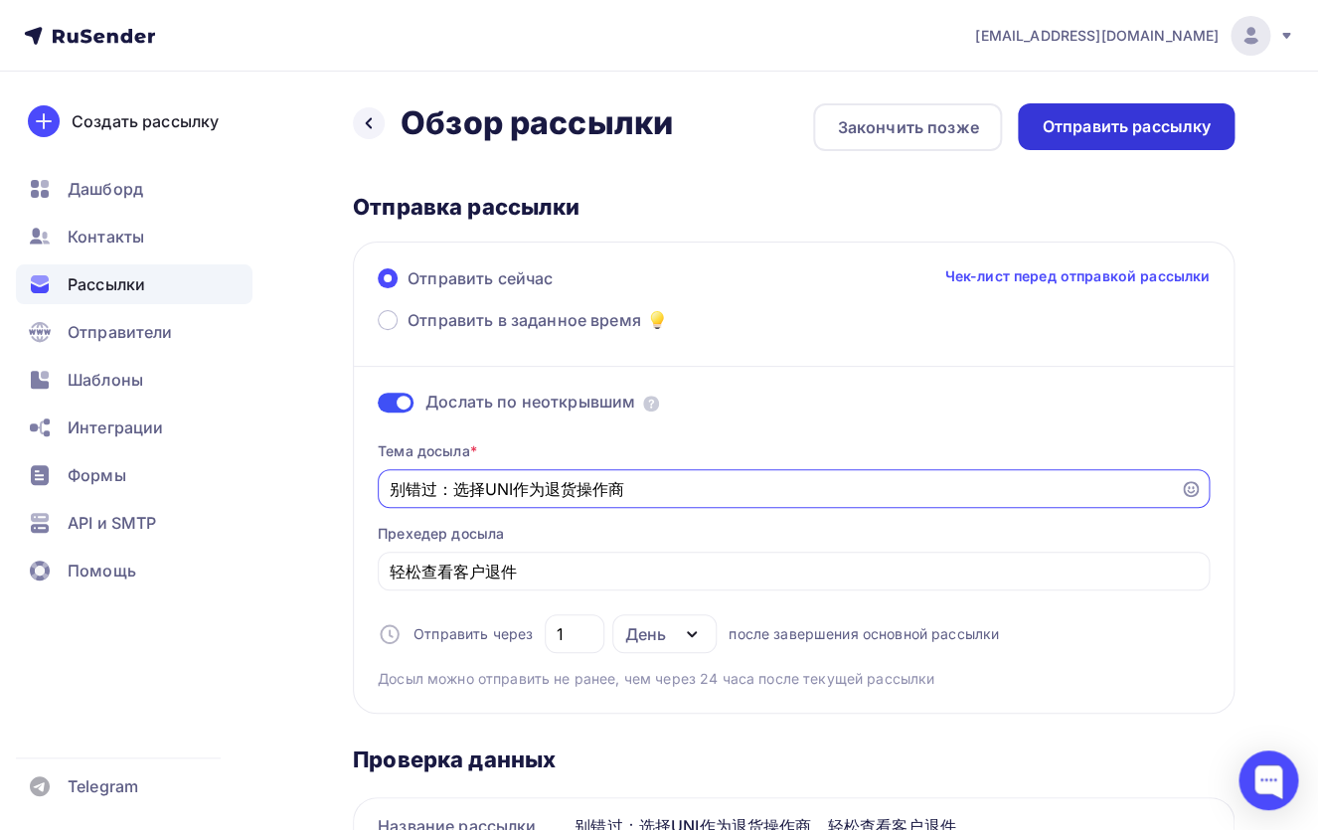
type input "别错过：选择UNI作为退货操作商"
click at [1086, 127] on div "Отправить рассылку" at bounding box center [1125, 126] width 169 height 23
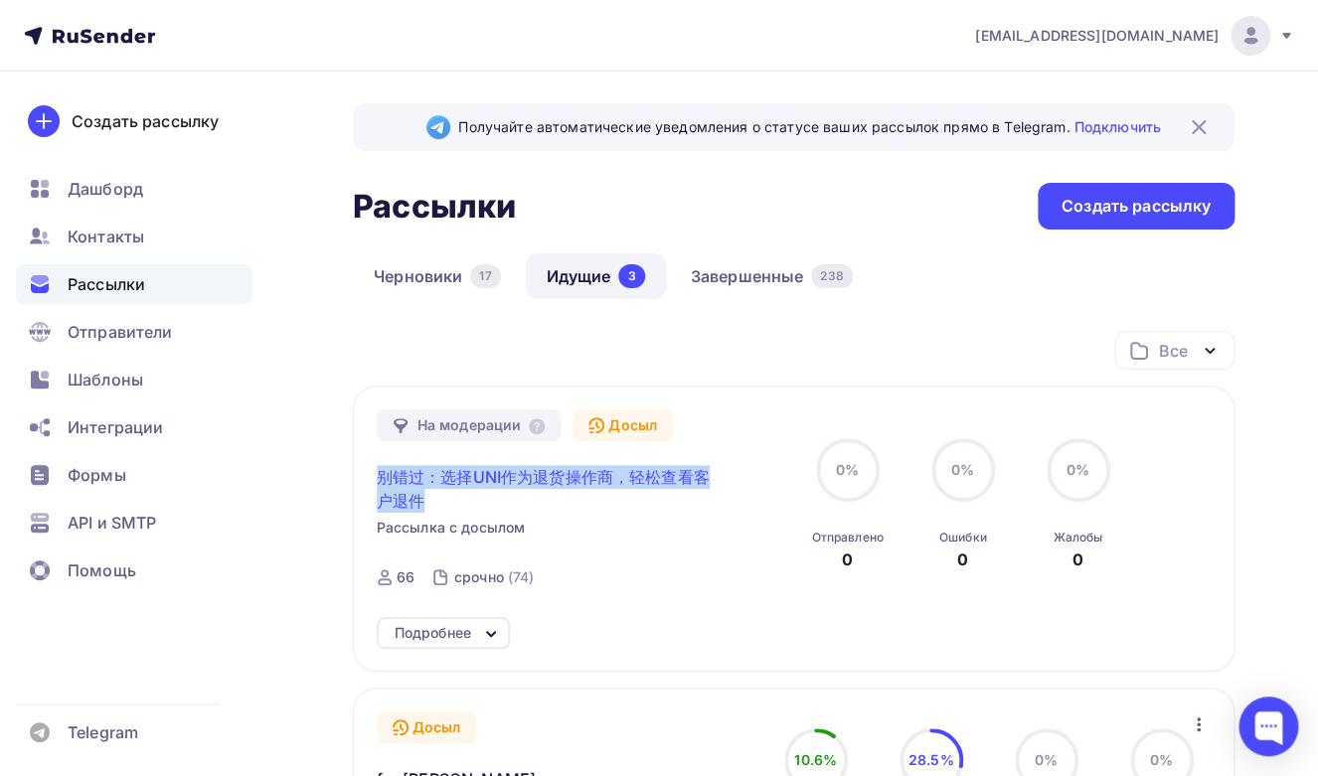
drag, startPoint x: 458, startPoint y: 494, endPoint x: 375, endPoint y: 470, distance: 86.8
click at [377, 470] on span "别错过：选择UNI作为退货操作商，轻松查看客户退件" at bounding box center [547, 489] width 341 height 48
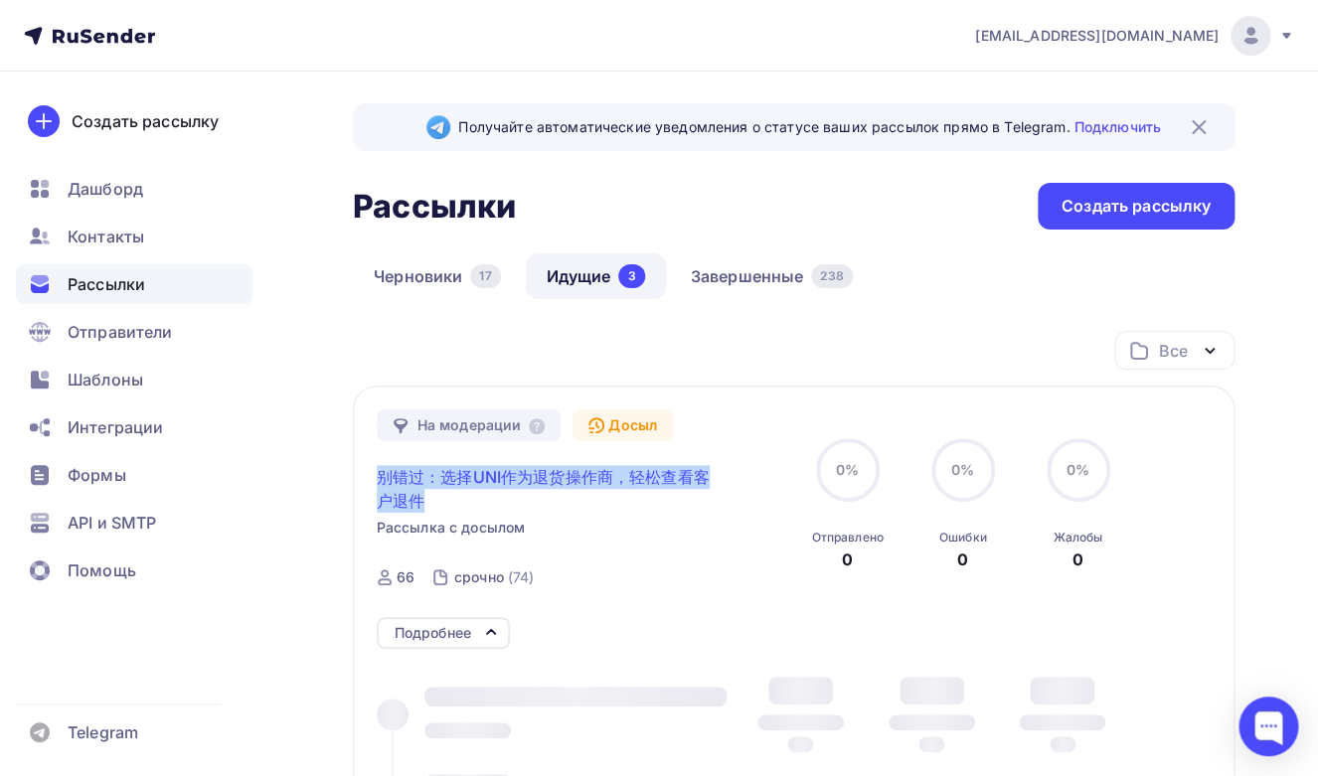
copy span "别错过：选择UNI作为退货操作商，轻松查看客户退件"
click at [477, 511] on span "别错过：选择UNI作为退货操作商，轻松查看客户退件" at bounding box center [547, 489] width 341 height 48
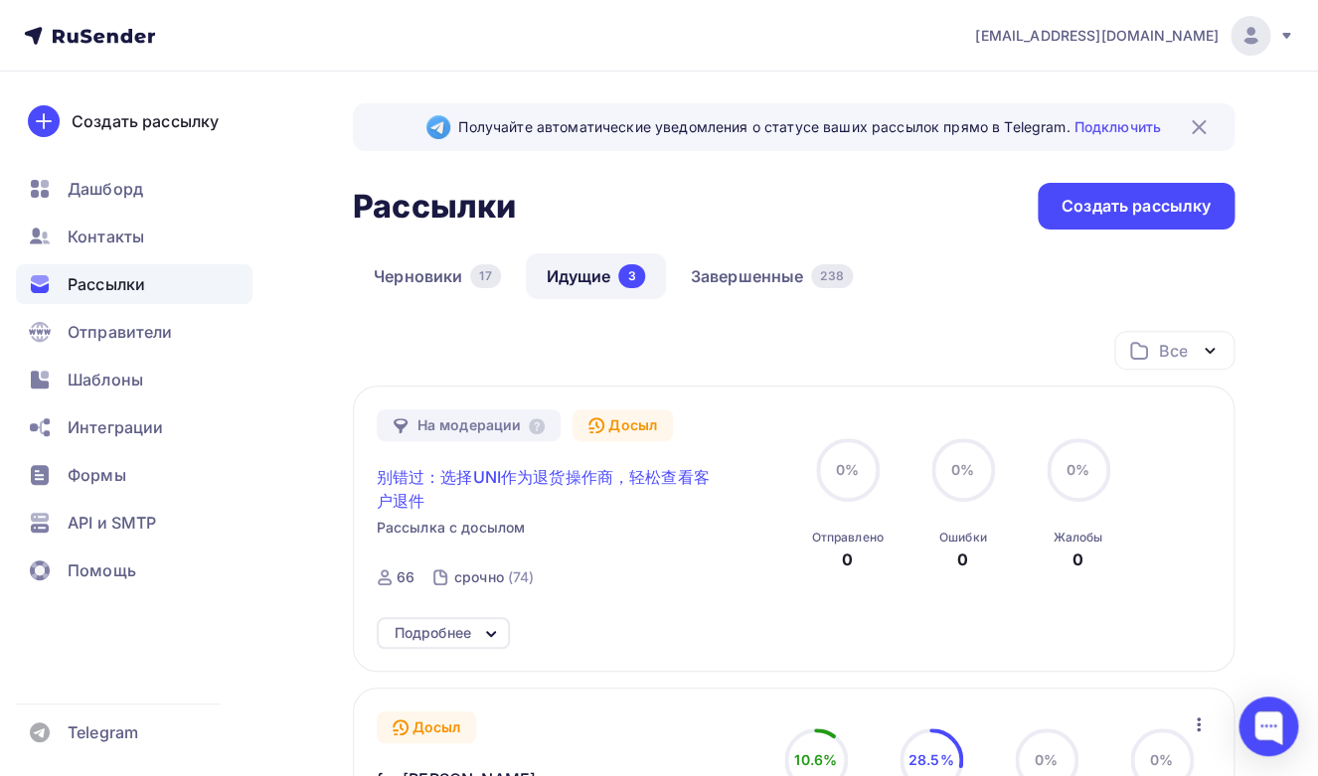
click at [591, 488] on span "别错过：选择UNI作为退货操作商，轻松查看客户退件" at bounding box center [547, 489] width 341 height 48
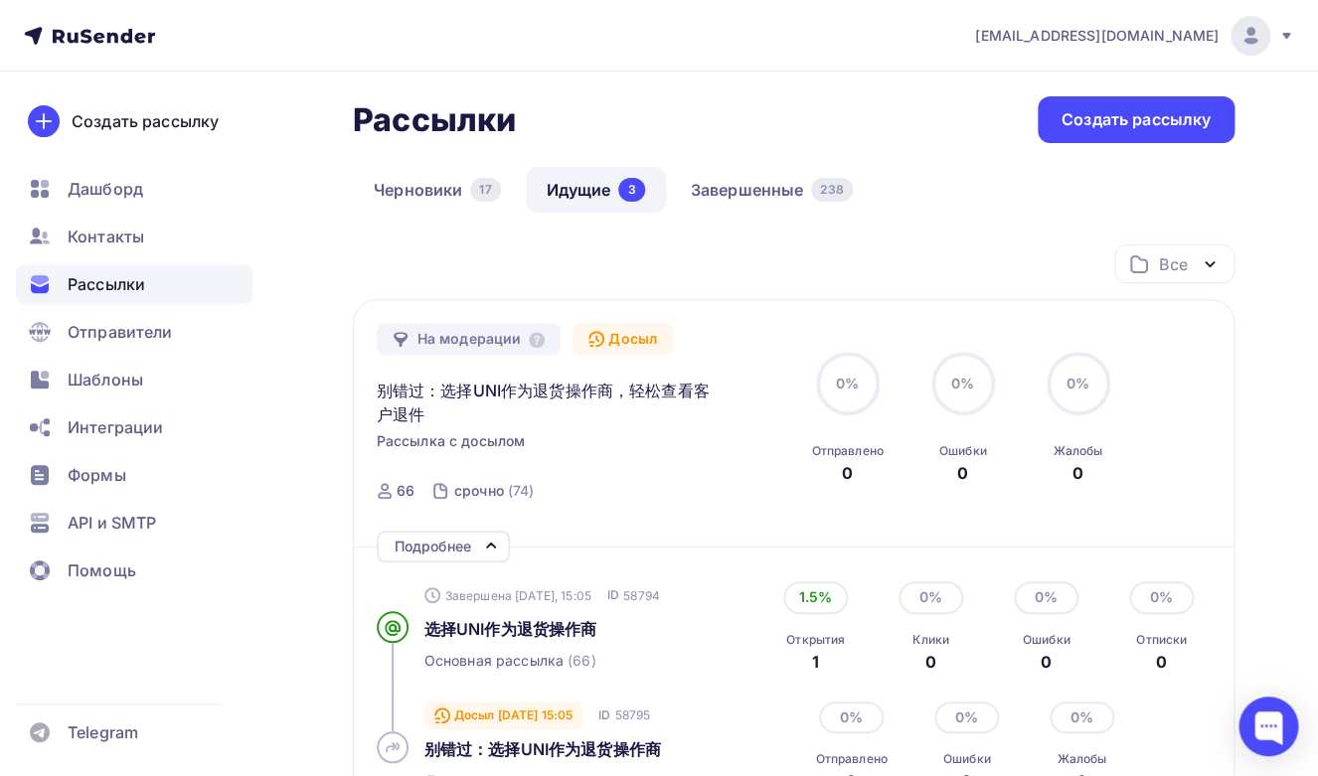
scroll to position [99, 0]
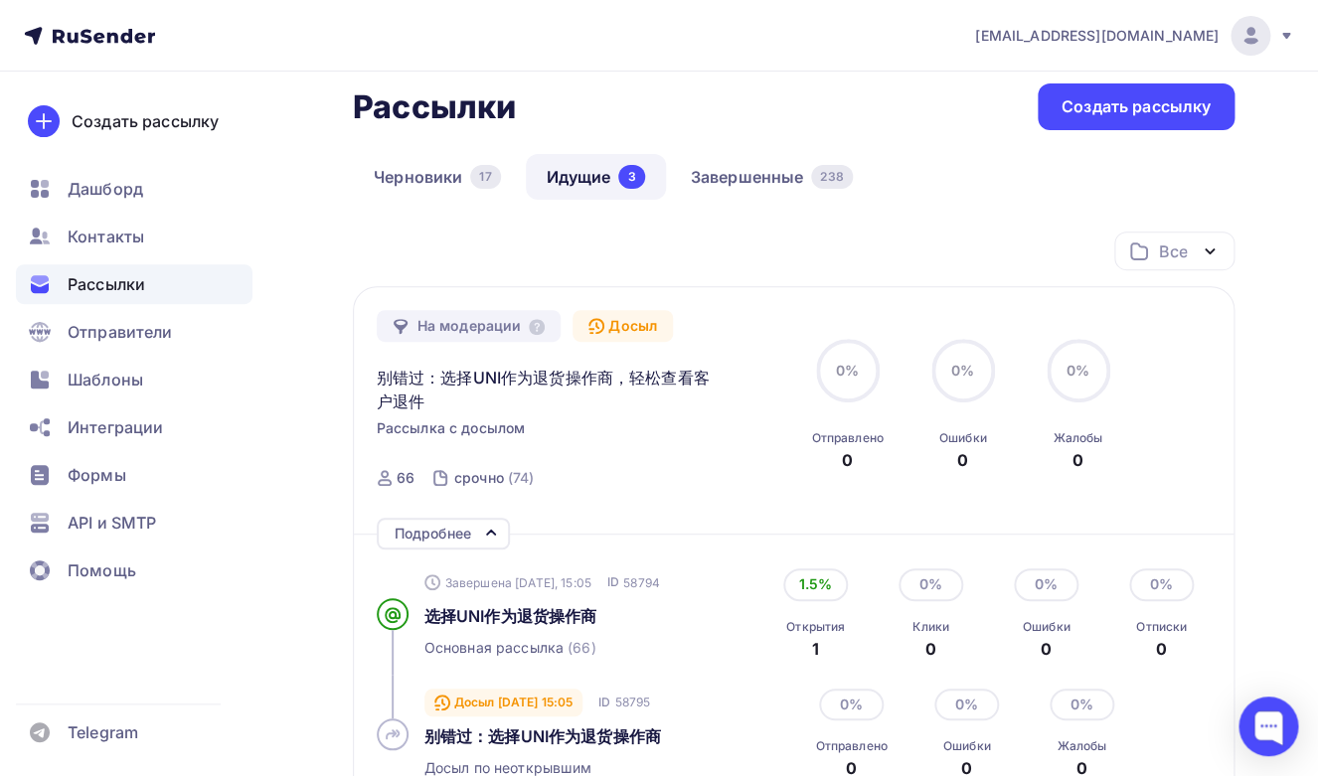
click at [543, 633] on div "Завершена Сегодня, 15:05 ID 58794 选择UNI作为退货操作商 Основная рассылка (66)" at bounding box center [587, 613] width 326 height 119
click at [419, 420] on span "Рассылка с досылом" at bounding box center [451, 428] width 149 height 20
click at [401, 388] on span "别错过：选择UNI作为退货操作商，轻松查看客户退件" at bounding box center [547, 390] width 341 height 48
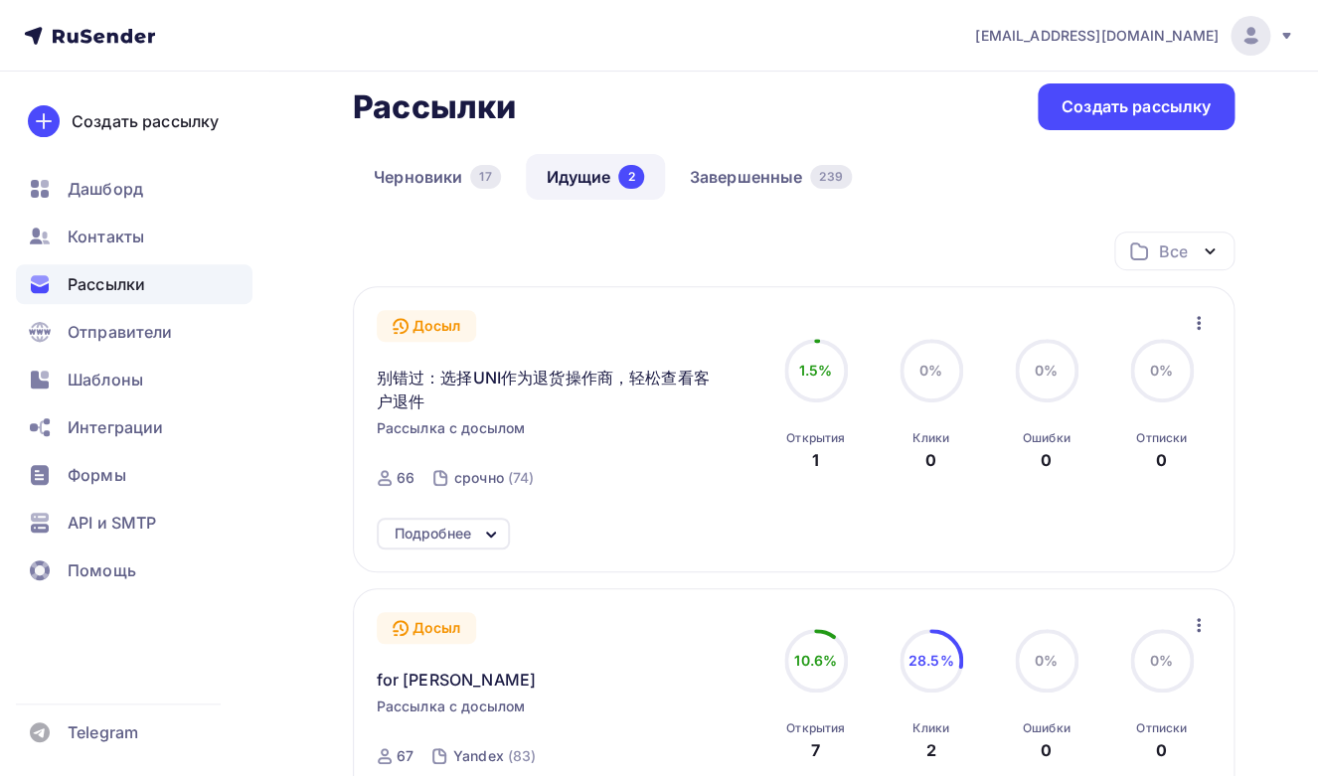
scroll to position [99, 0]
click at [707, 175] on link "Завершенные 239" at bounding box center [771, 177] width 204 height 46
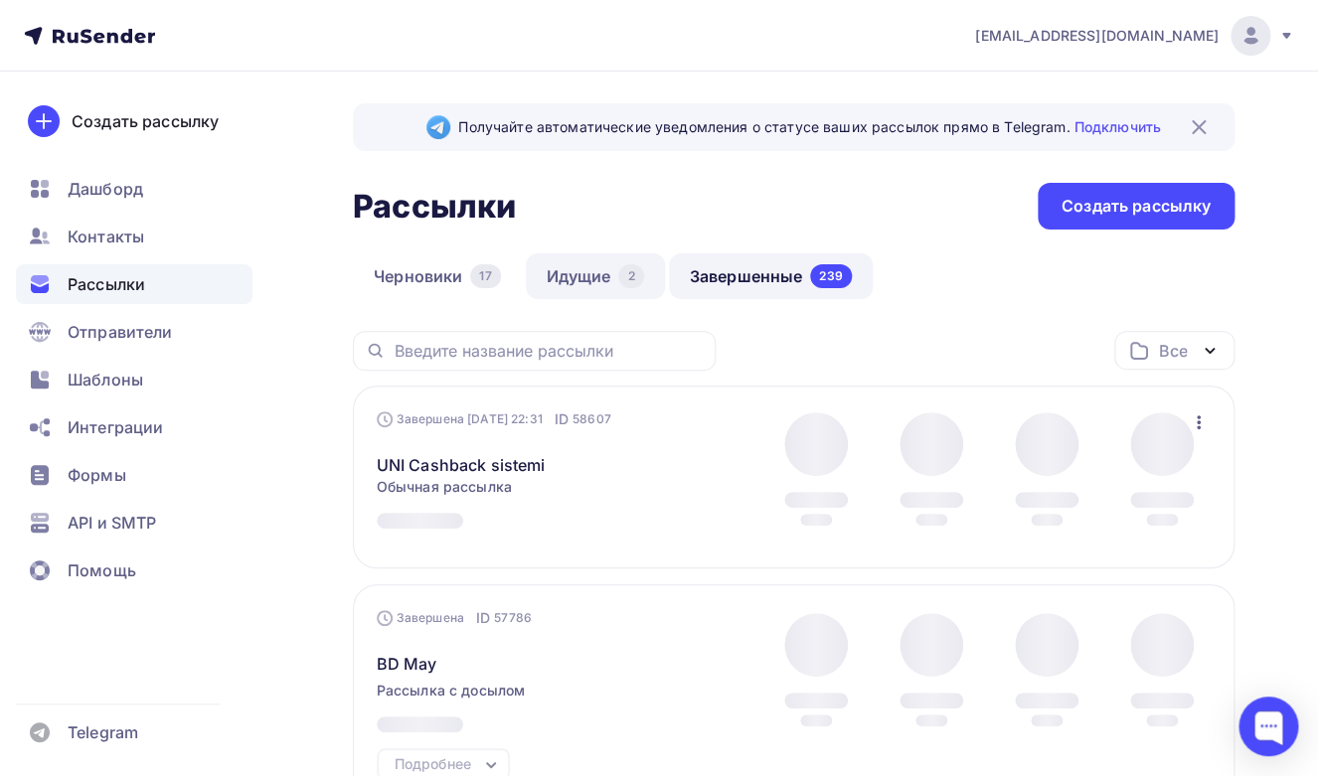
click at [581, 275] on link "Идущие 2" at bounding box center [595, 276] width 139 height 46
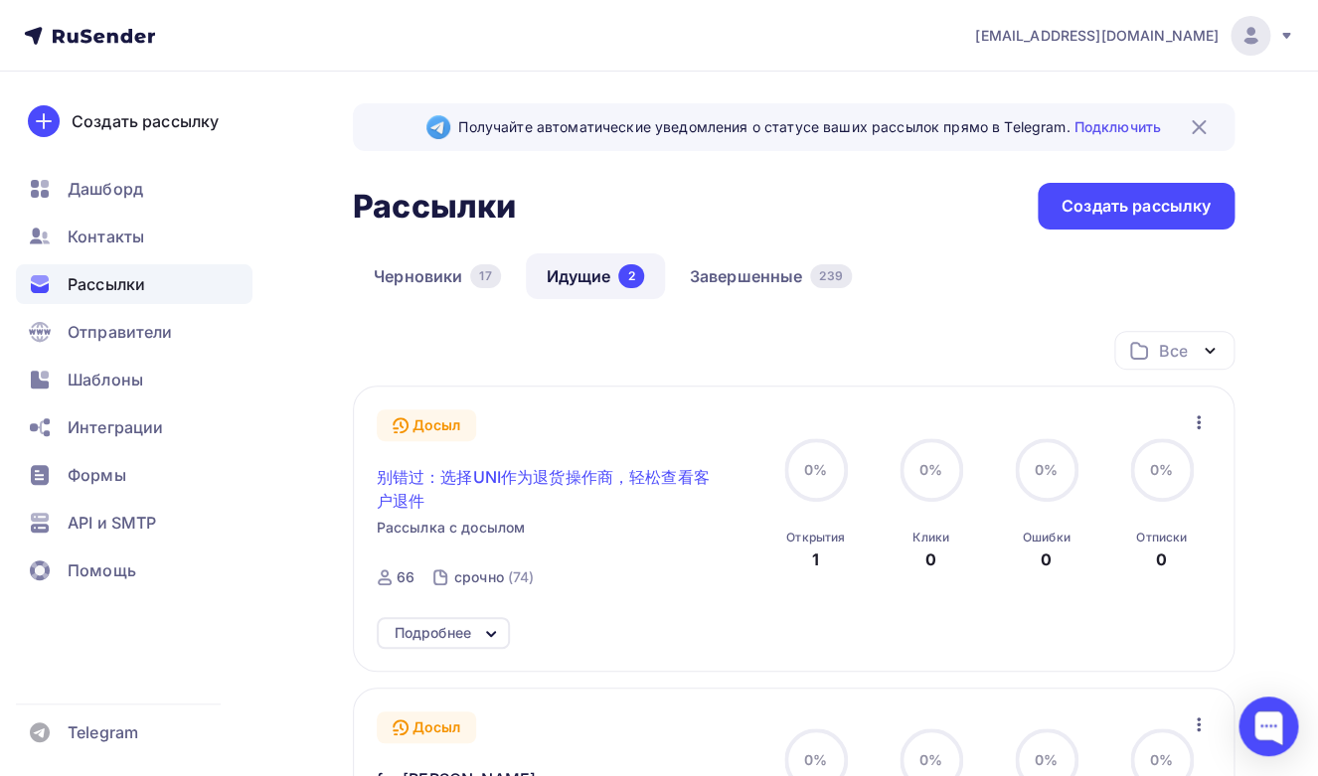
click at [468, 478] on span "别错过：选择UNI作为退货操作商，轻松查看客户退件" at bounding box center [547, 489] width 341 height 48
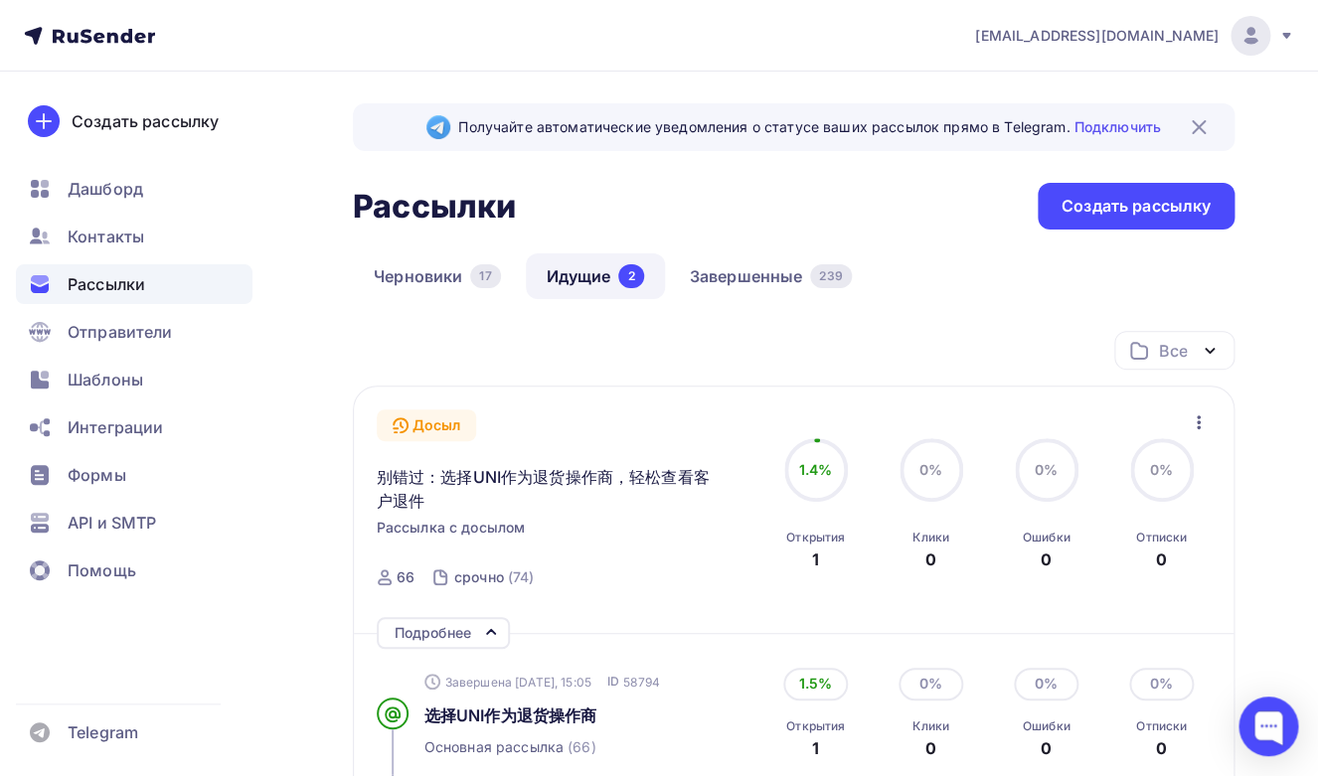
click at [466, 628] on div "Подробнее" at bounding box center [432, 633] width 77 height 24
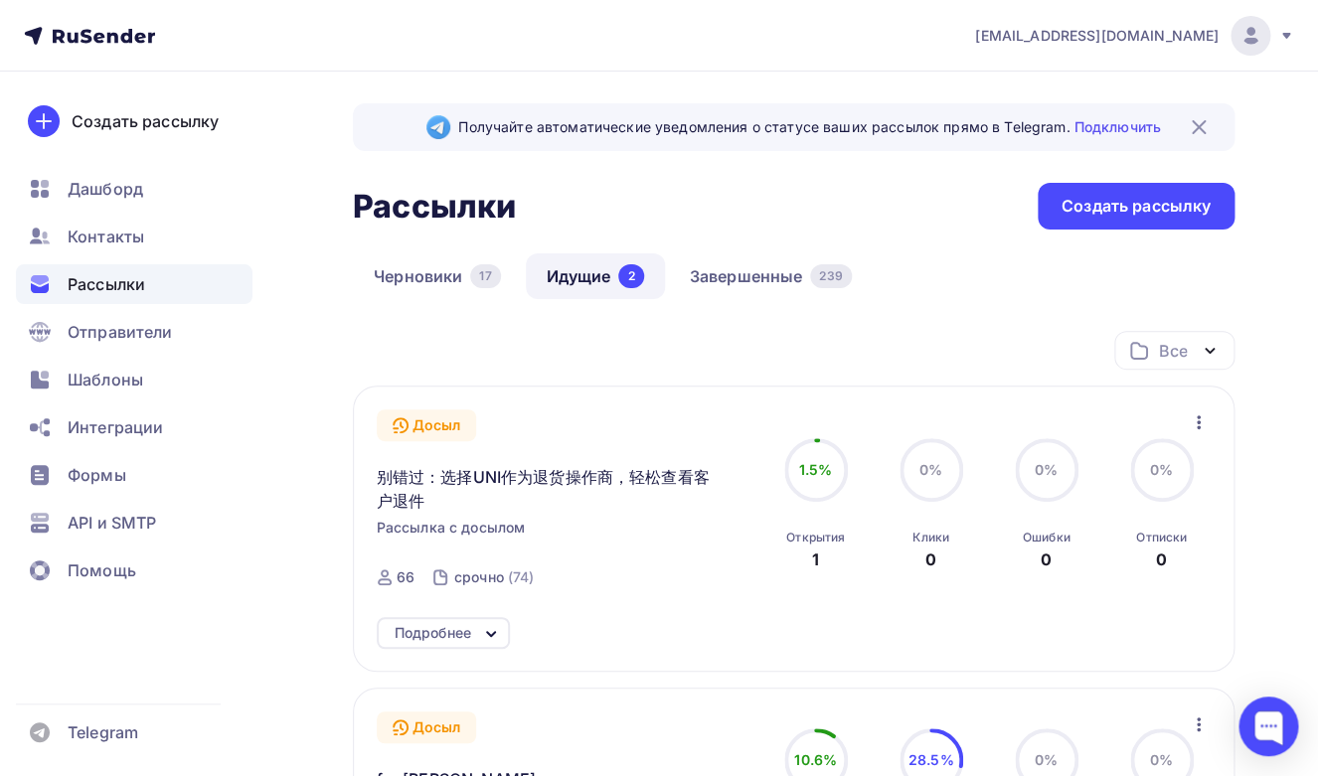
click at [471, 531] on span "Рассылка с досылом" at bounding box center [451, 528] width 149 height 20
click at [143, 386] on span "Шаблоны" at bounding box center [106, 380] width 76 height 24
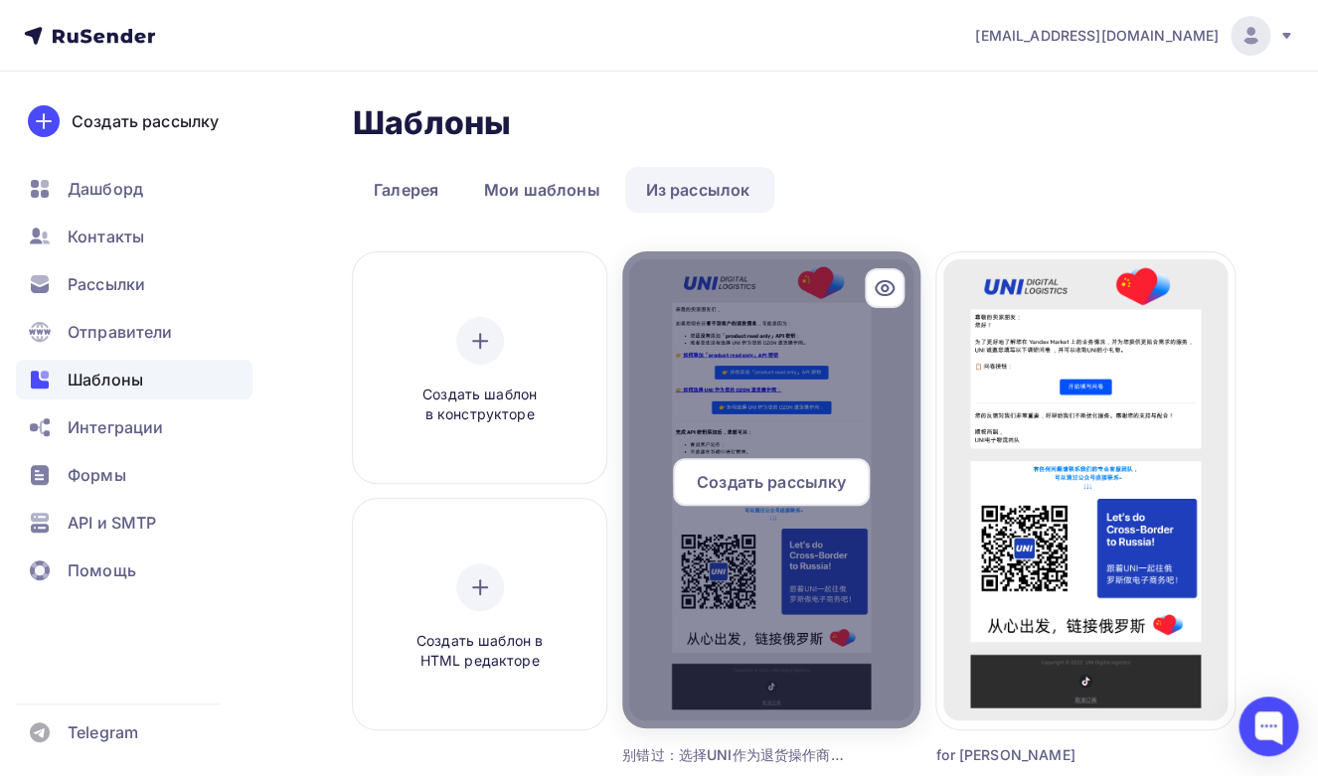
click at [748, 486] on span "Создать рассылку" at bounding box center [771, 482] width 149 height 24
